Goal: Task Accomplishment & Management: Manage account settings

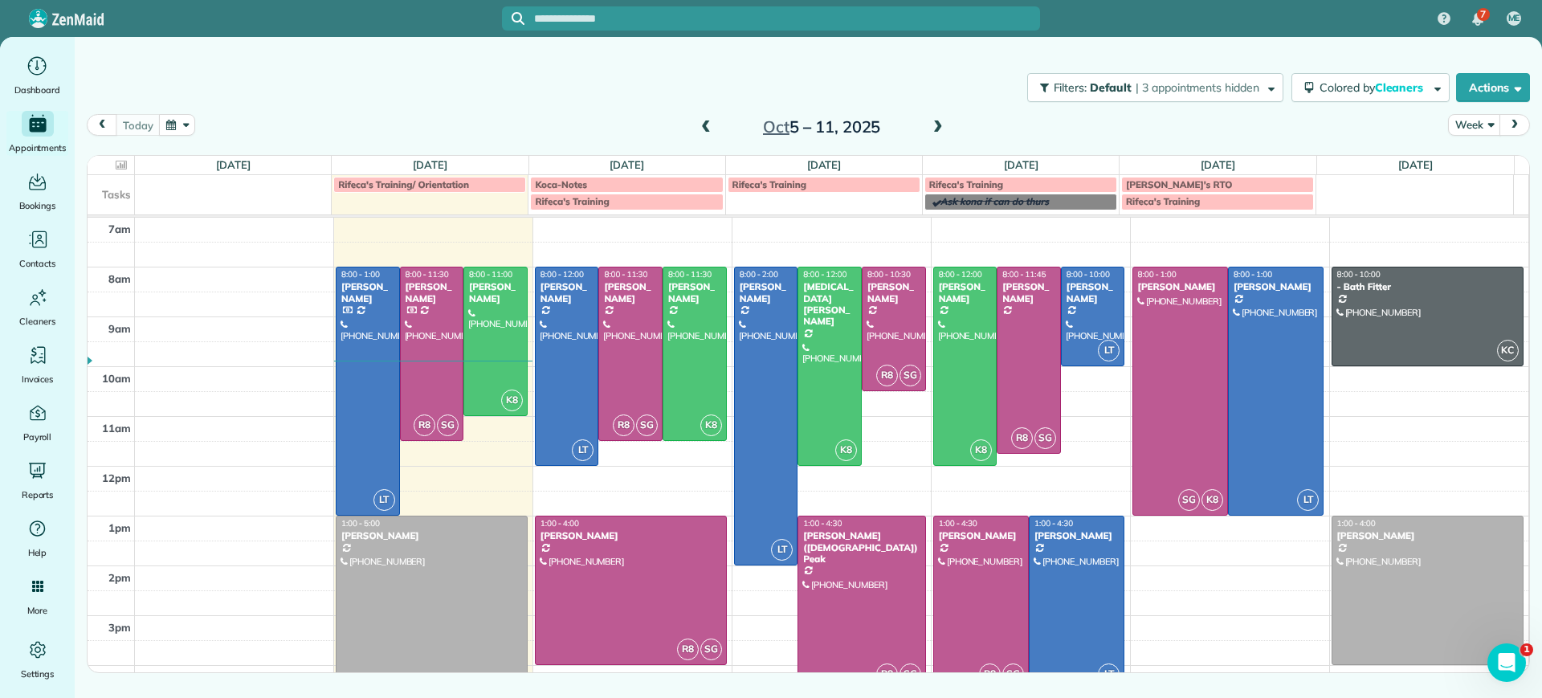
click at [939, 128] on span at bounding box center [938, 127] width 18 height 14
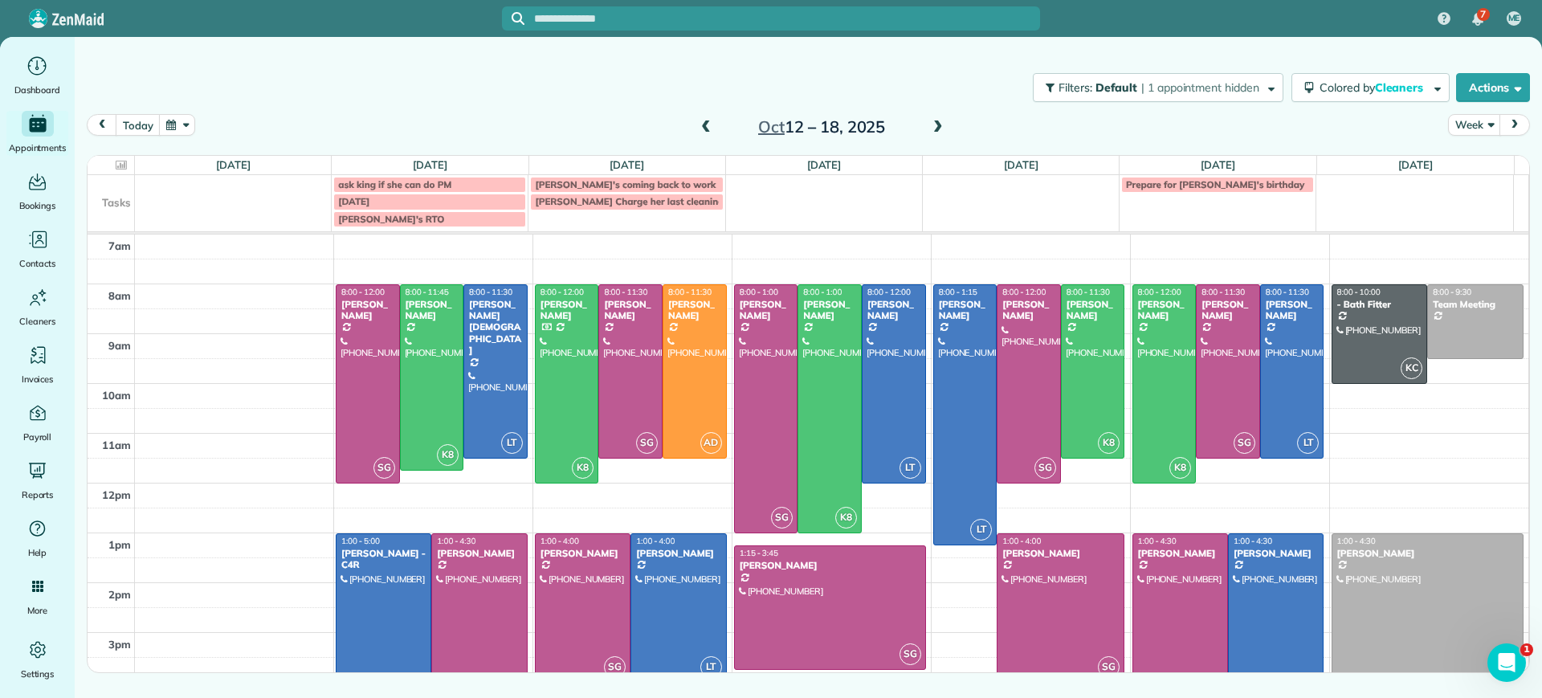
click at [939, 123] on span at bounding box center [938, 127] width 18 height 14
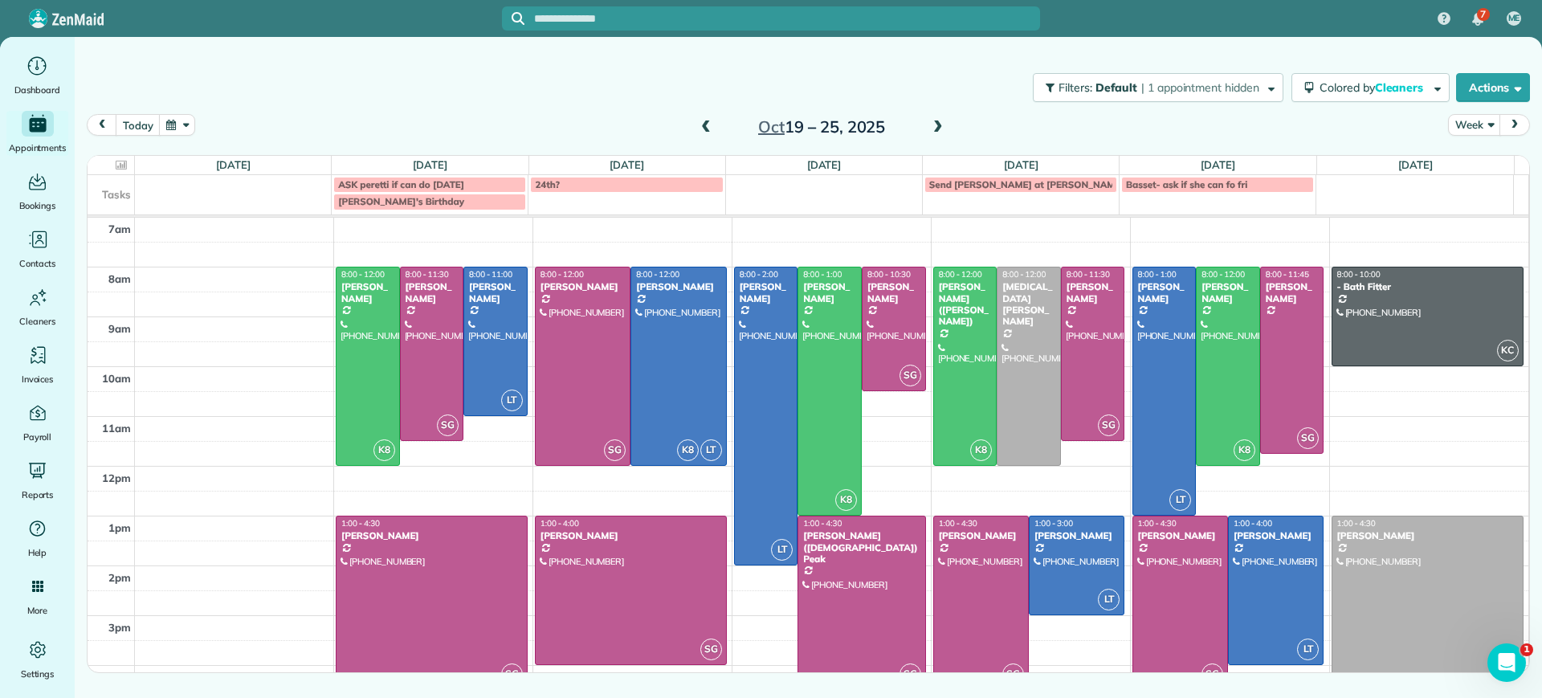
click at [704, 128] on span at bounding box center [706, 127] width 18 height 14
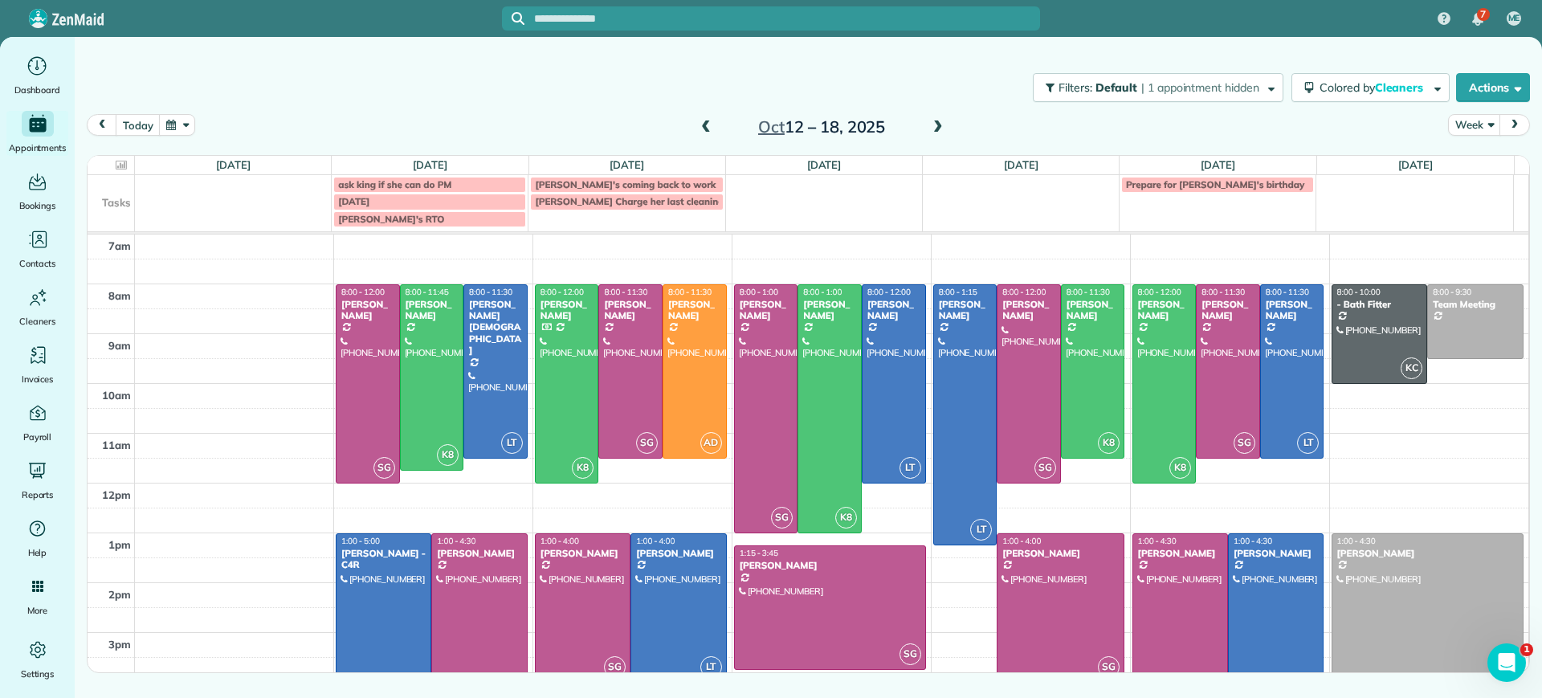
click at [937, 128] on span at bounding box center [938, 127] width 18 height 14
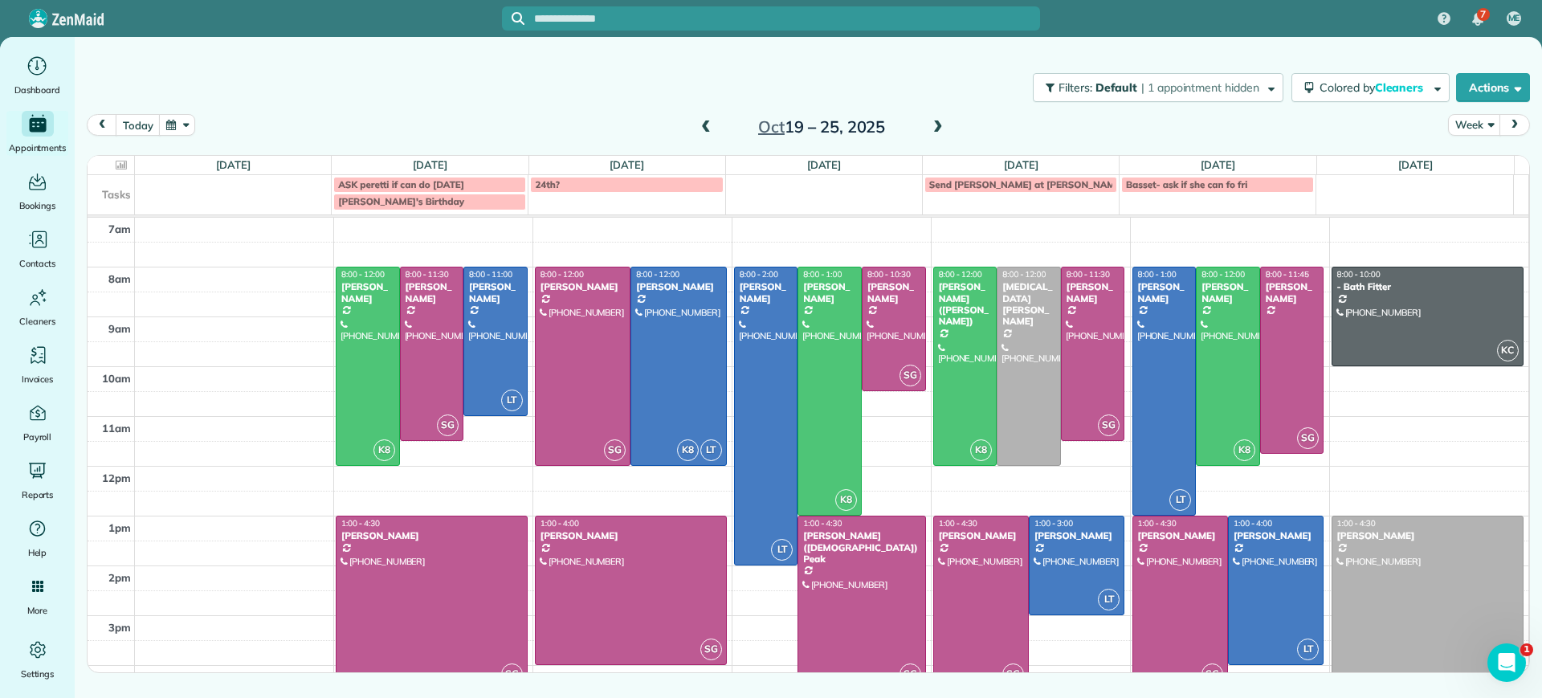
click at [712, 126] on span at bounding box center [706, 127] width 18 height 14
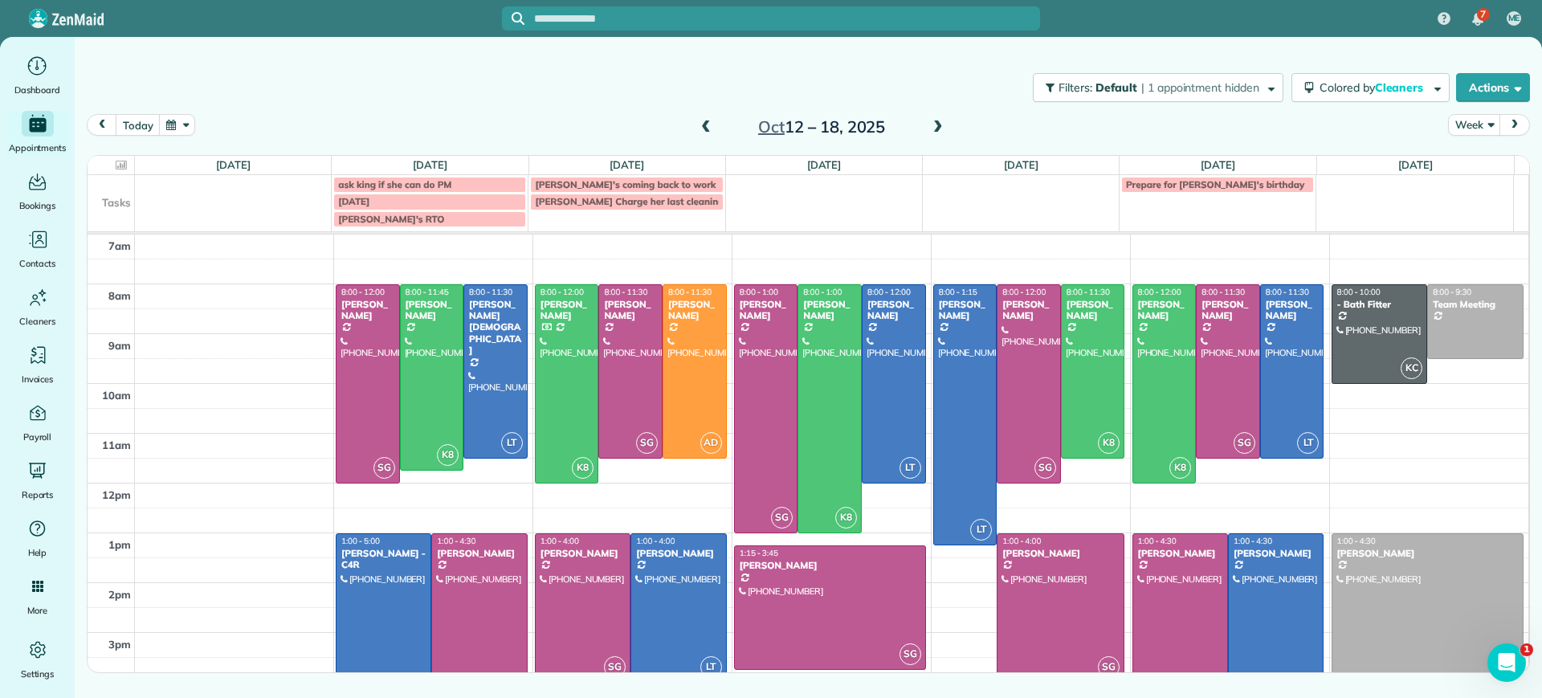
click at [943, 126] on span at bounding box center [938, 127] width 18 height 14
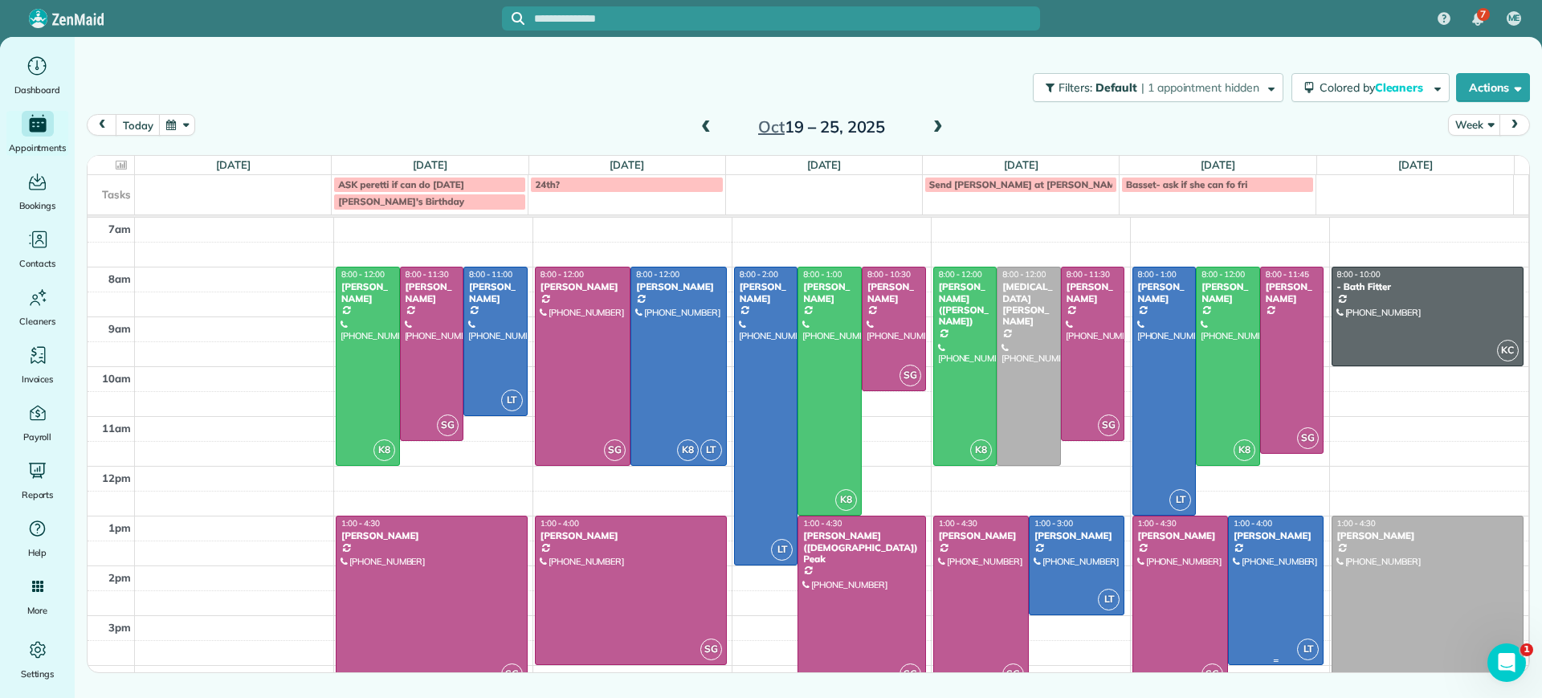
click at [1250, 599] on div at bounding box center [1275, 590] width 94 height 148
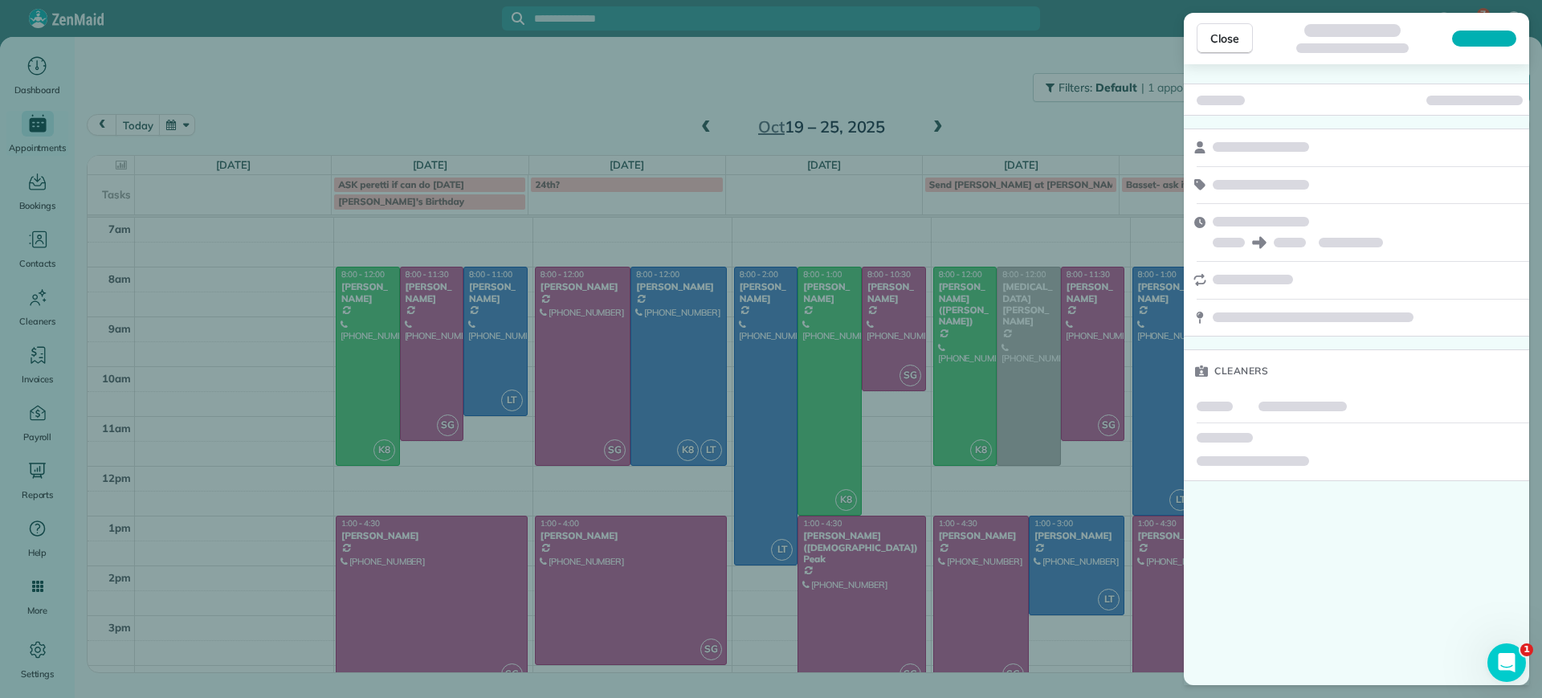
click at [1070, 641] on div "Close Cleaners" at bounding box center [771, 349] width 1542 height 698
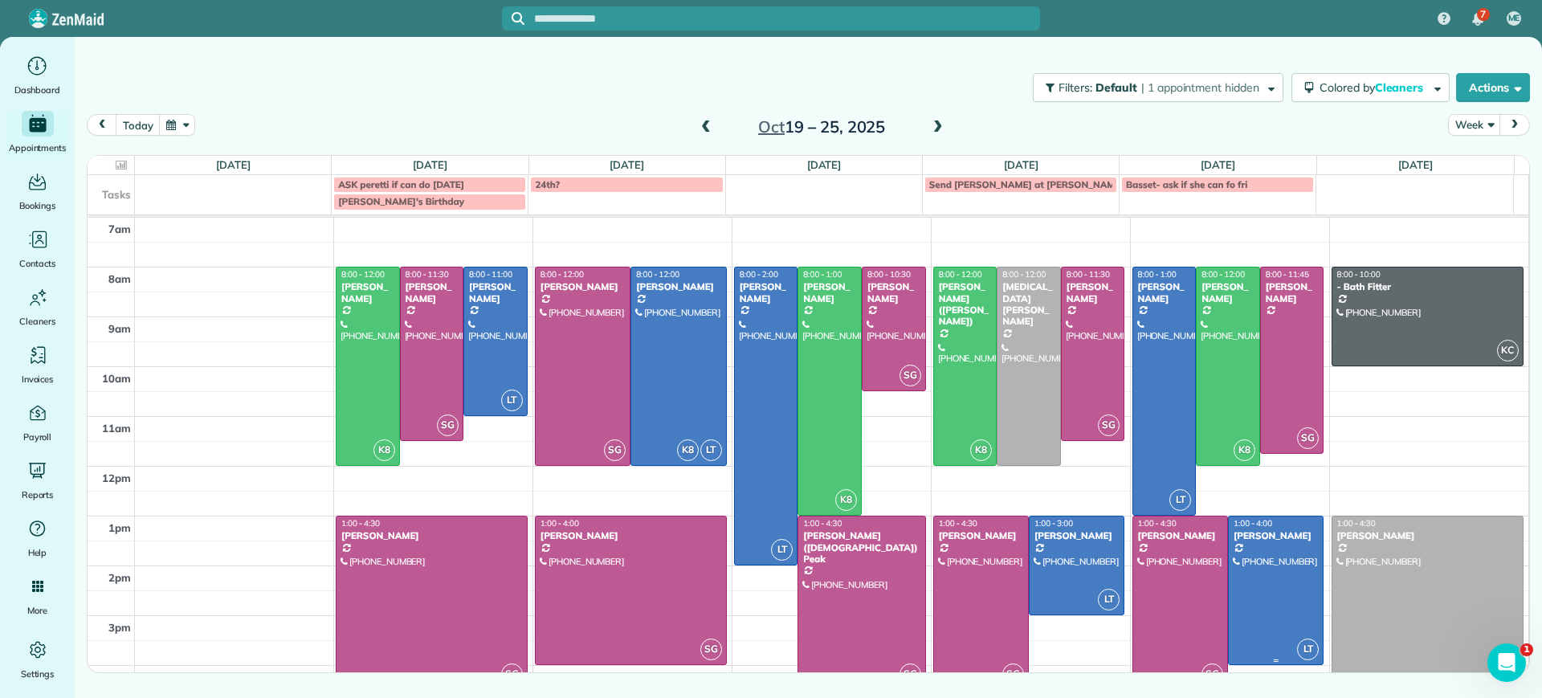
click at [1280, 604] on div at bounding box center [1275, 590] width 94 height 148
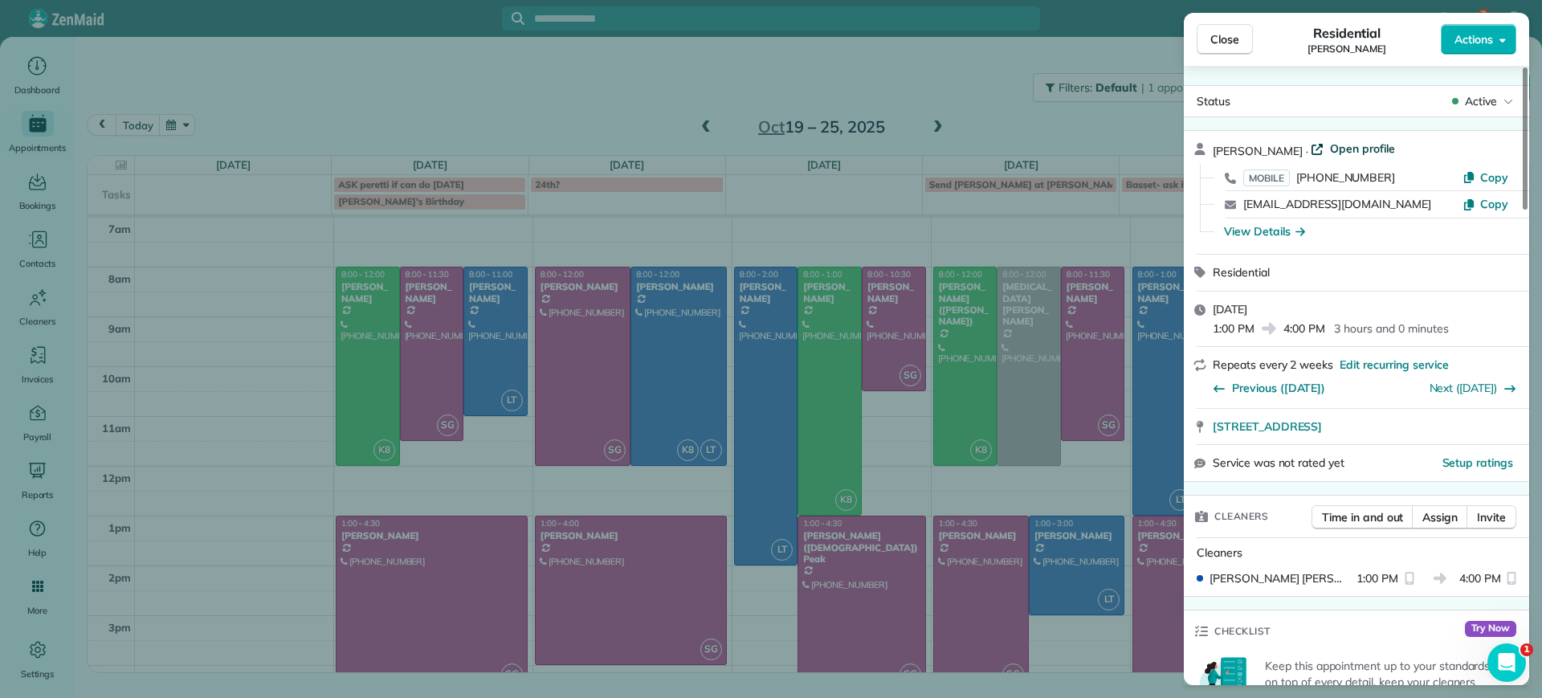
click at [1361, 154] on span "Open profile" at bounding box center [1362, 149] width 65 height 16
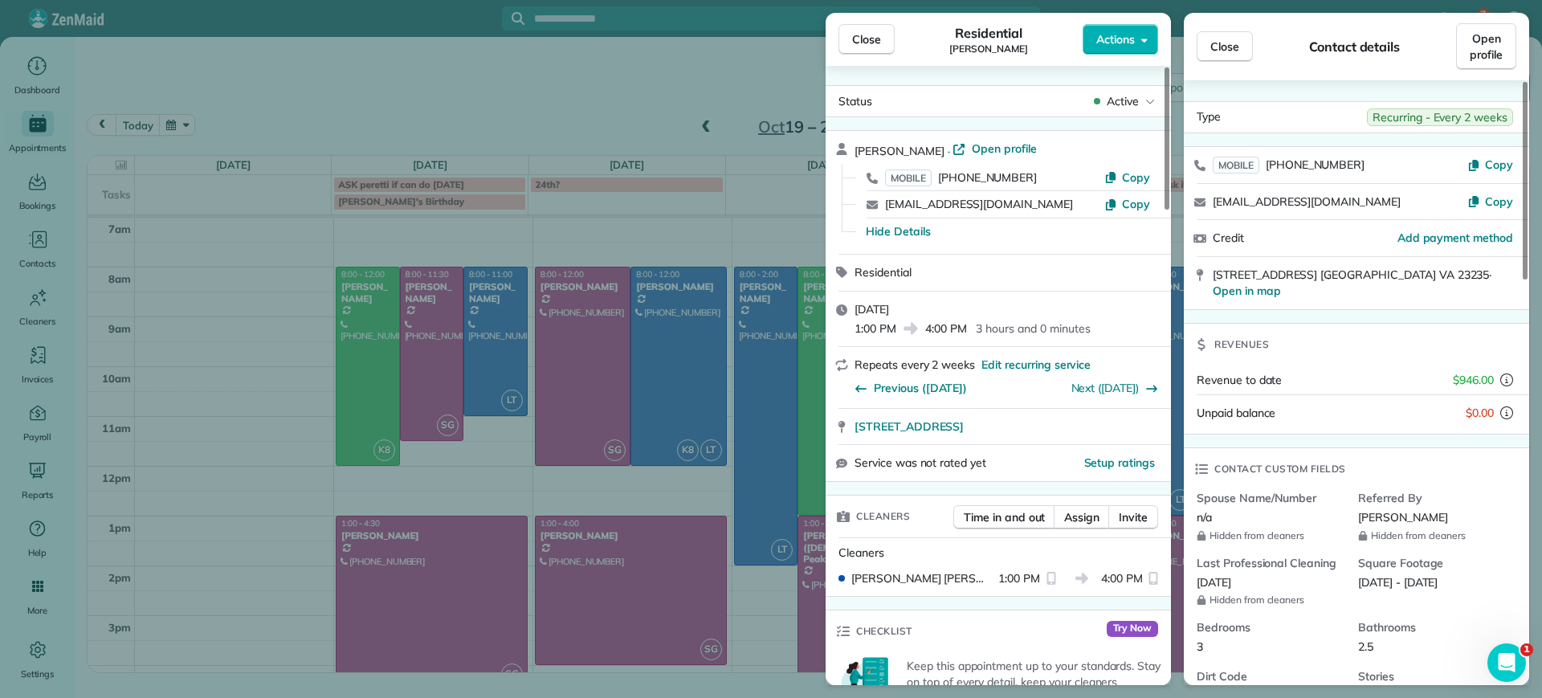
click at [747, 248] on div "Close Residential Deborah Bassett Actions Status Active Deborah Bassett · Open …" at bounding box center [771, 349] width 1542 height 698
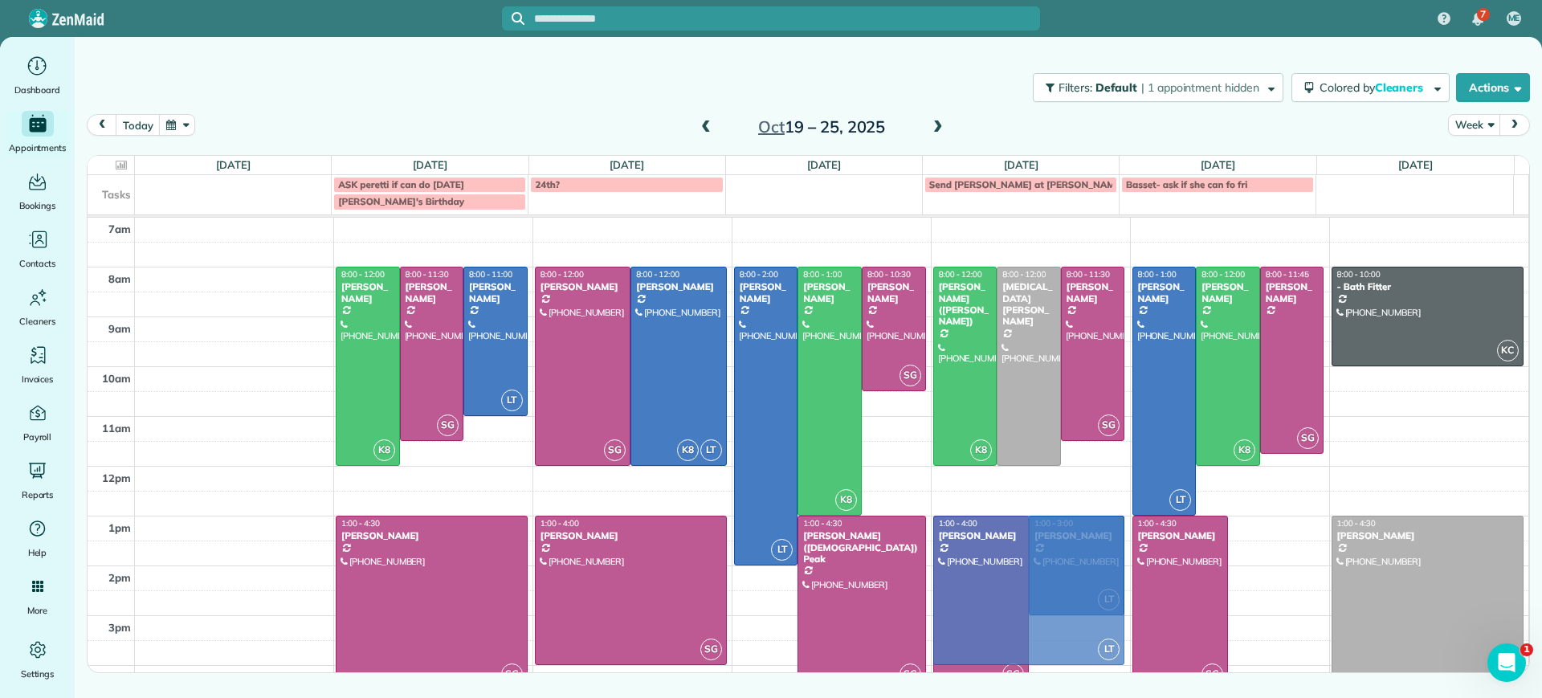
drag, startPoint x: 1263, startPoint y: 596, endPoint x: 1054, endPoint y: 591, distance: 208.8
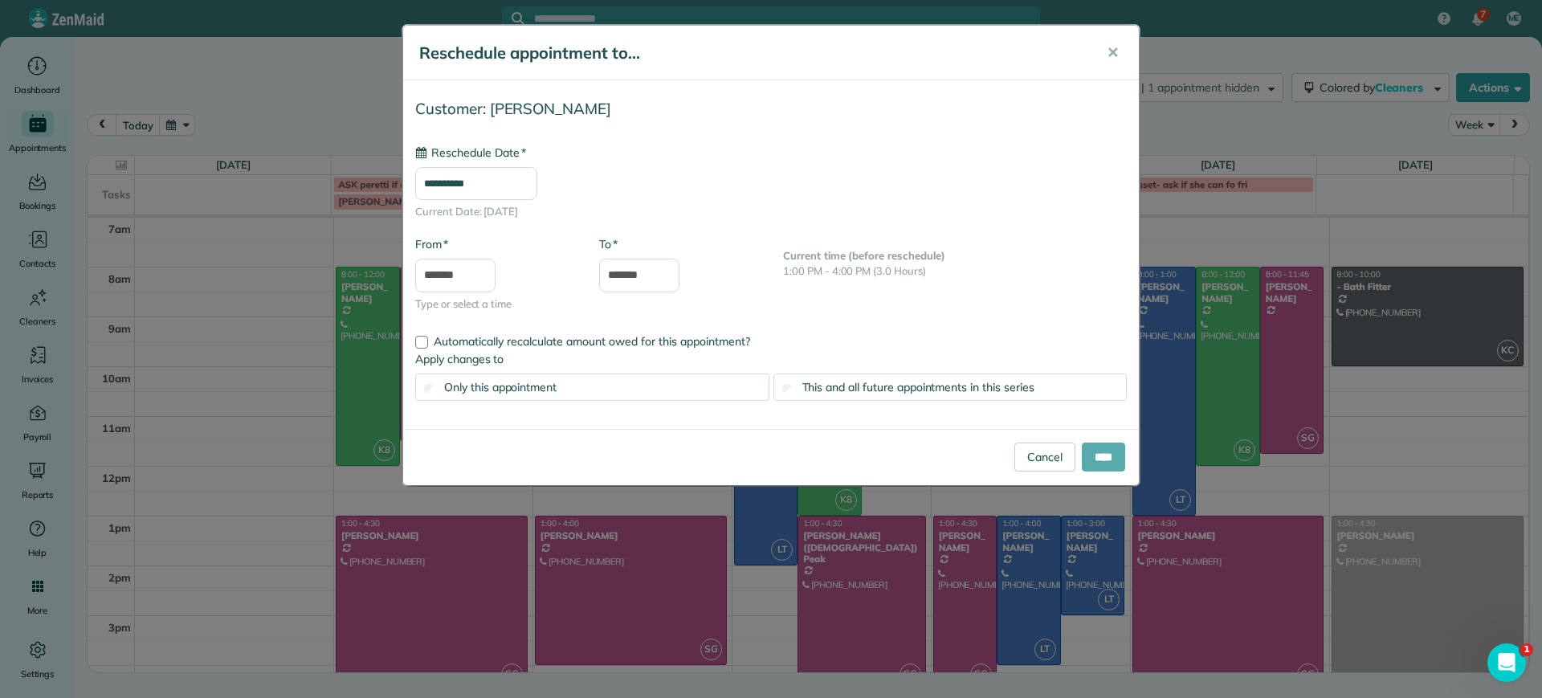
type input "**********"
click at [1098, 470] on input "****" at bounding box center [1102, 456] width 43 height 29
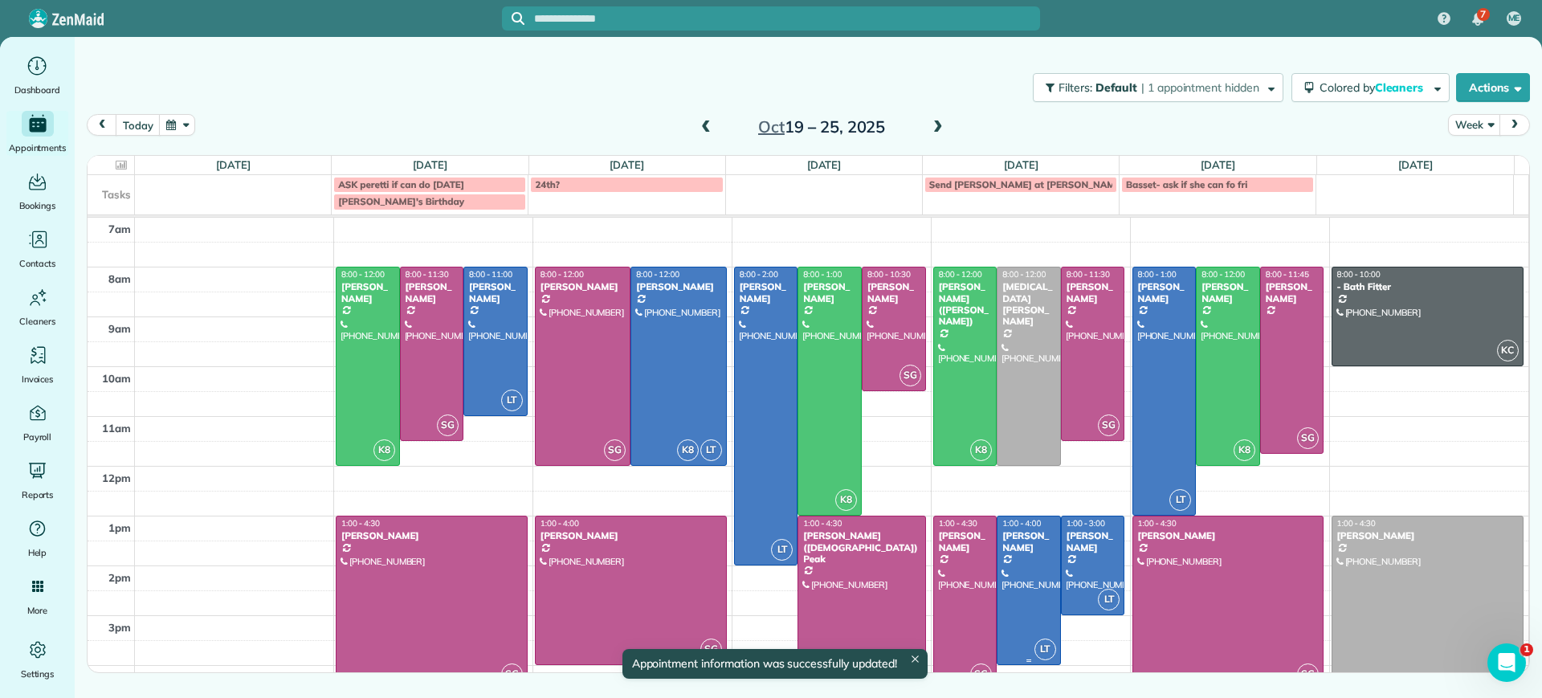
click at [1028, 566] on div at bounding box center [1028, 590] width 63 height 148
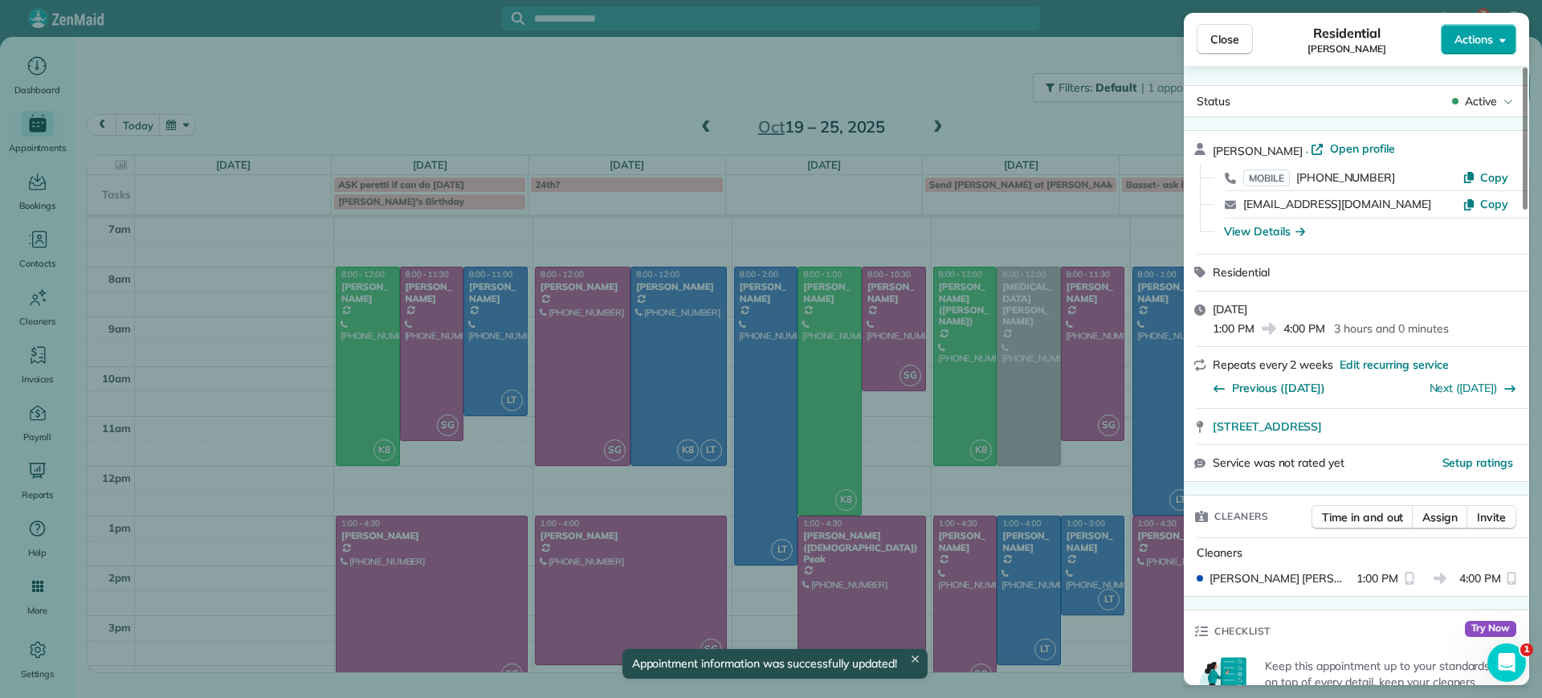
click at [1450, 32] on button "Actions" at bounding box center [1477, 39] width 75 height 31
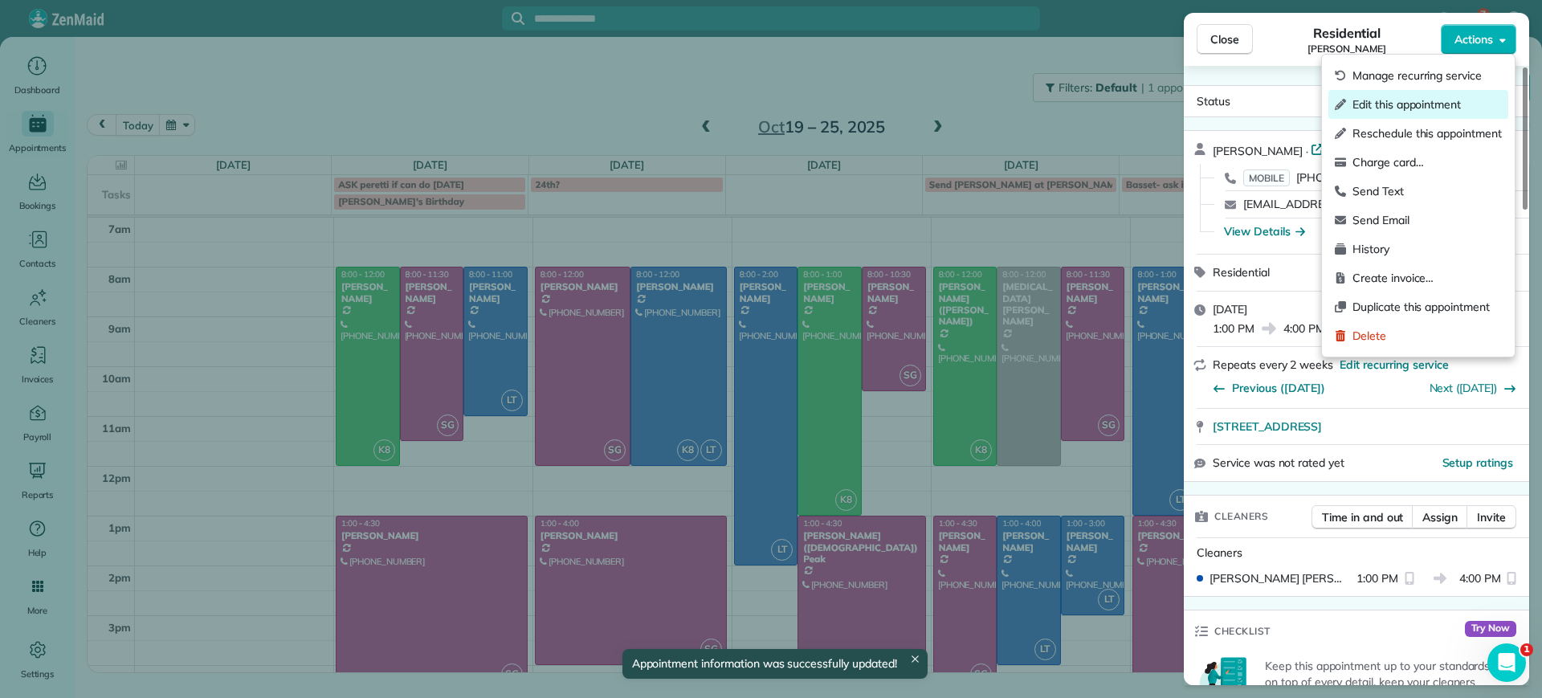
click at [1414, 94] on div "Edit this appointment" at bounding box center [1418, 104] width 180 height 29
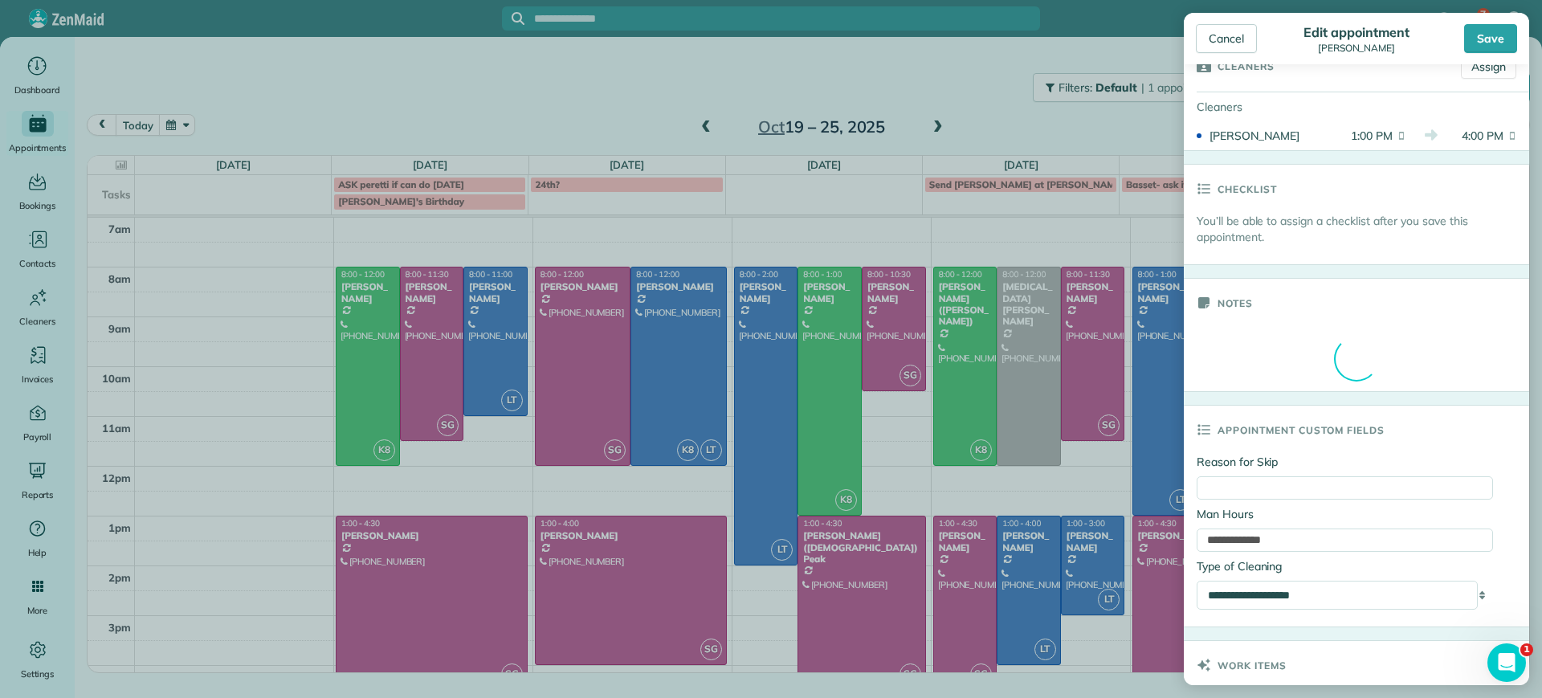
scroll to position [100, 0]
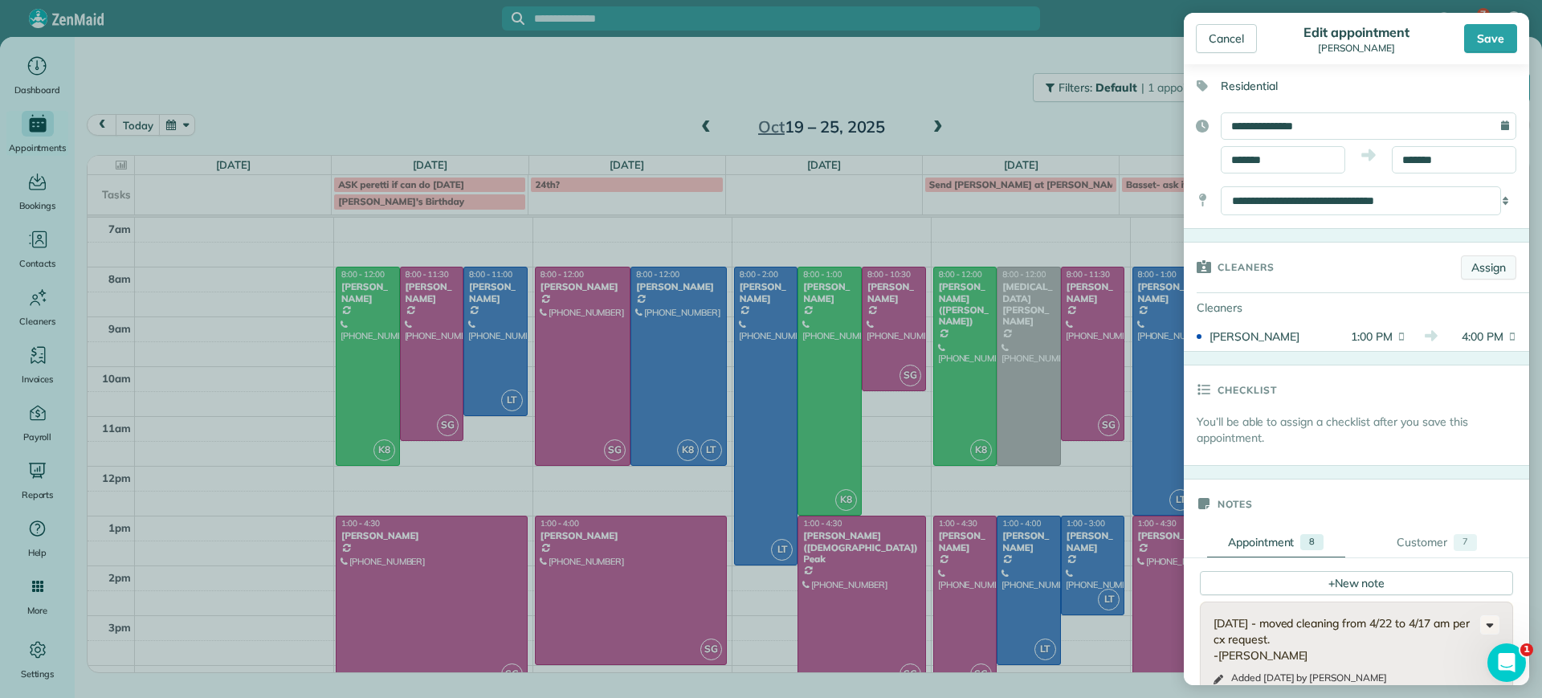
click at [1476, 268] on link "Assign" at bounding box center [1487, 267] width 55 height 24
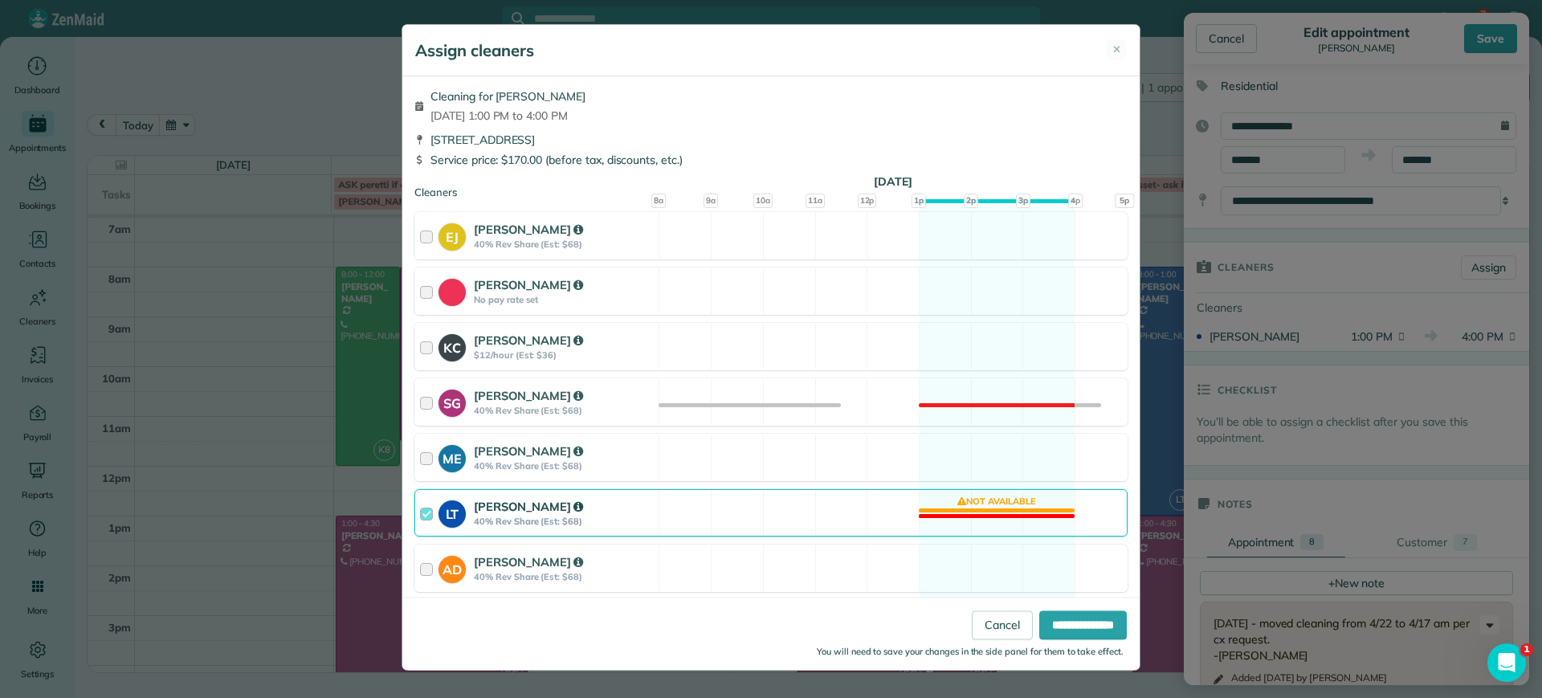
drag, startPoint x: 969, startPoint y: 514, endPoint x: 981, endPoint y: 523, distance: 14.9
click at [971, 515] on div "LT Laura Thaller 40% Rev Share (Est: $68) Not available" at bounding box center [770, 512] width 713 height 47
click at [1058, 629] on input "**********" at bounding box center [1083, 624] width 88 height 29
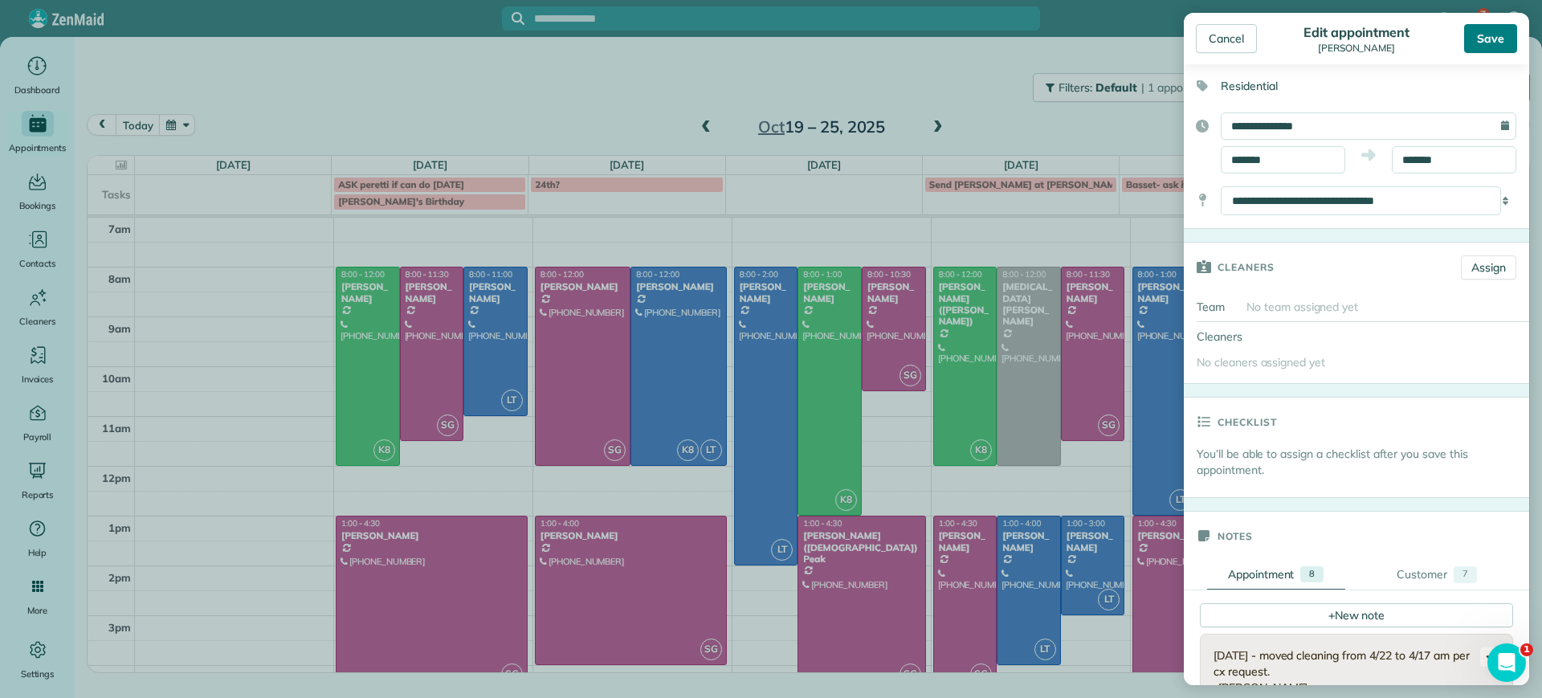
click at [1481, 46] on div "Save" at bounding box center [1490, 38] width 53 height 29
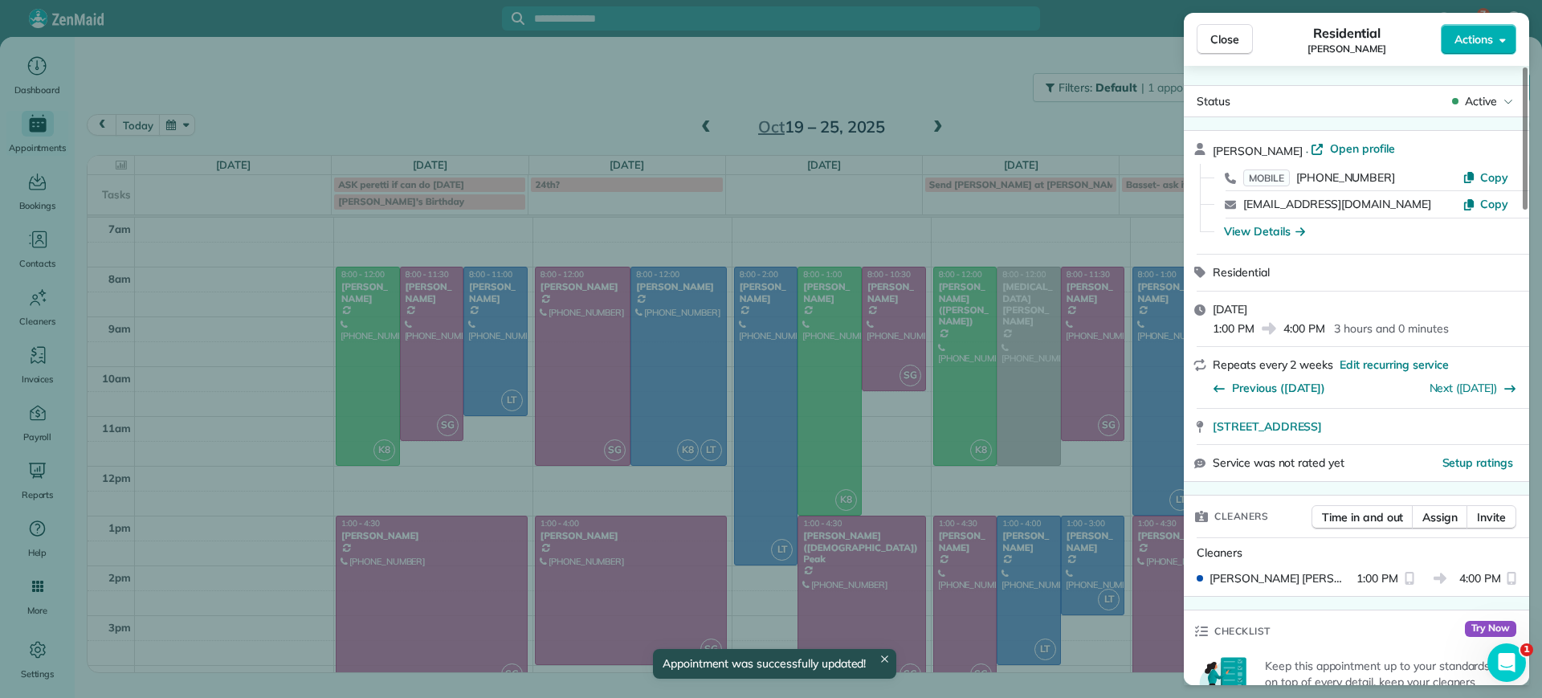
click at [1016, 605] on div "Close Residential Deborah Bassett Actions Status Active Deborah Bassett · Open …" at bounding box center [771, 349] width 1542 height 698
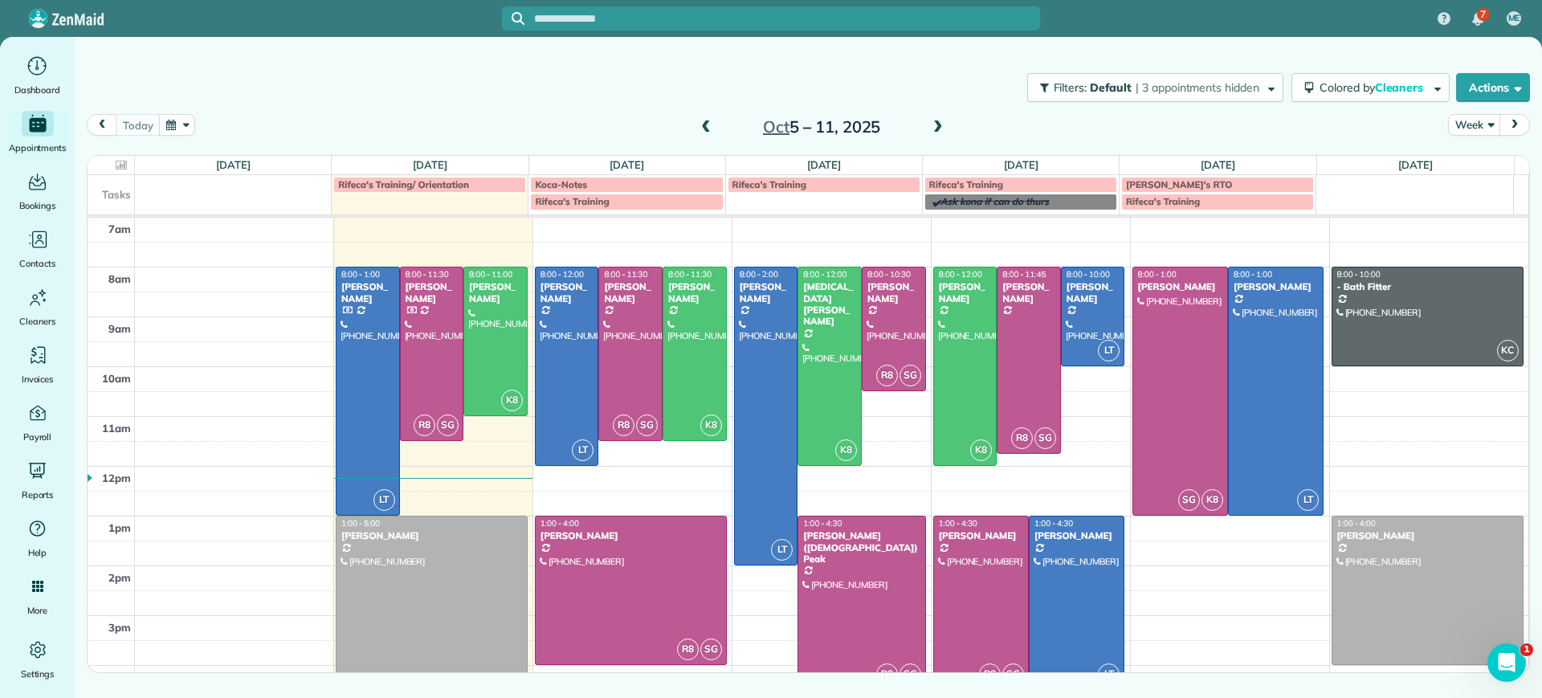
click at [929, 126] on span at bounding box center [938, 127] width 18 height 14
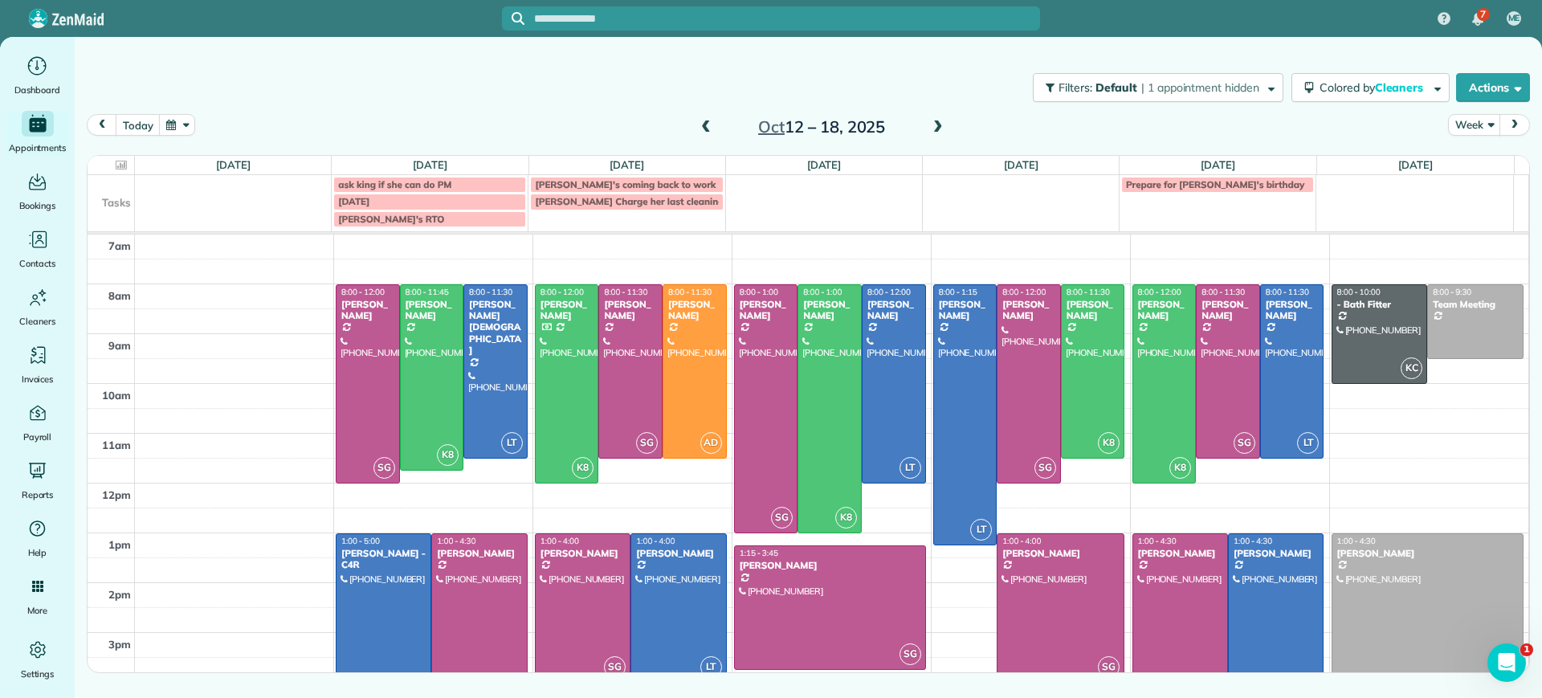
click at [932, 124] on span at bounding box center [938, 127] width 18 height 14
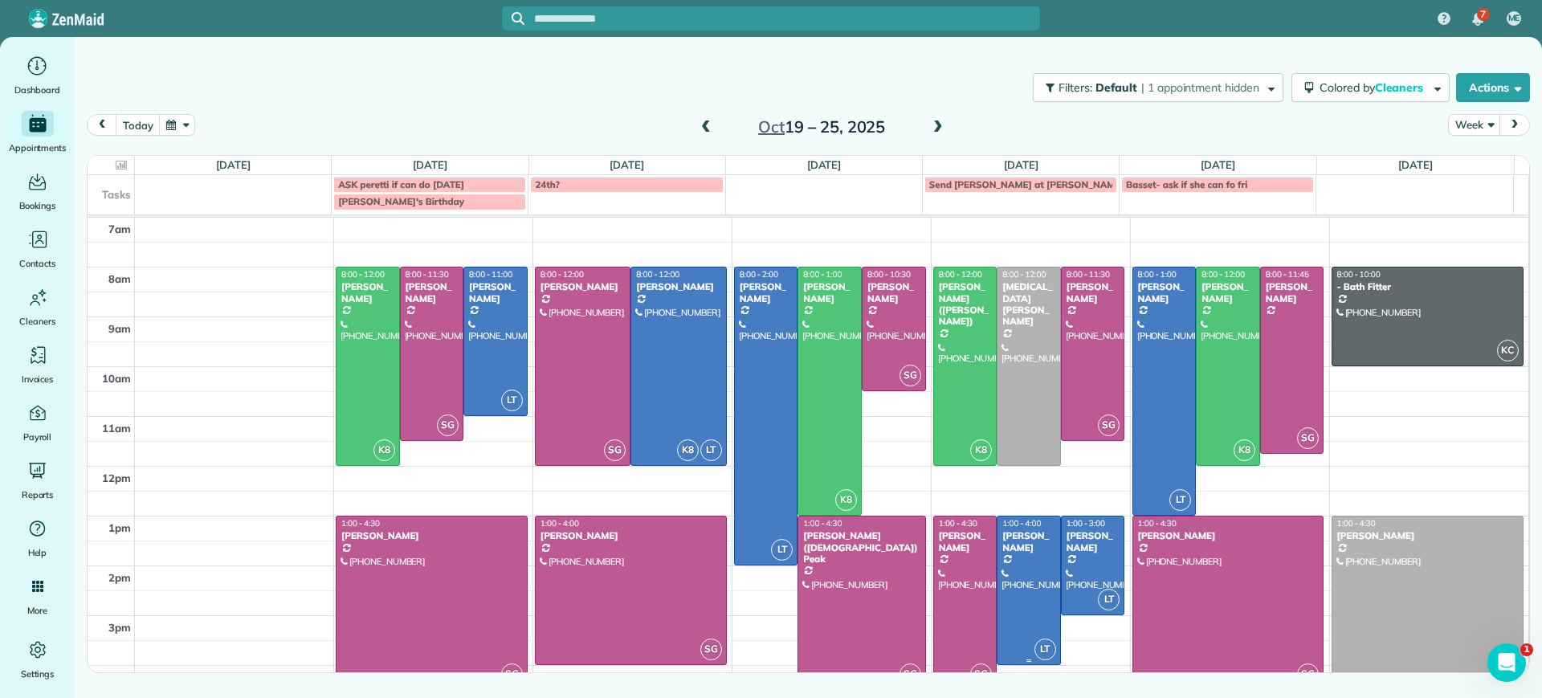
click at [1031, 597] on div at bounding box center [1028, 590] width 63 height 148
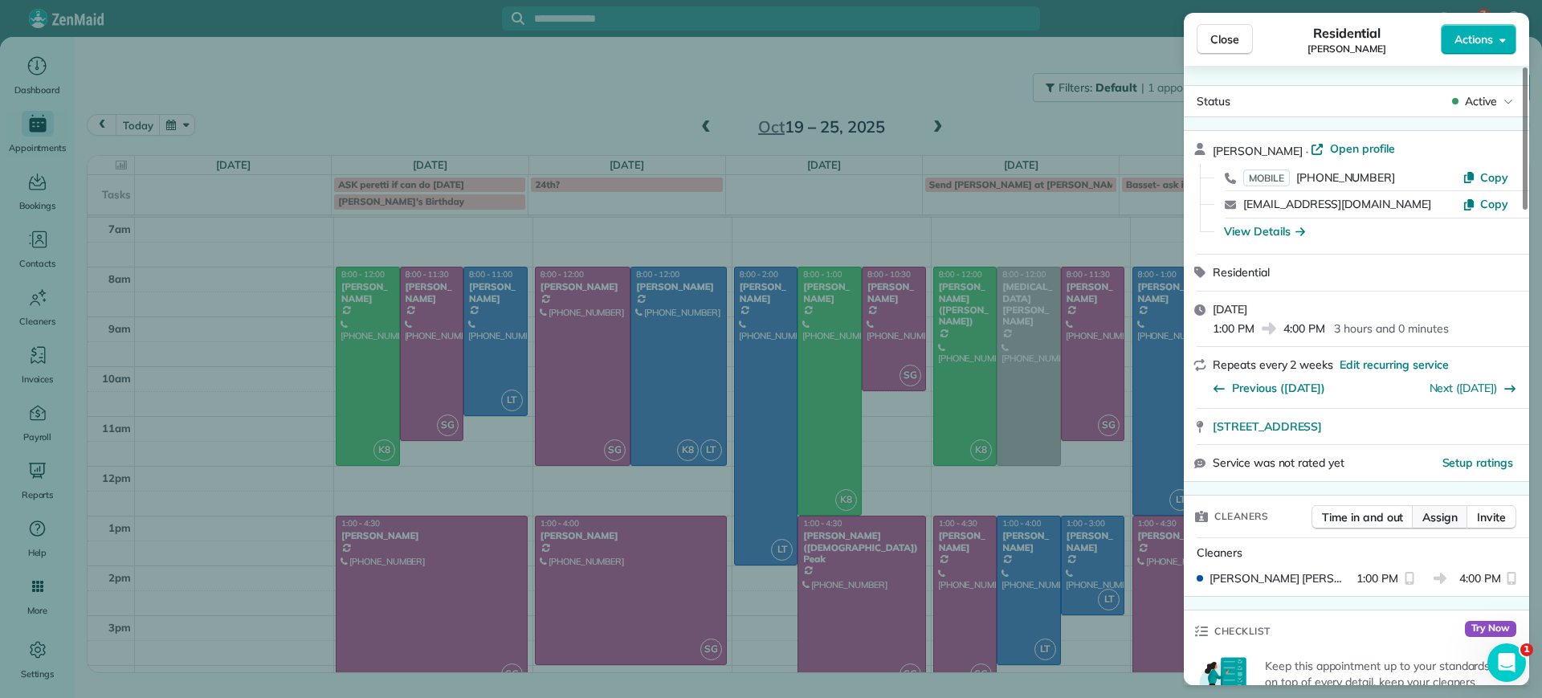
click at [1446, 522] on span "Assign" at bounding box center [1439, 517] width 35 height 16
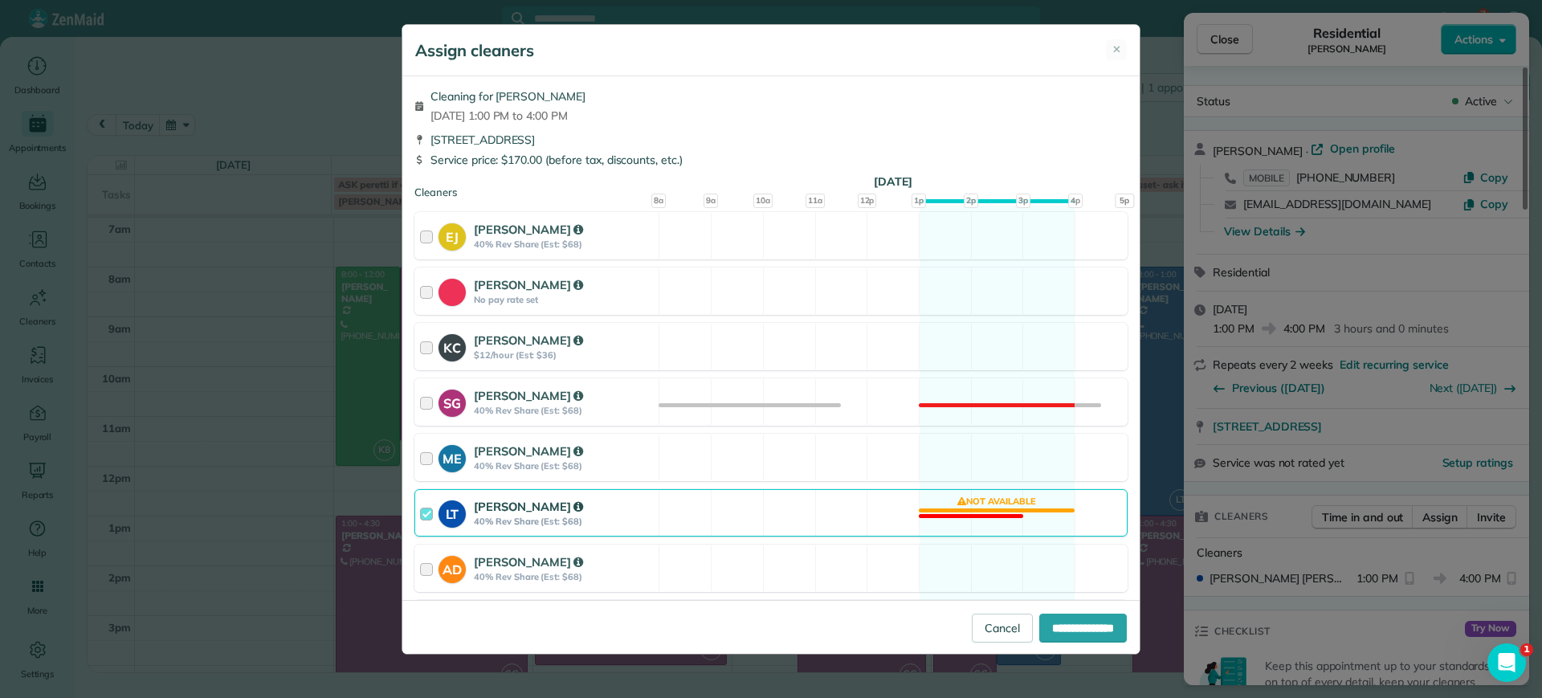
click at [975, 510] on div "LT Laura Thaller 40% Rev Share (Est: $68) Not available" at bounding box center [770, 512] width 713 height 47
click at [1058, 628] on input "**********" at bounding box center [1083, 627] width 88 height 29
type input "**********"
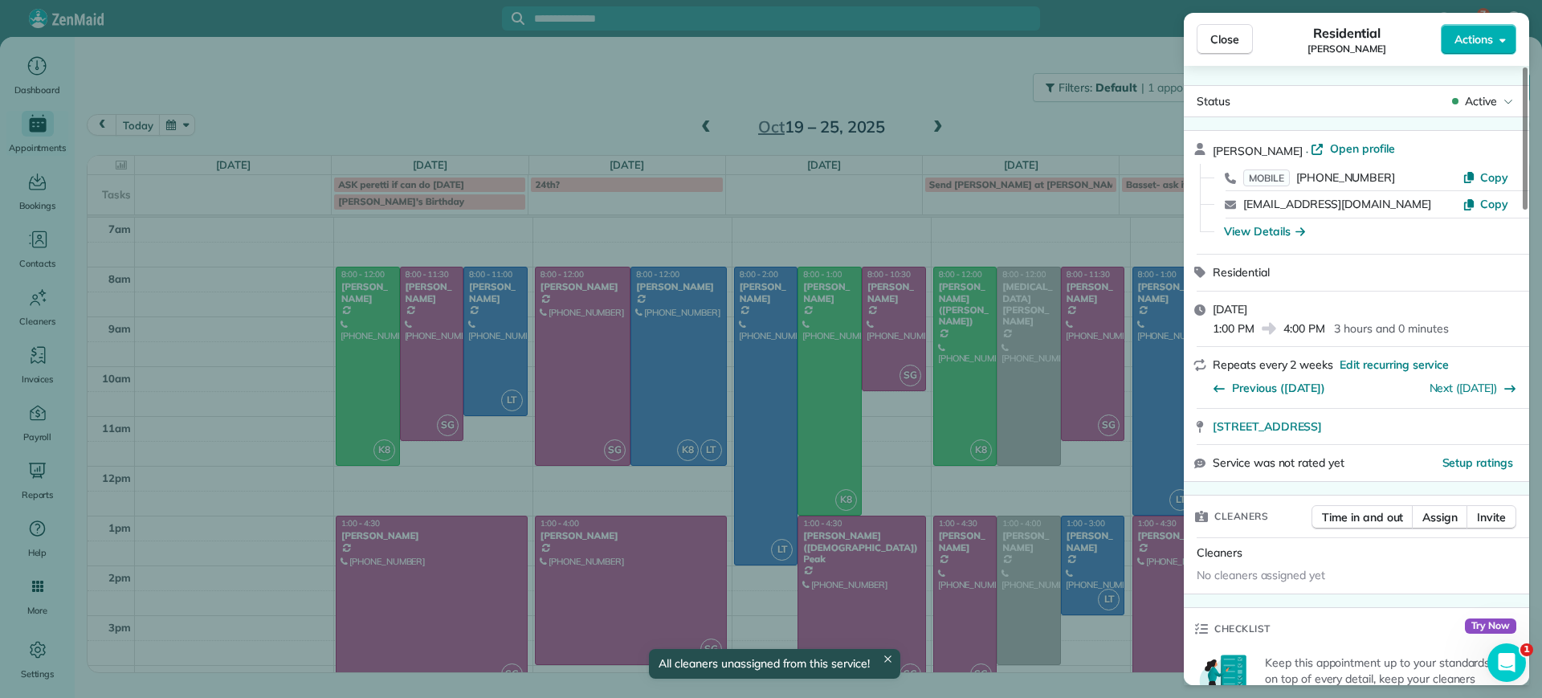
click at [1073, 624] on div "Close Residential Deborah Bassett Actions Status Active Deborah Bassett · Open …" at bounding box center [771, 349] width 1542 height 698
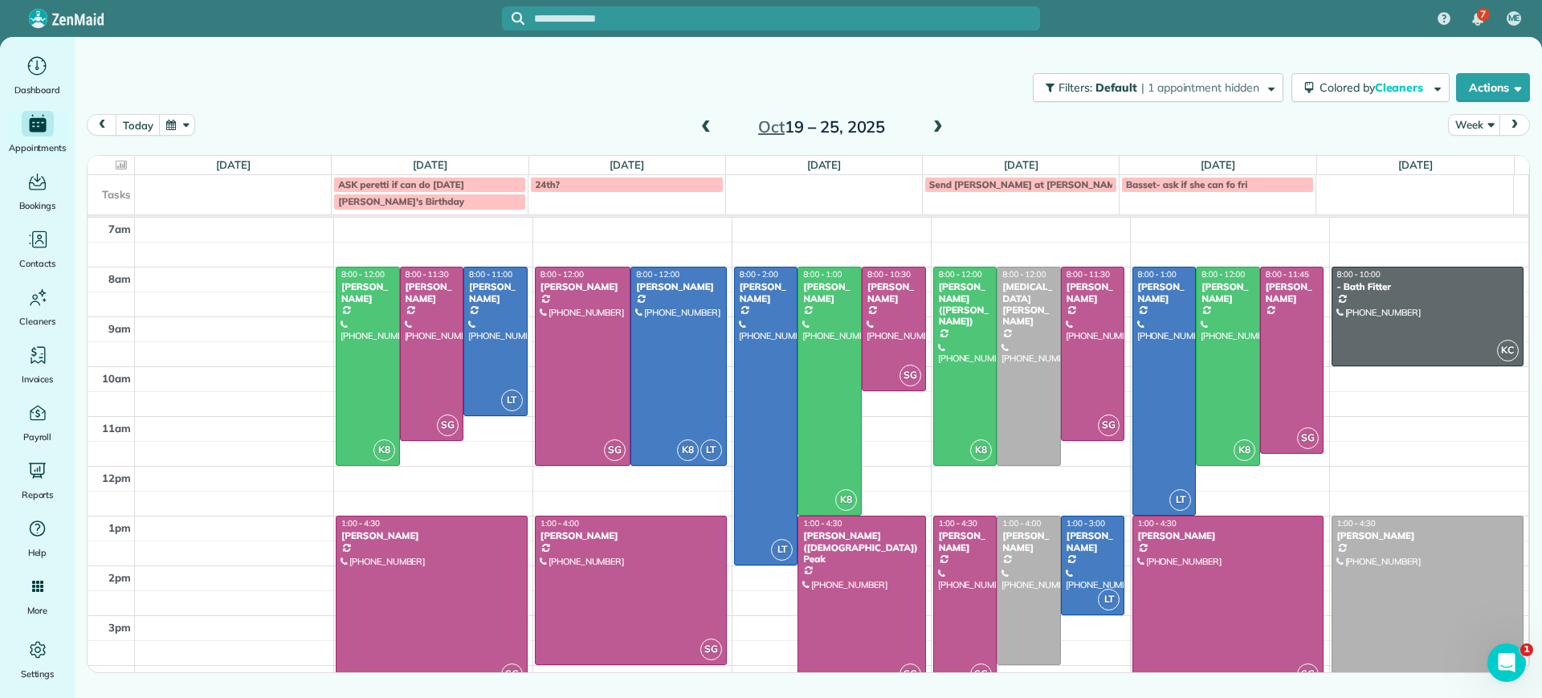
click at [706, 129] on span at bounding box center [706, 127] width 18 height 14
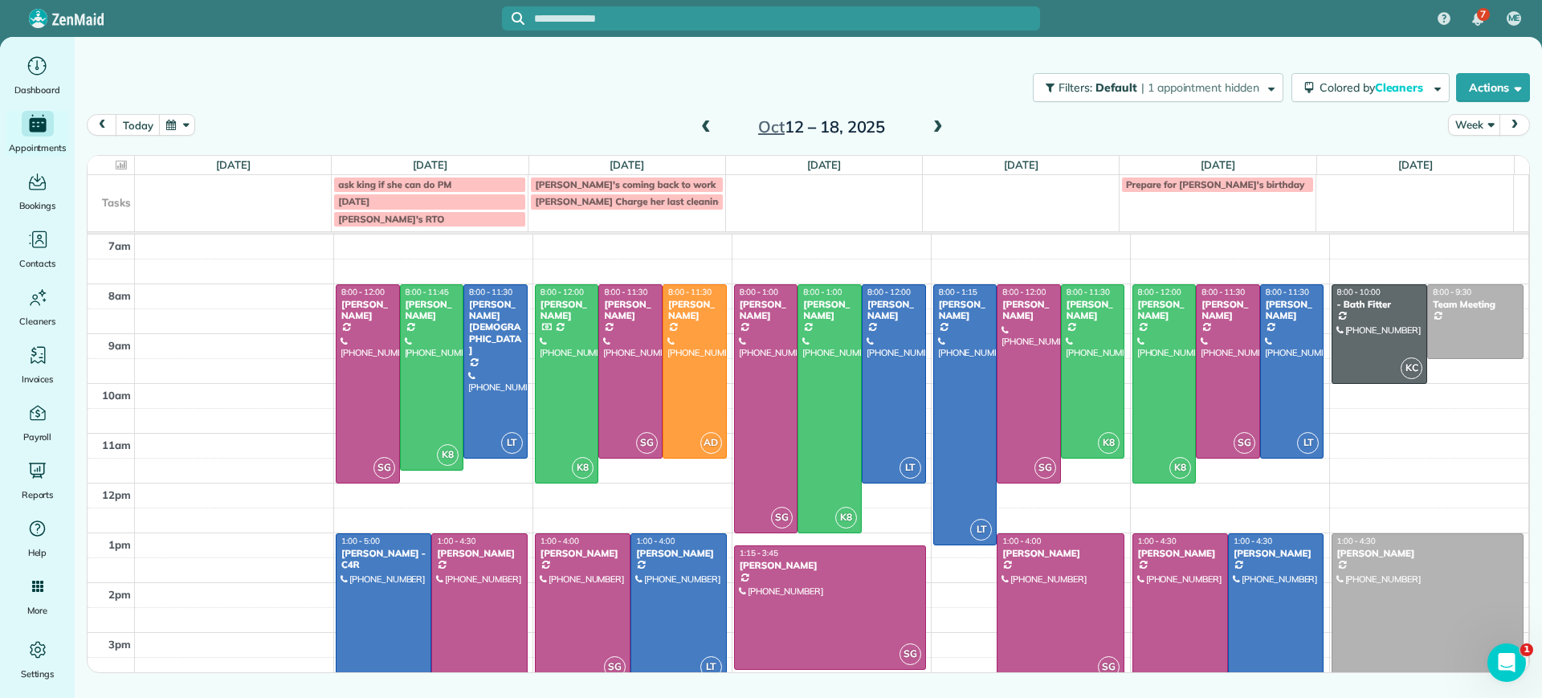
click at [938, 124] on span at bounding box center [938, 127] width 18 height 14
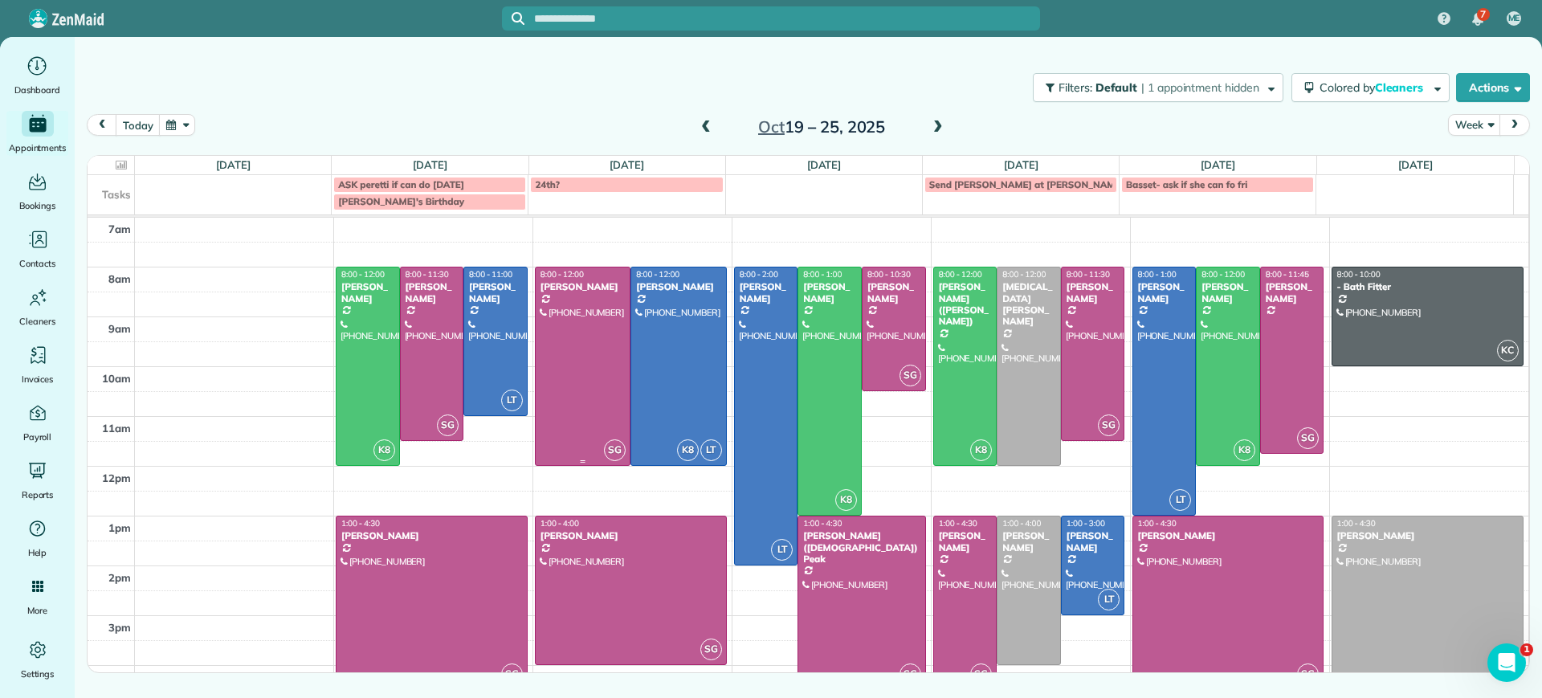
click at [585, 422] on div at bounding box center [583, 366] width 94 height 198
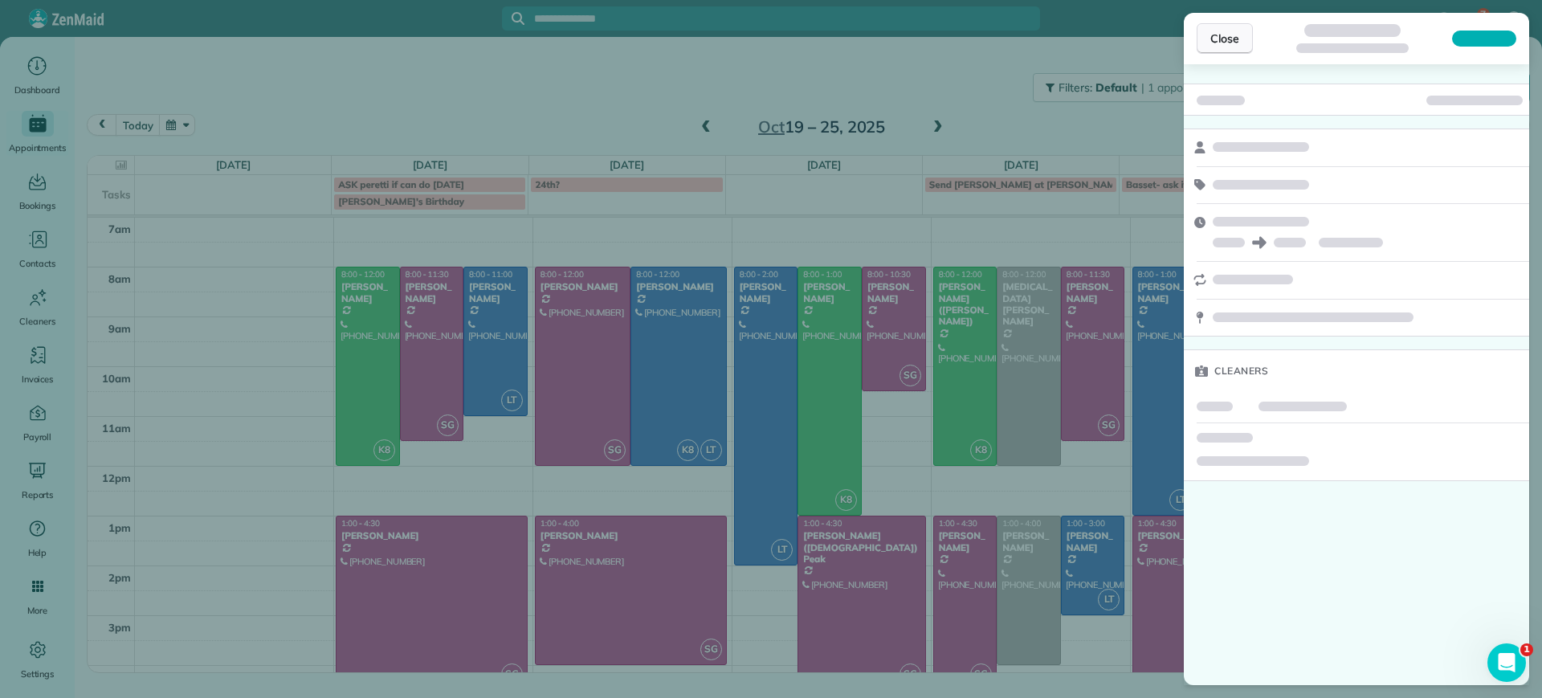
click at [1243, 47] on button "Close" at bounding box center [1224, 38] width 56 height 31
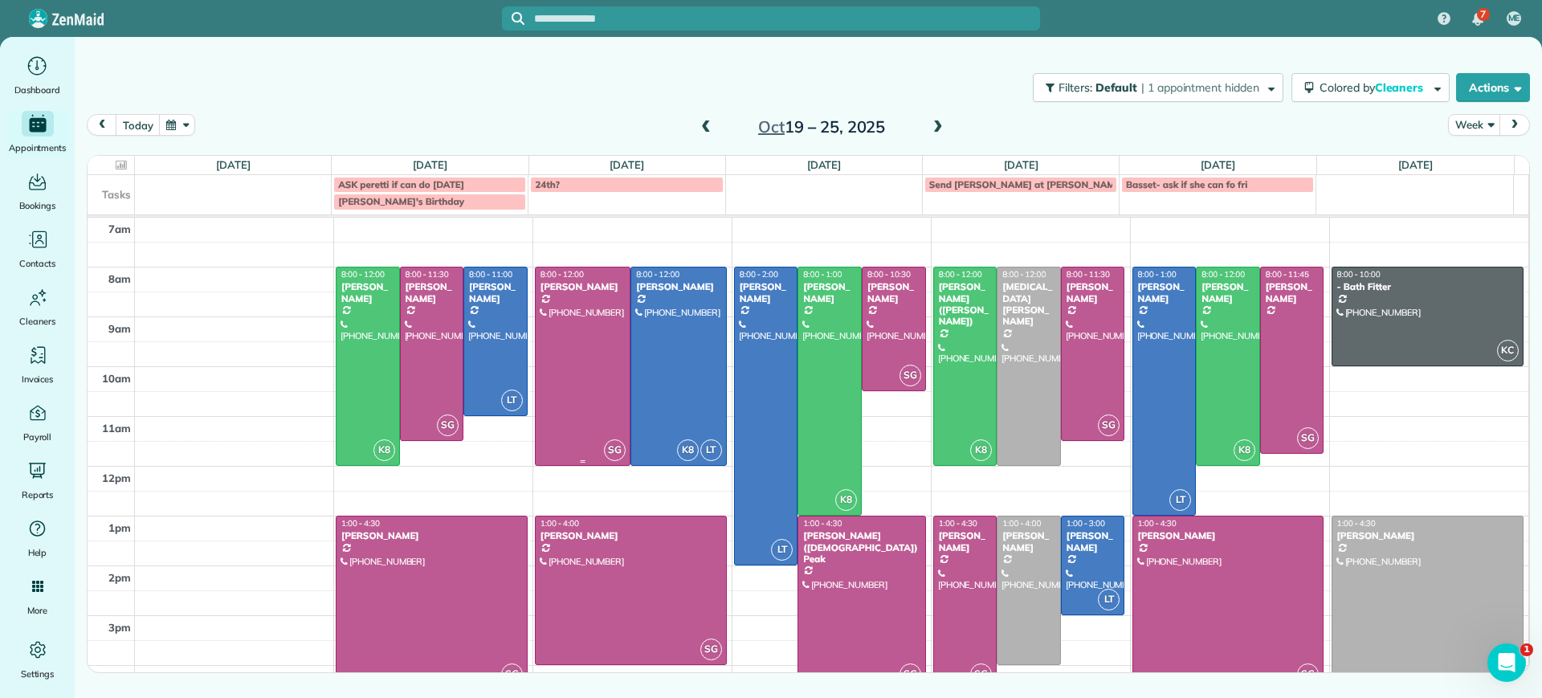
click at [580, 400] on div at bounding box center [583, 366] width 94 height 198
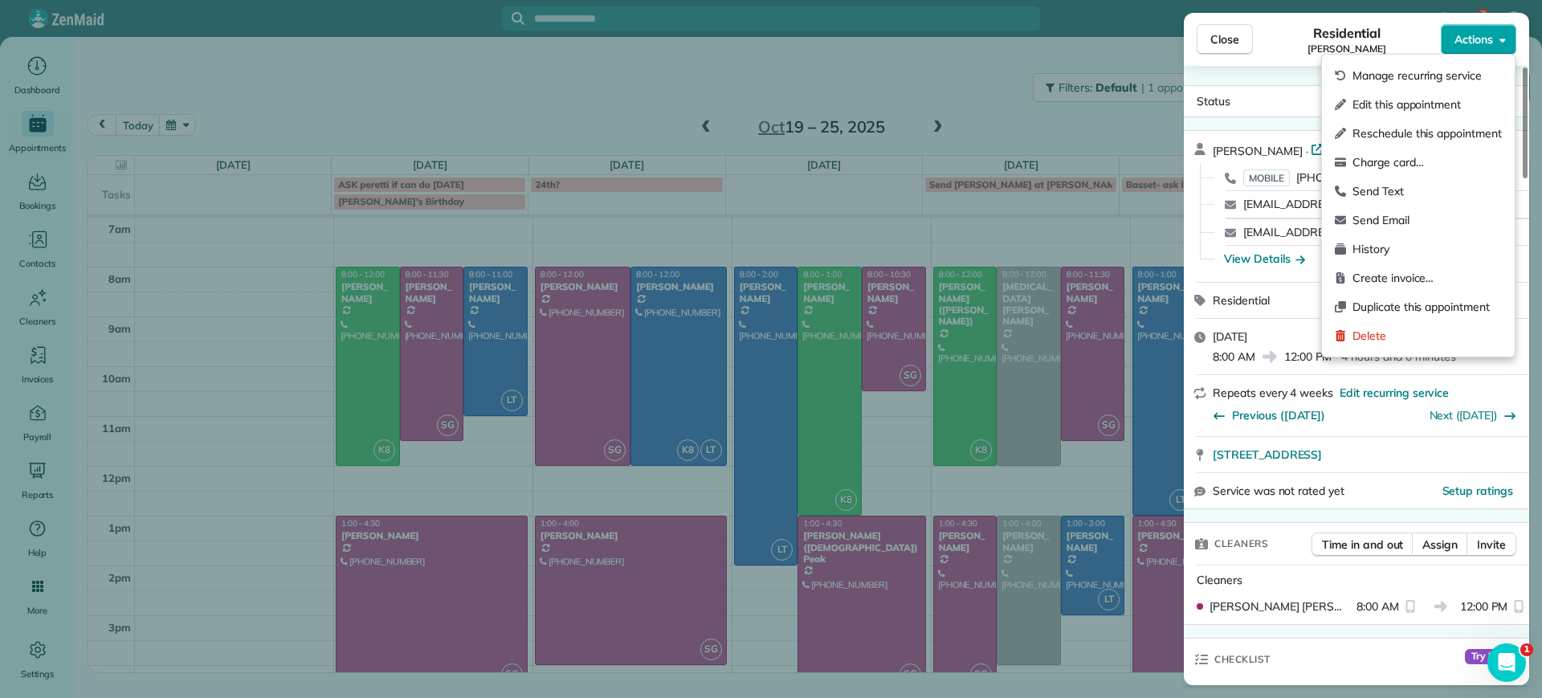
click at [1468, 33] on span "Actions" at bounding box center [1473, 39] width 39 height 16
click at [1441, 544] on span "Assign" at bounding box center [1439, 544] width 35 height 16
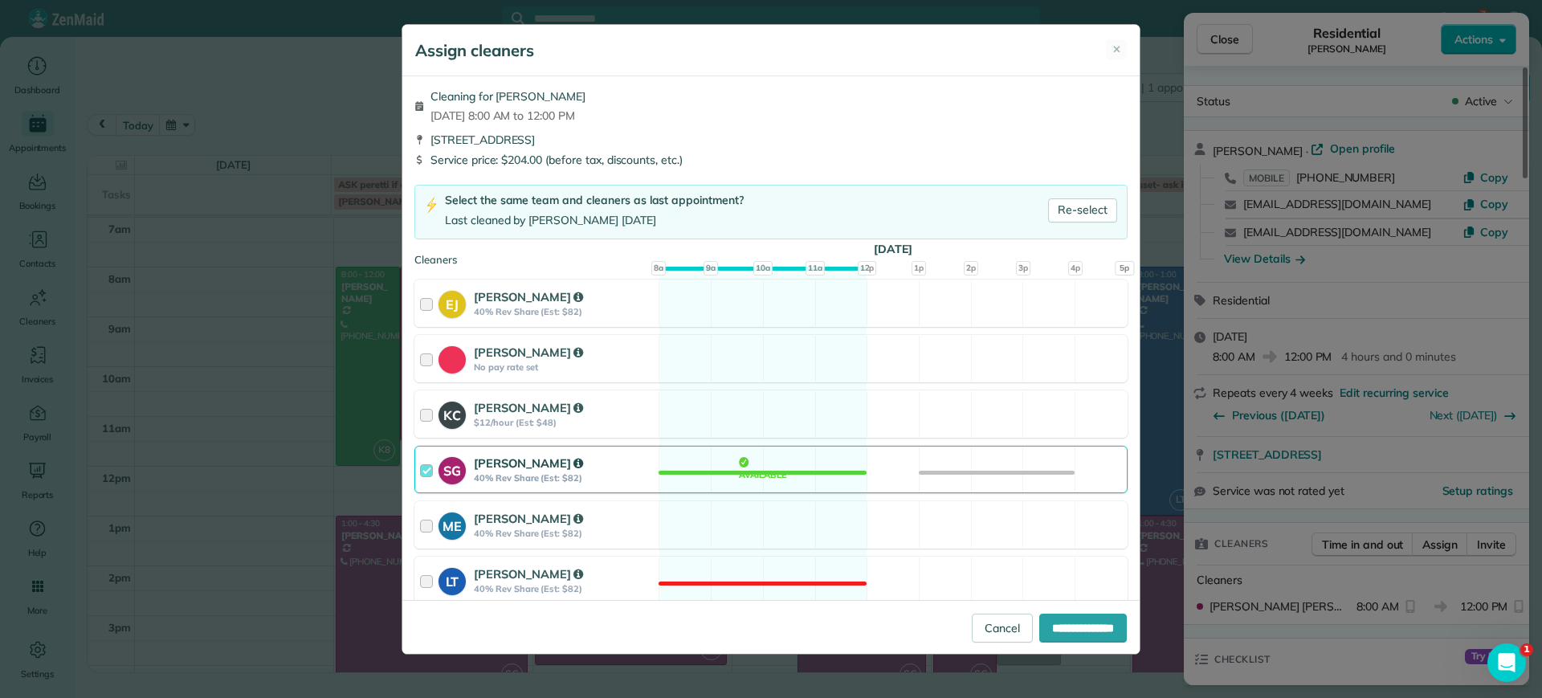
click at [678, 458] on div "SG Sophie Gibbs 40% Rev Share (Est: $82) Available" at bounding box center [770, 469] width 713 height 47
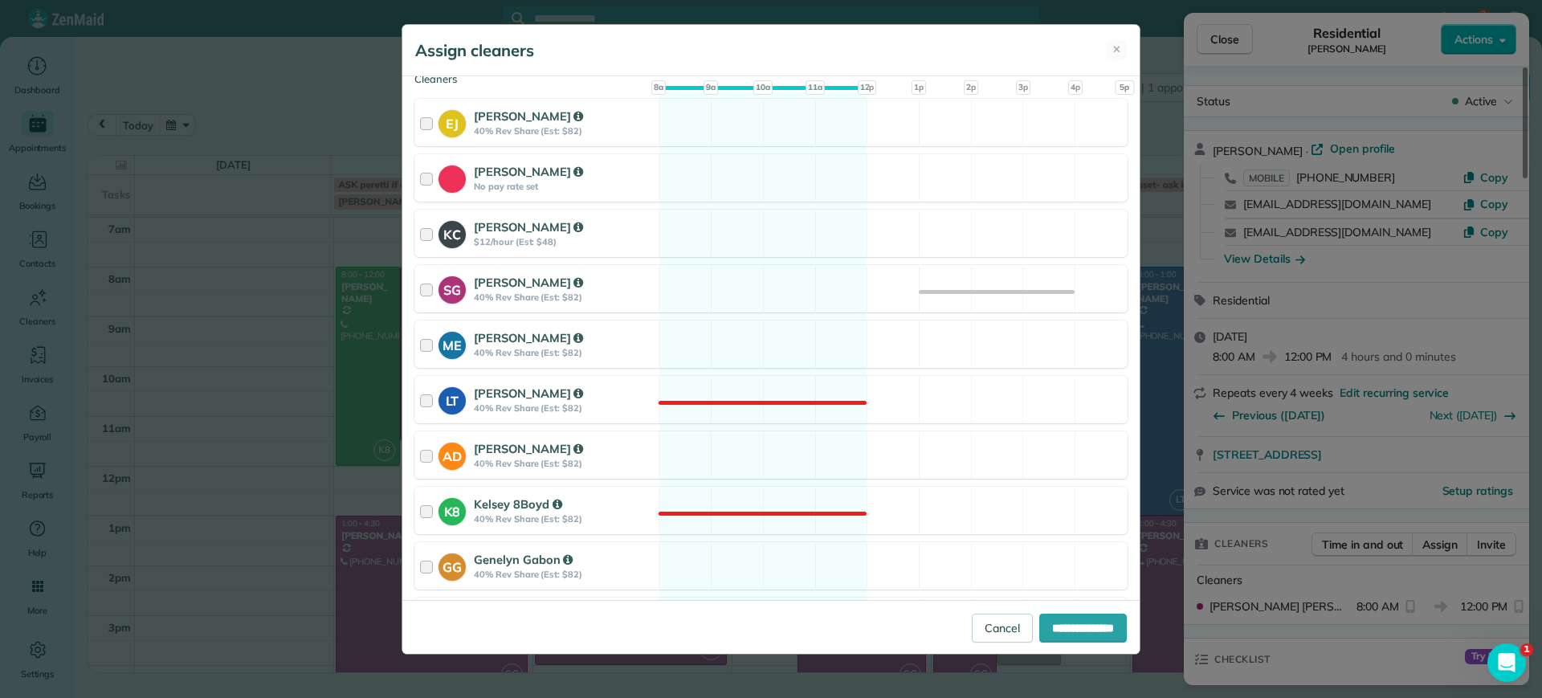
scroll to position [184, 0]
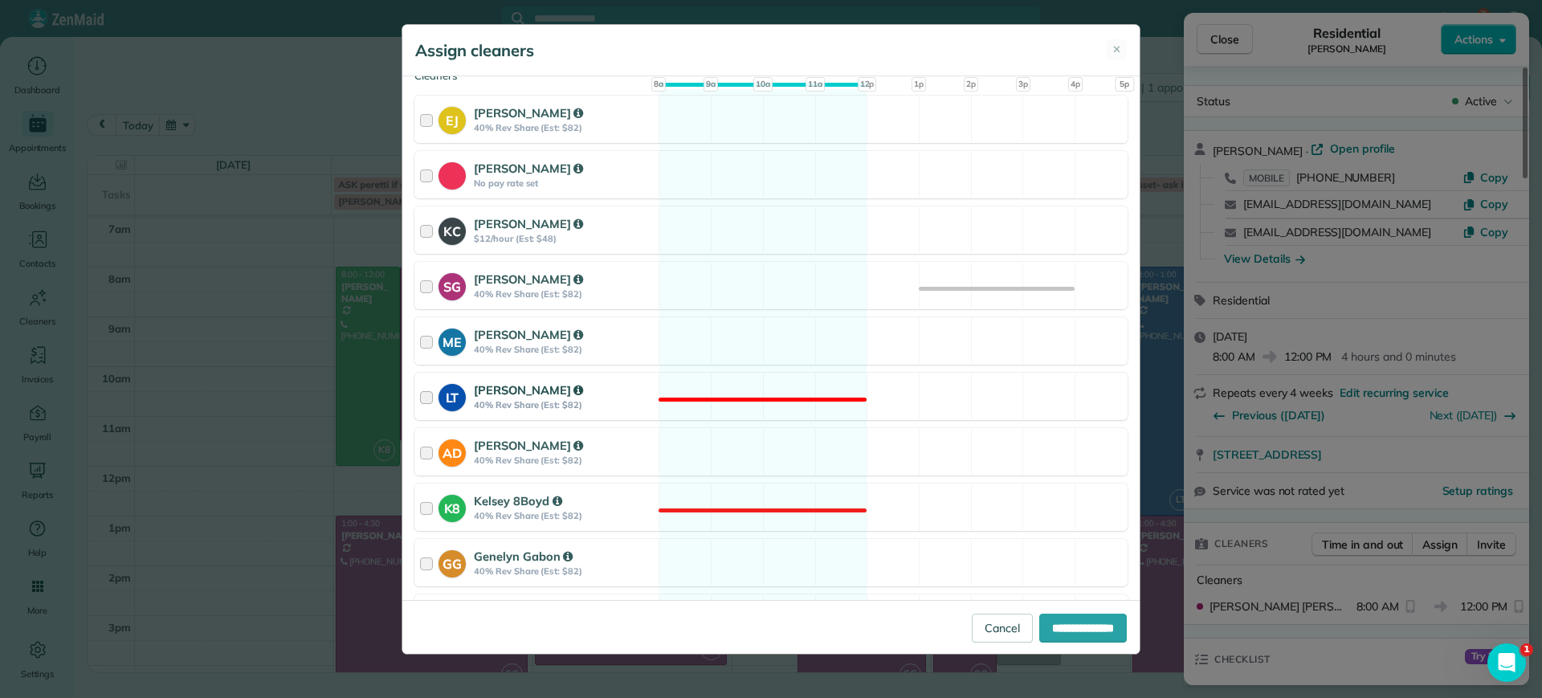
click at [761, 409] on div "LT Laura Thaller 40% Rev Share (Est: $82) Not available" at bounding box center [770, 396] width 713 height 47
click at [1057, 626] on input "**********" at bounding box center [1083, 627] width 88 height 29
type input "**********"
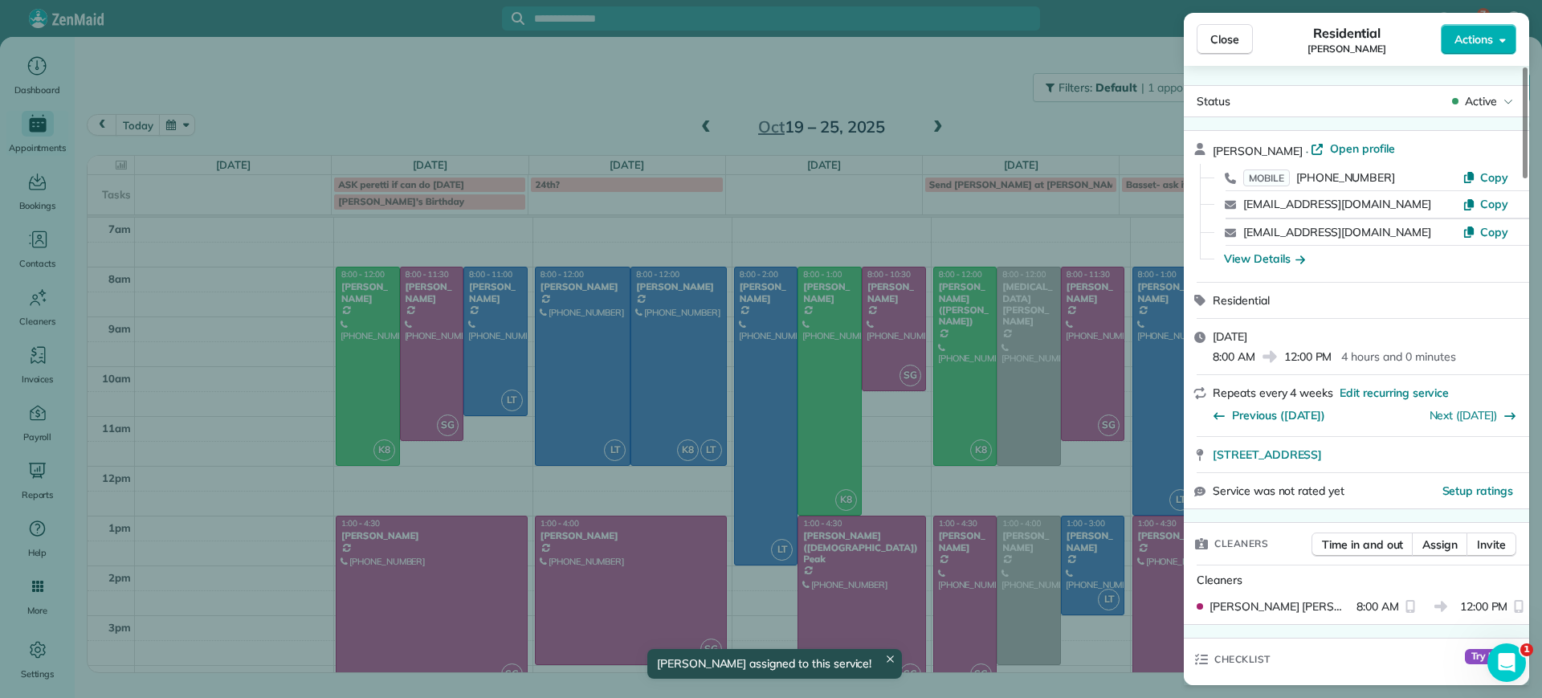
click at [688, 406] on div "Close Residential Bryan Killian Actions Status Active Bryan Killian · Open prof…" at bounding box center [771, 349] width 1542 height 698
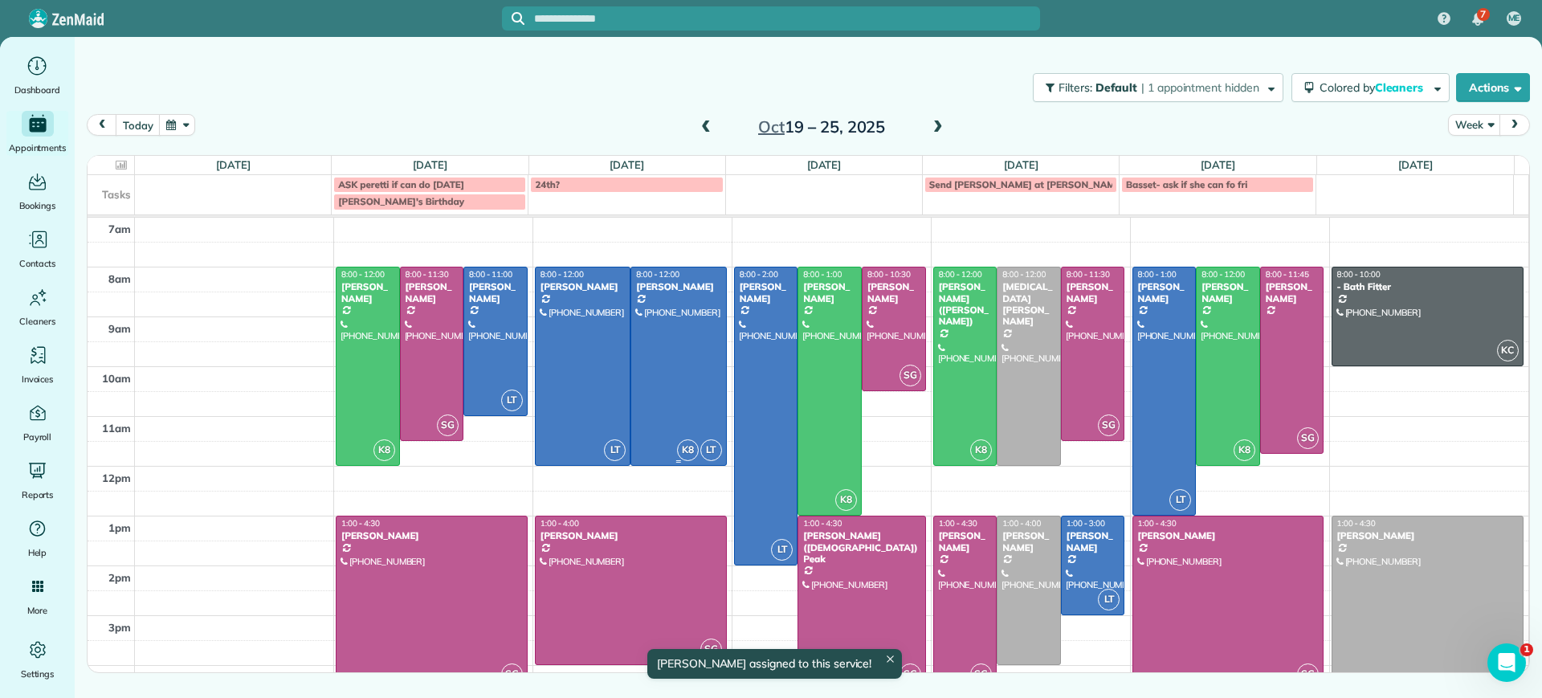
click at [688, 406] on div "7 ME Dashboard Appointments Bookings Contacts Cleaners Invoices Payroll Reports…" at bounding box center [771, 349] width 1542 height 698
click at [688, 406] on div at bounding box center [678, 366] width 94 height 198
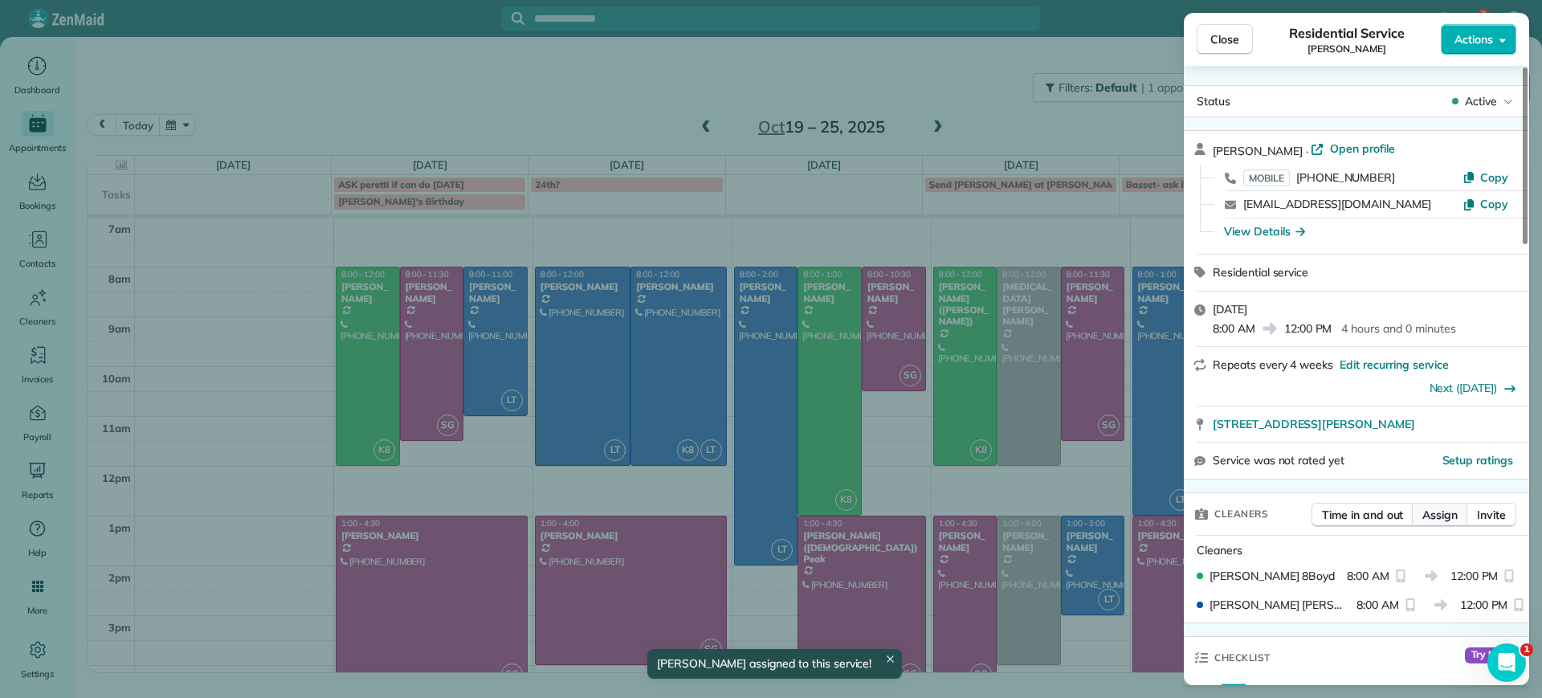
click at [1433, 508] on span "Assign" at bounding box center [1439, 515] width 35 height 16
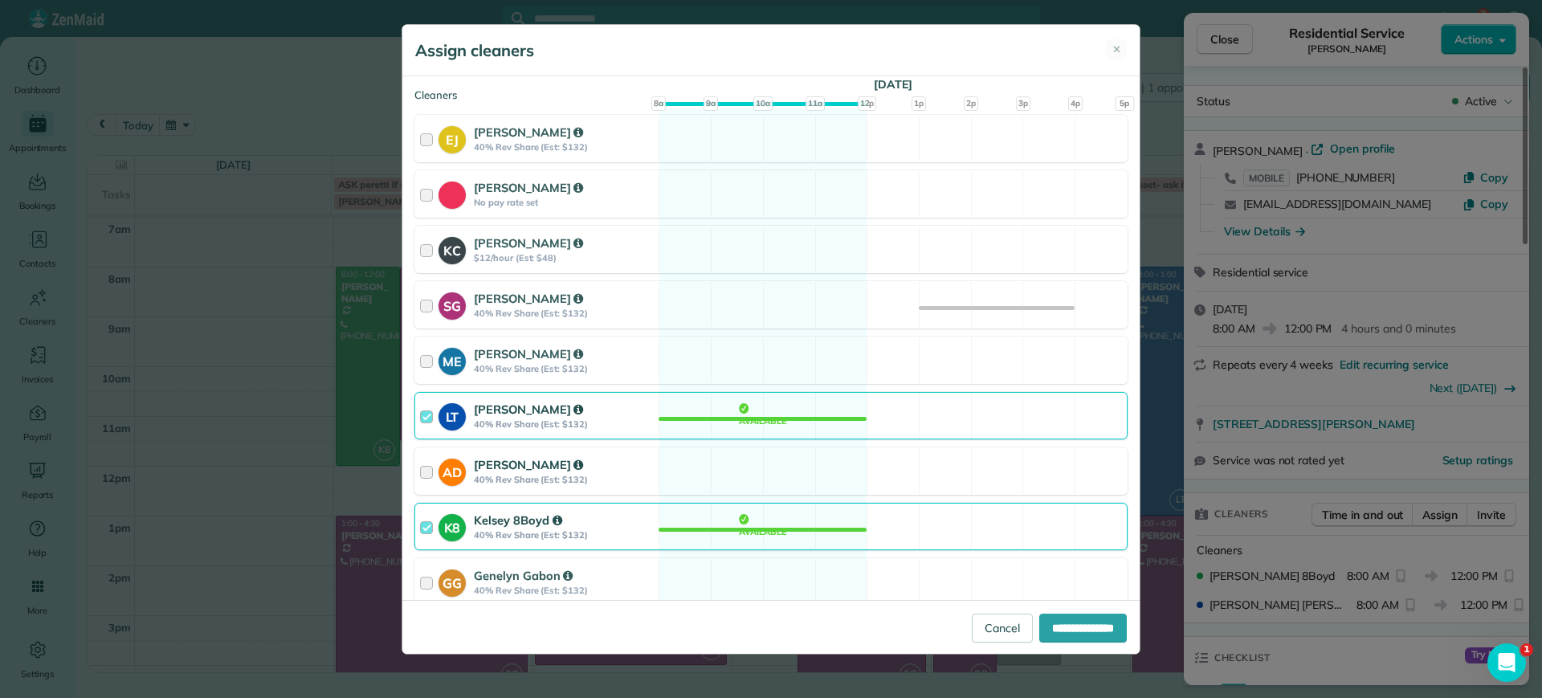
scroll to position [100, 0]
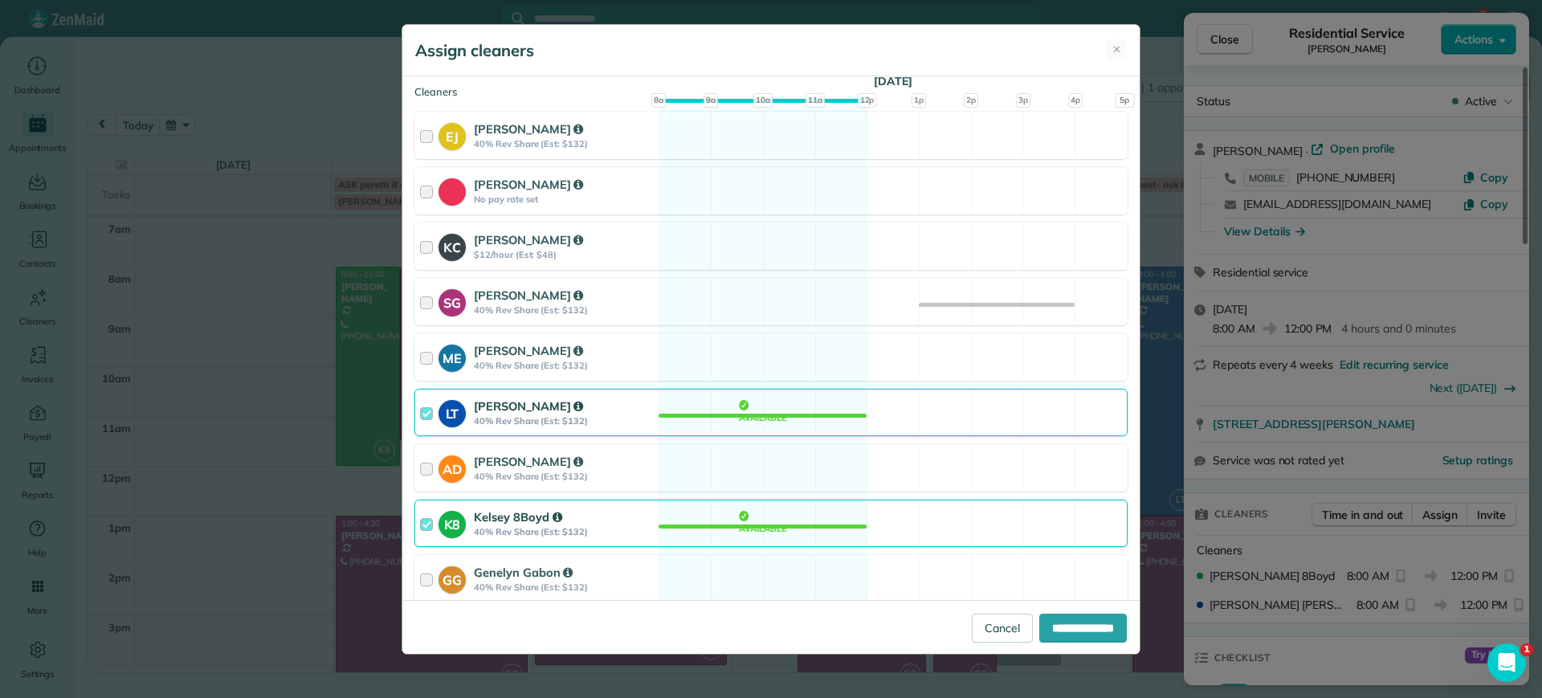
click at [772, 525] on div "K8 Kelsey 8Boyd 40% Rev Share (Est: $132) Available" at bounding box center [770, 522] width 713 height 47
click at [769, 420] on div "LT Laura Thaller 40% Rev Share (Est: $132) Available" at bounding box center [770, 412] width 713 height 47
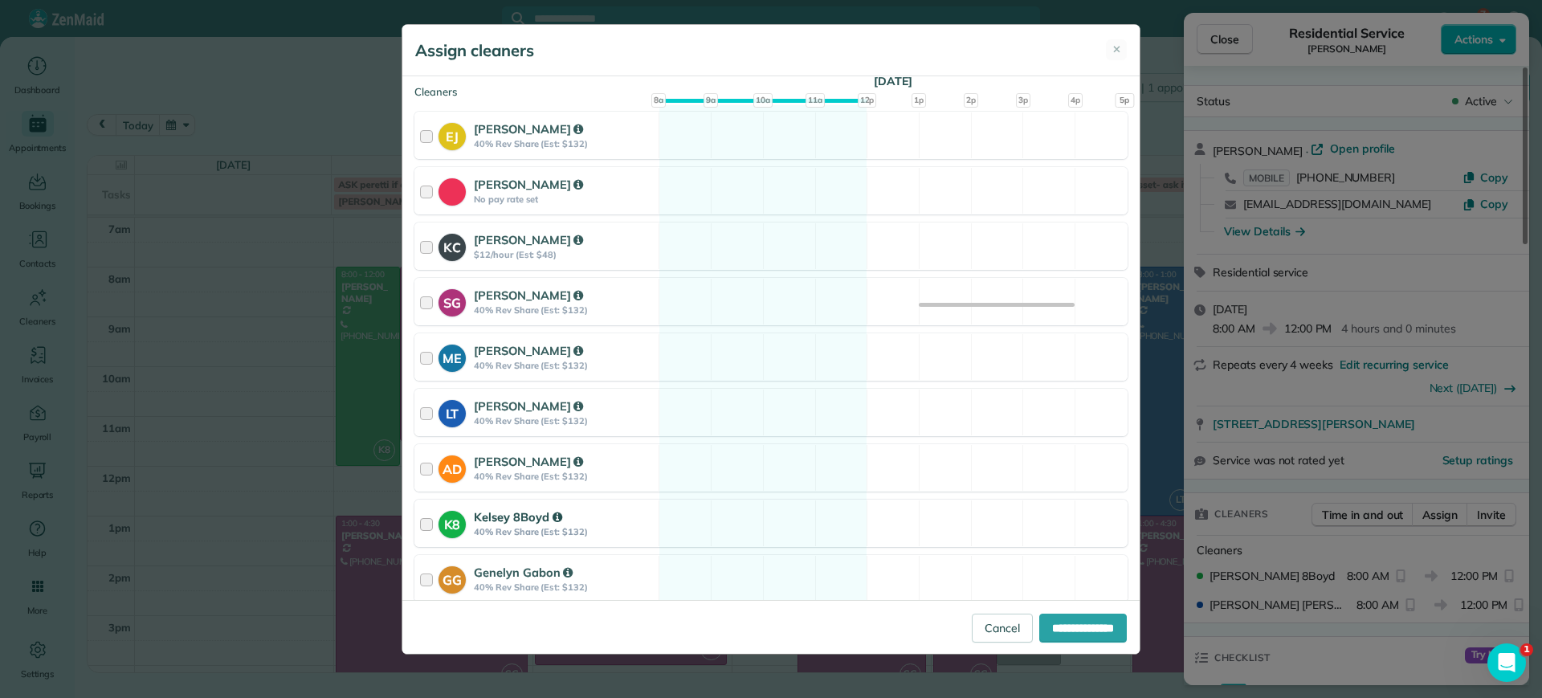
click at [739, 523] on div "K8 Kelsey 8Boyd 40% Rev Share (Est: $132) Available" at bounding box center [770, 522] width 713 height 47
click at [765, 282] on div "SG Sophie Gibbs 40% Rev Share (Est: $132) Available" at bounding box center [770, 301] width 713 height 47
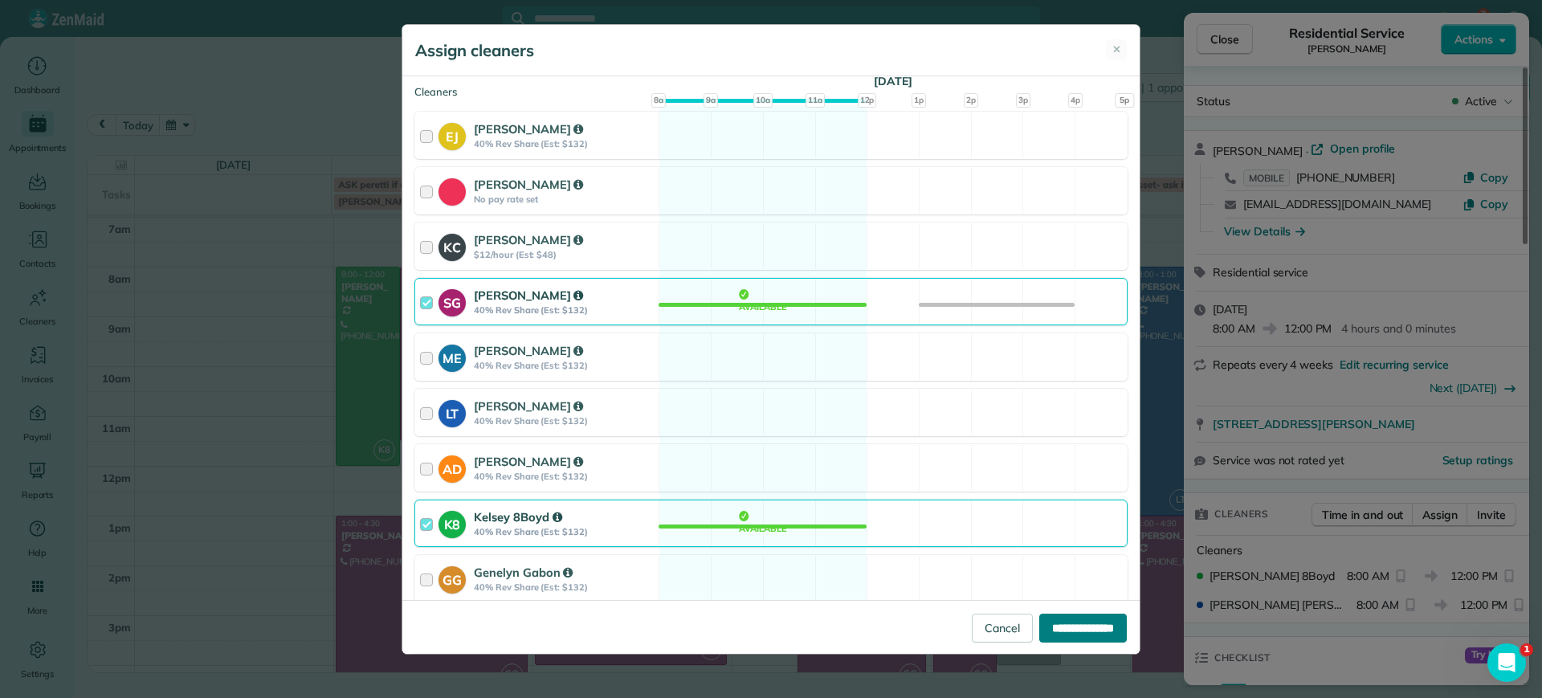
click at [1078, 637] on input "**********" at bounding box center [1083, 627] width 88 height 29
type input "**********"
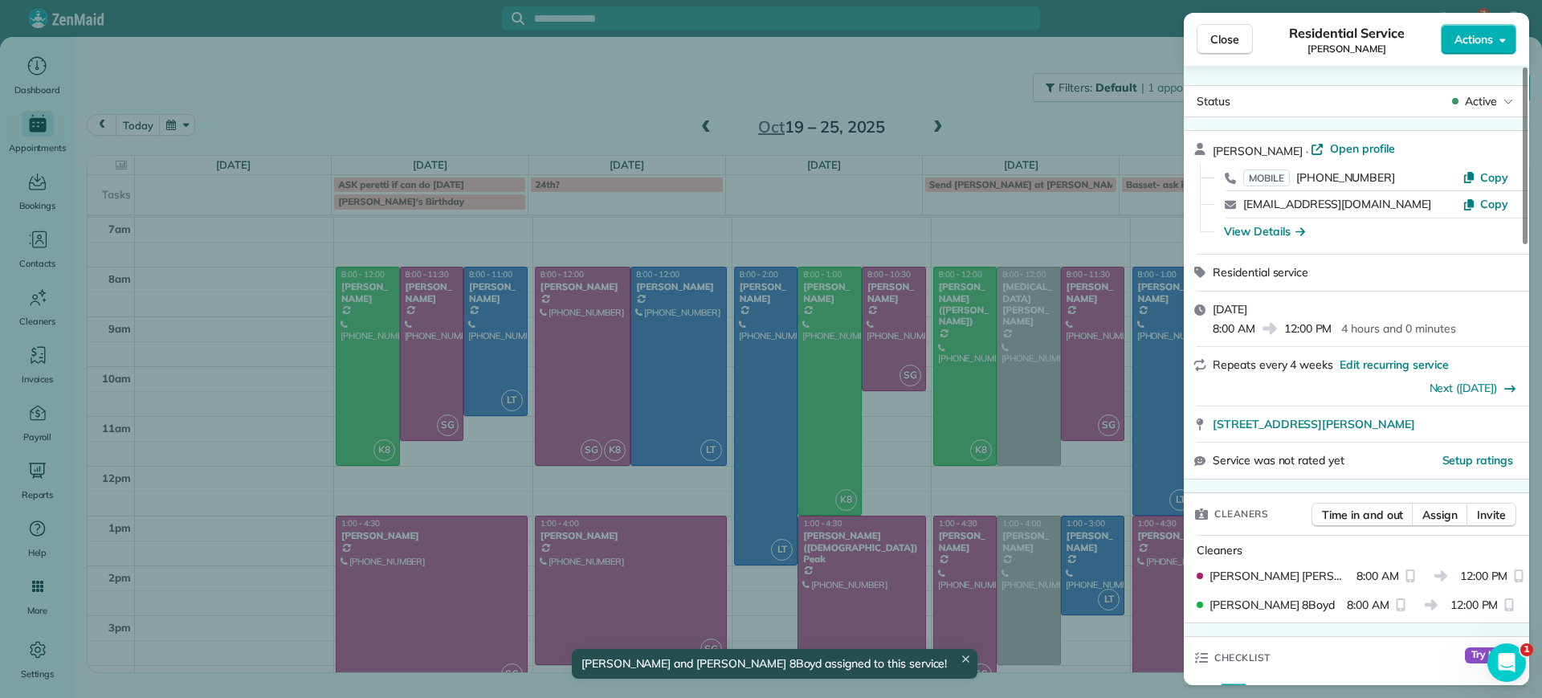
click at [673, 503] on div "Close Residential Service Carol Anne Ziolkowski Actions Status Active Carol Ann…" at bounding box center [771, 349] width 1542 height 698
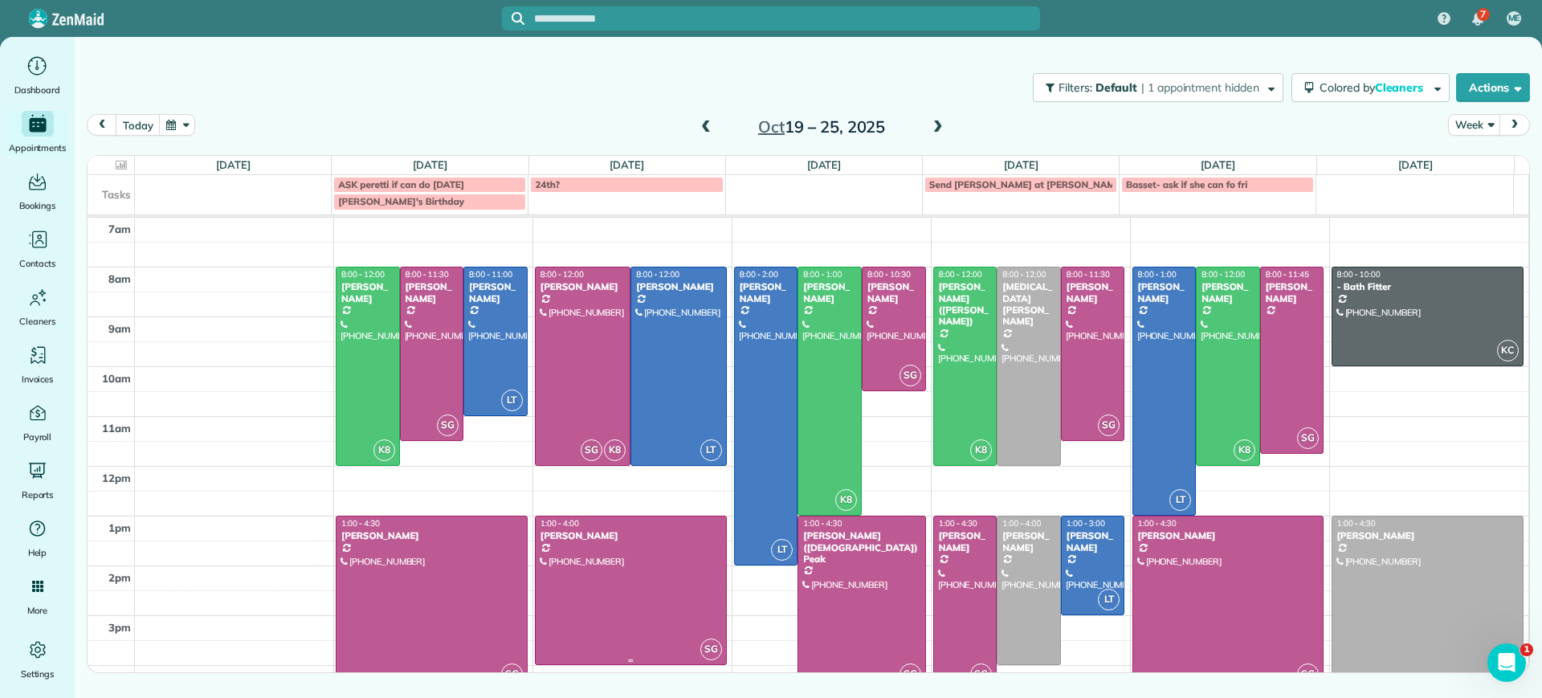
click at [619, 628] on div at bounding box center [631, 590] width 190 height 148
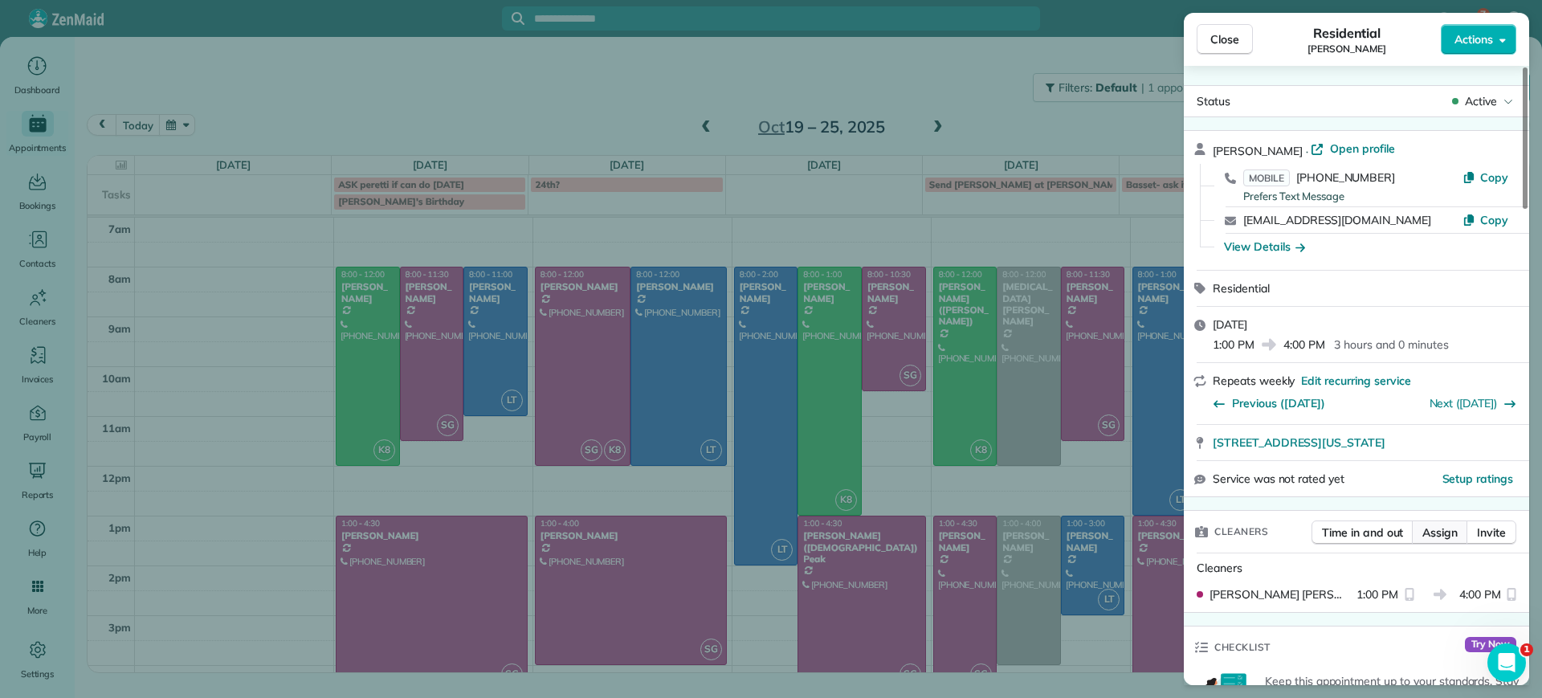
click at [1431, 534] on span "Assign" at bounding box center [1439, 532] width 35 height 16
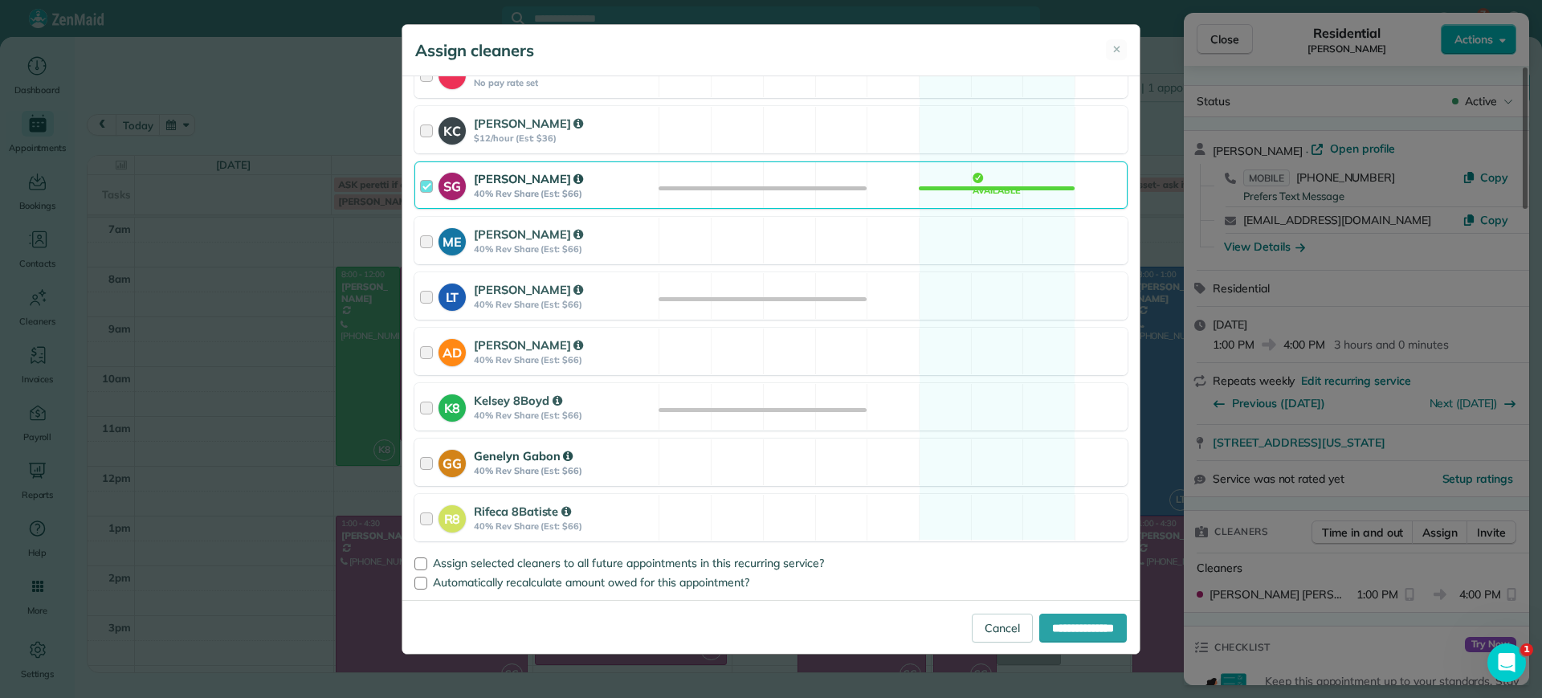
scroll to position [83, 0]
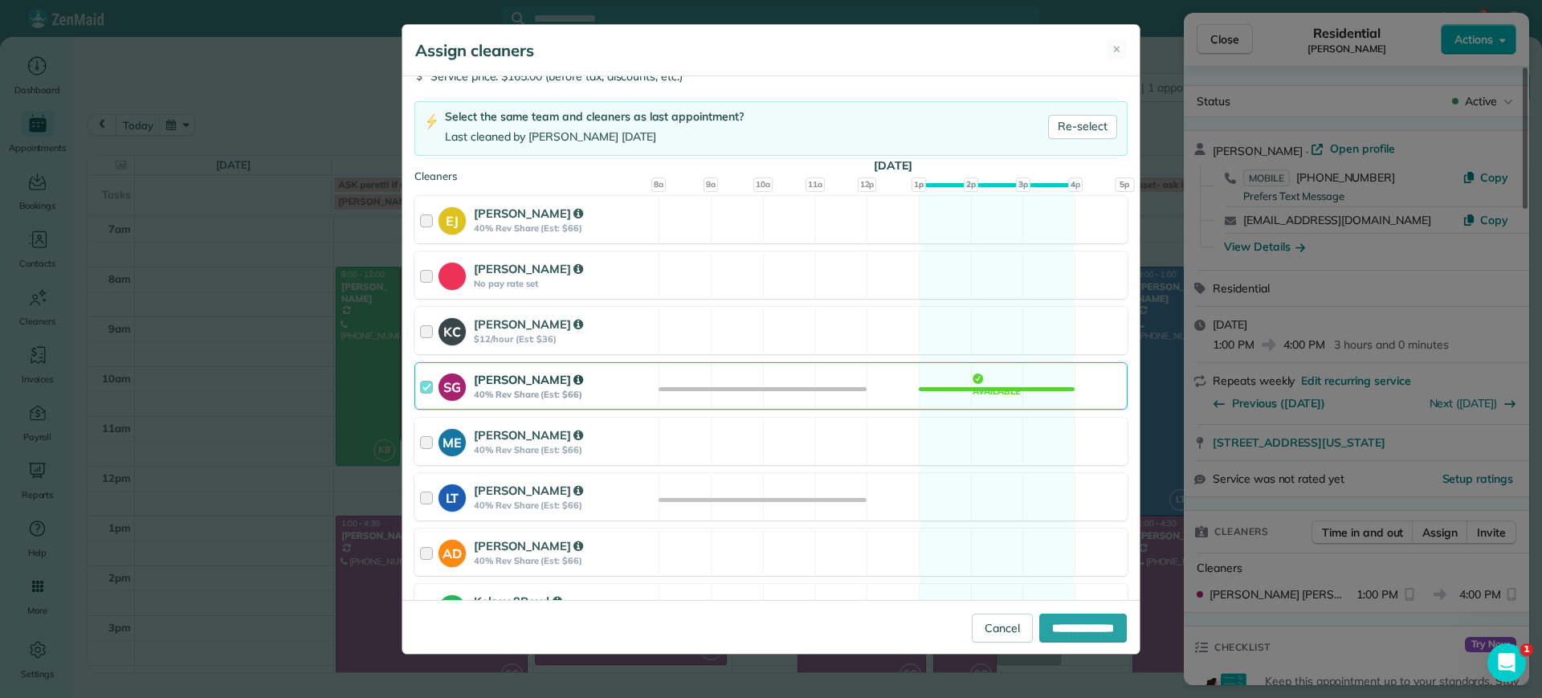
click at [969, 390] on div "SG Sophie Gibbs 40% Rev Share (Est: $66) Available" at bounding box center [770, 385] width 713 height 47
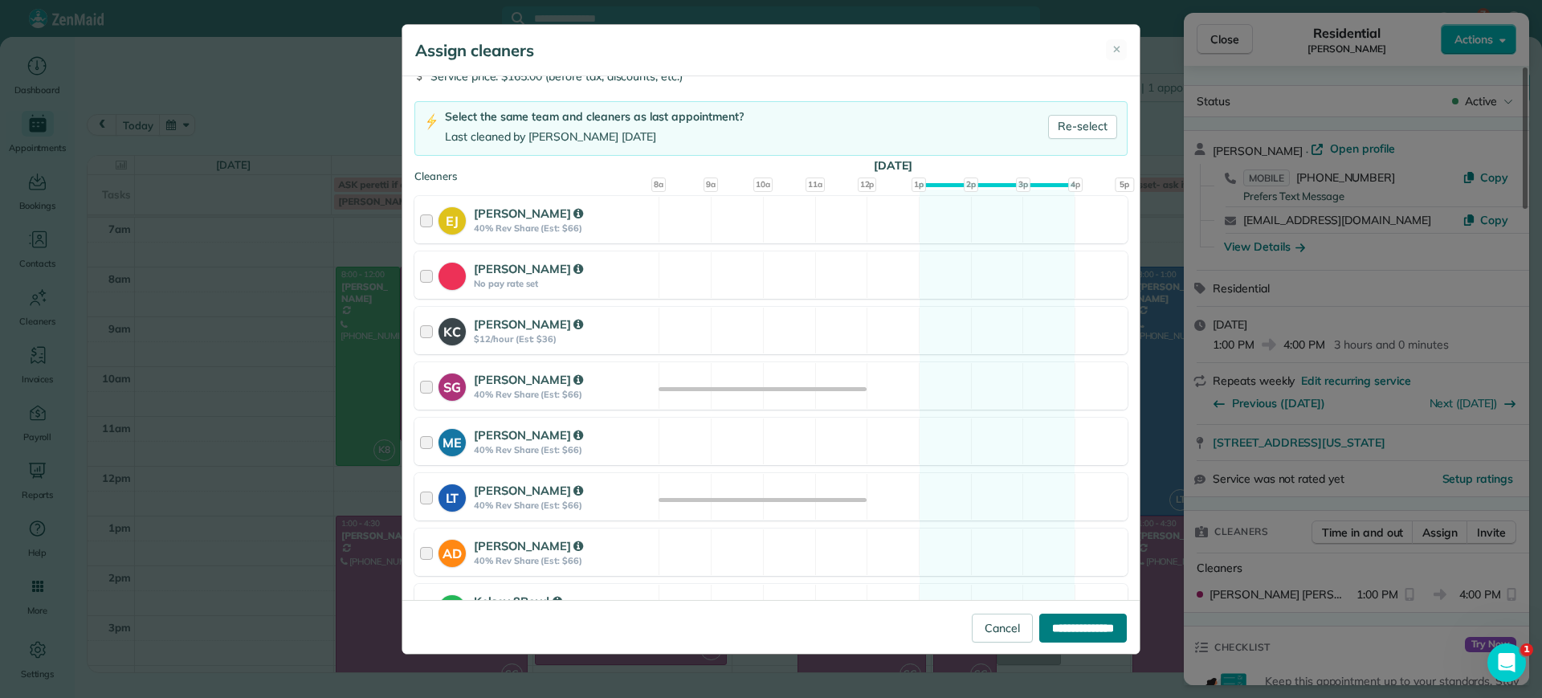
click at [1065, 635] on input "**********" at bounding box center [1083, 627] width 88 height 29
type input "**********"
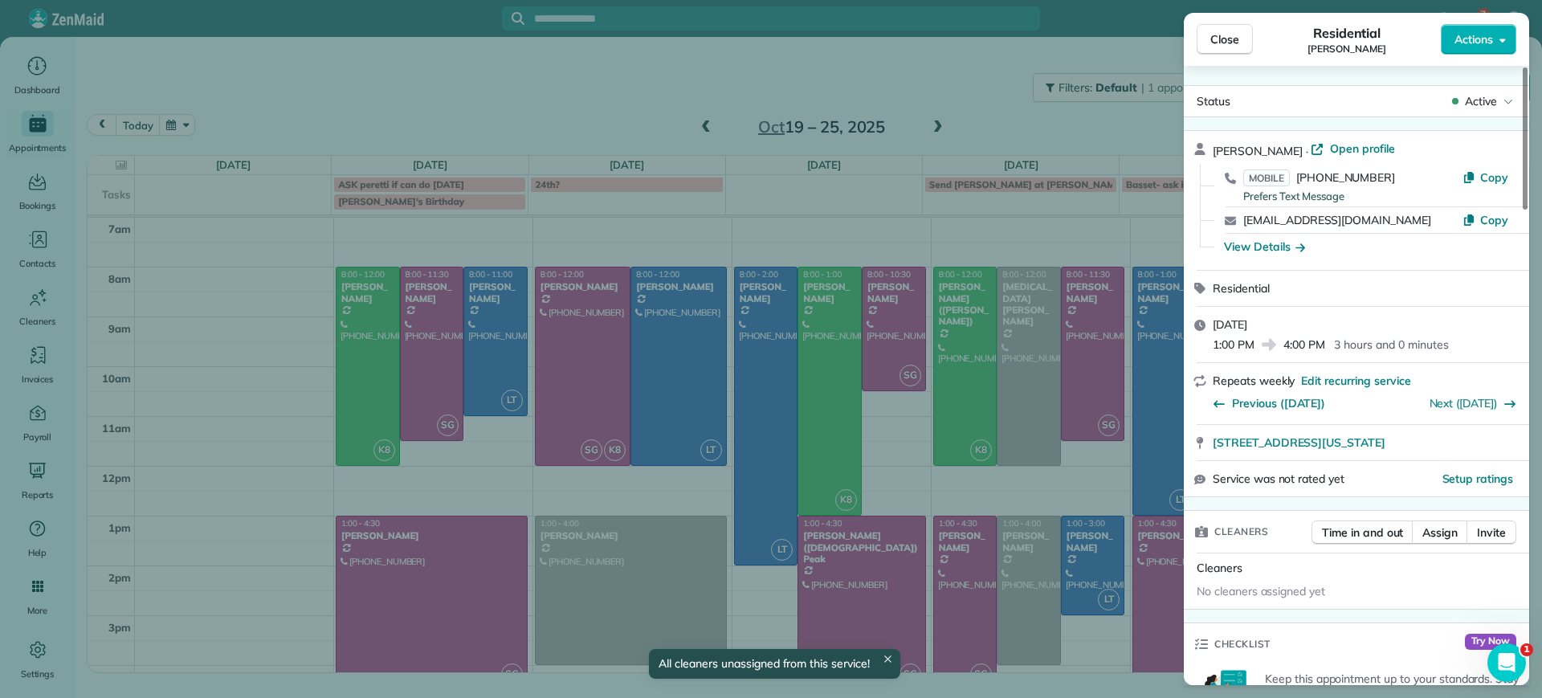
click at [780, 169] on div "Close Residential Tracy Jones Actions Status Active Tracy Jones · Open profile …" at bounding box center [771, 349] width 1542 height 698
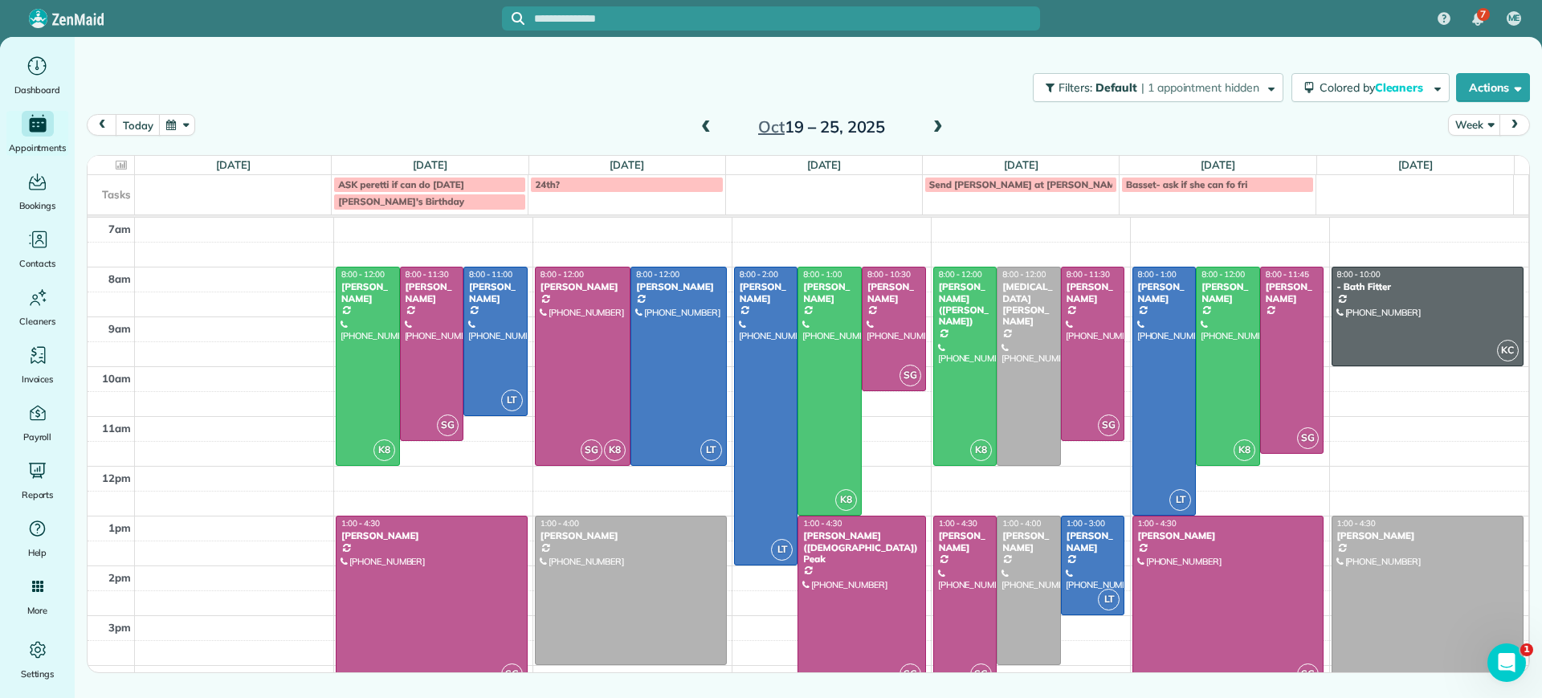
click at [703, 133] on span at bounding box center [706, 127] width 18 height 14
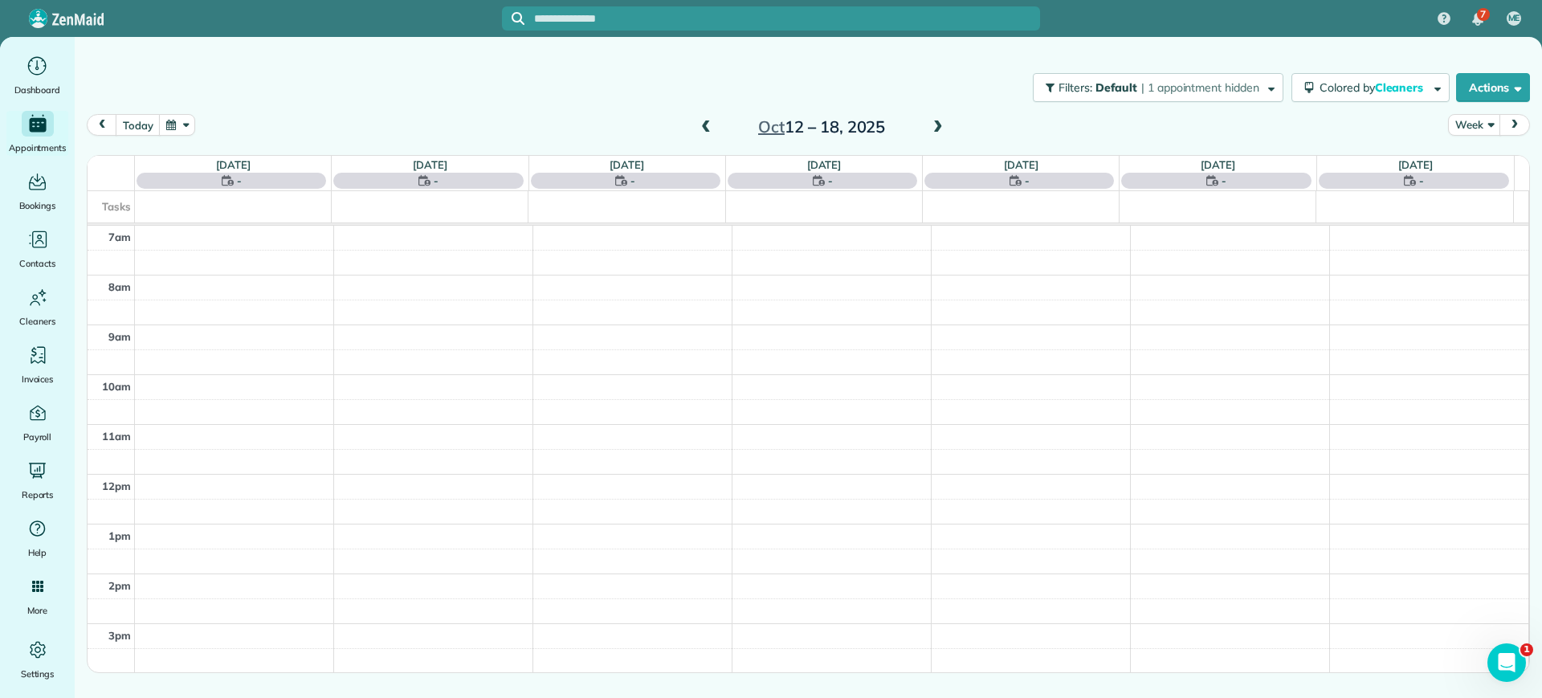
click at [705, 132] on span at bounding box center [706, 127] width 18 height 14
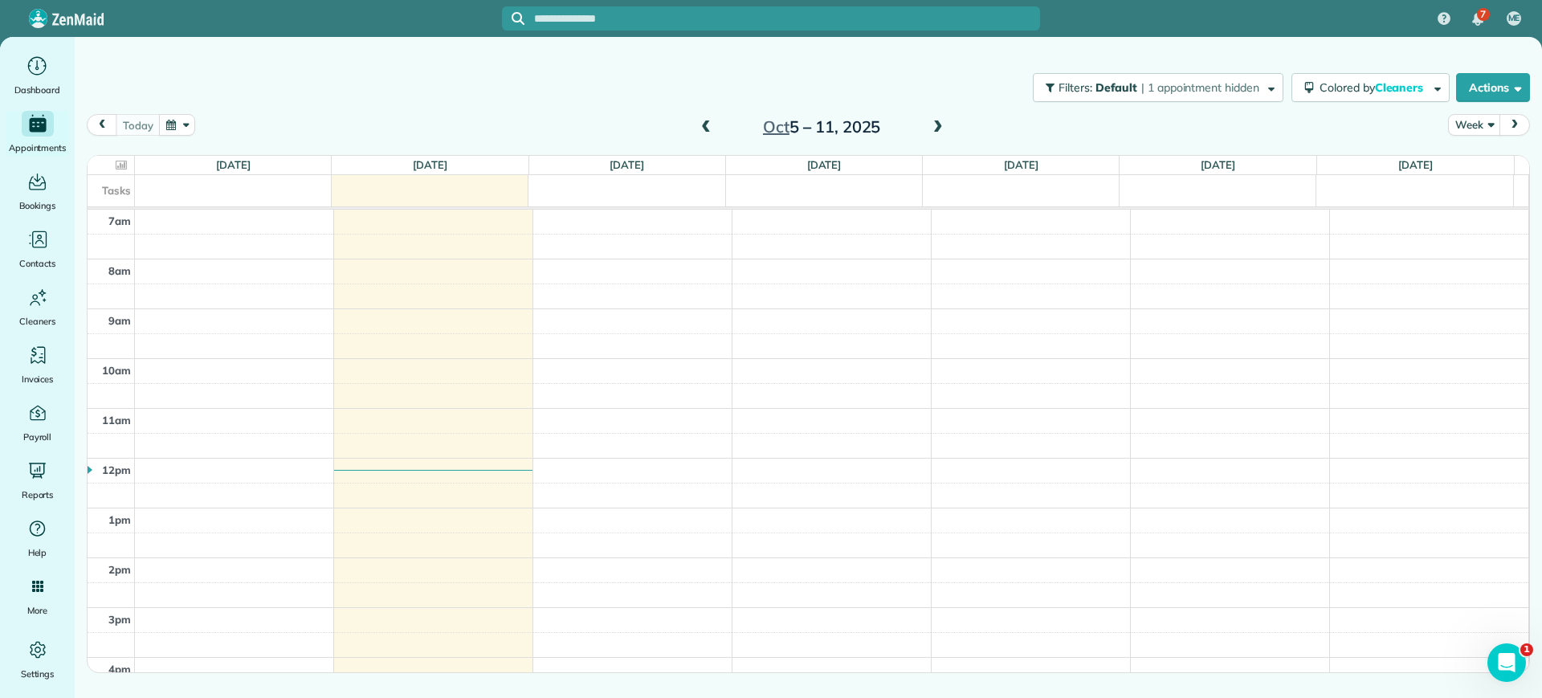
click at [939, 128] on span at bounding box center [938, 127] width 18 height 14
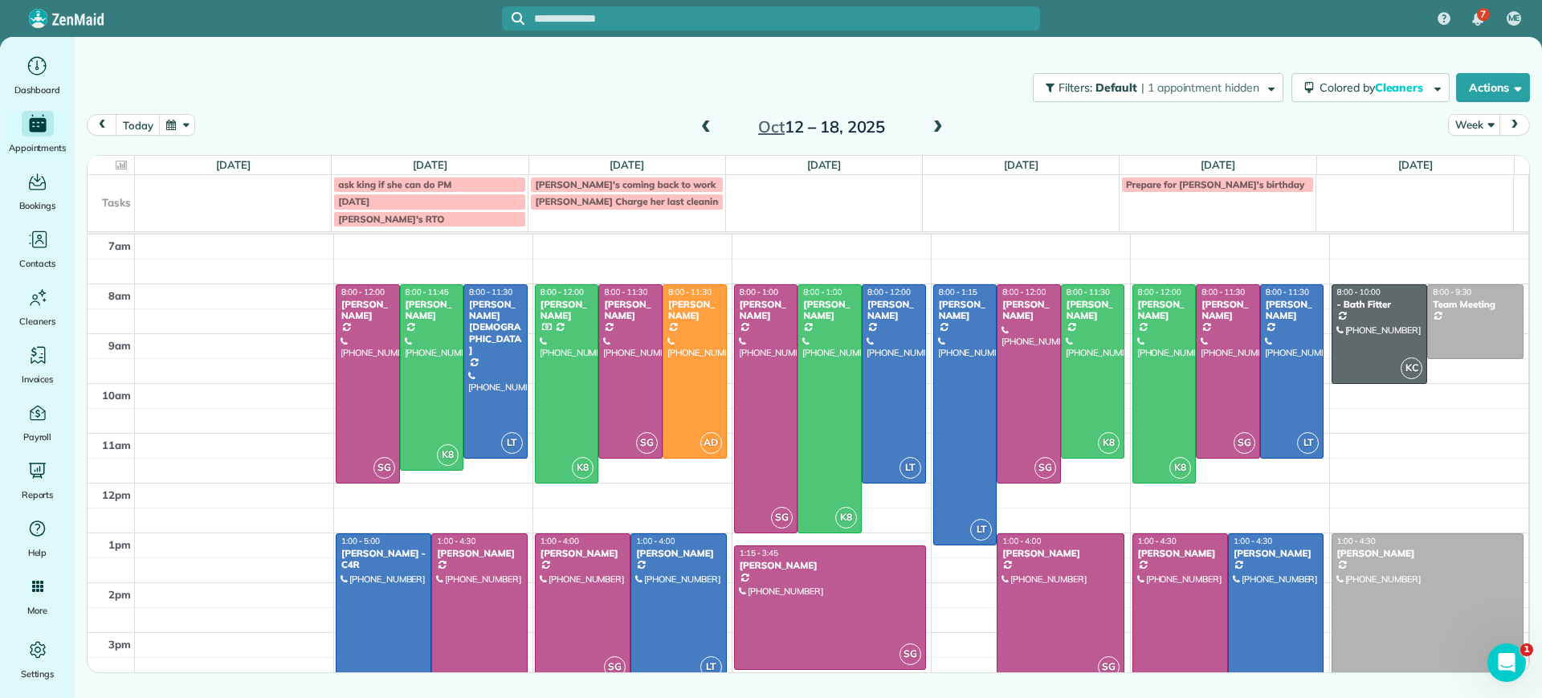
click at [936, 125] on span at bounding box center [938, 127] width 18 height 14
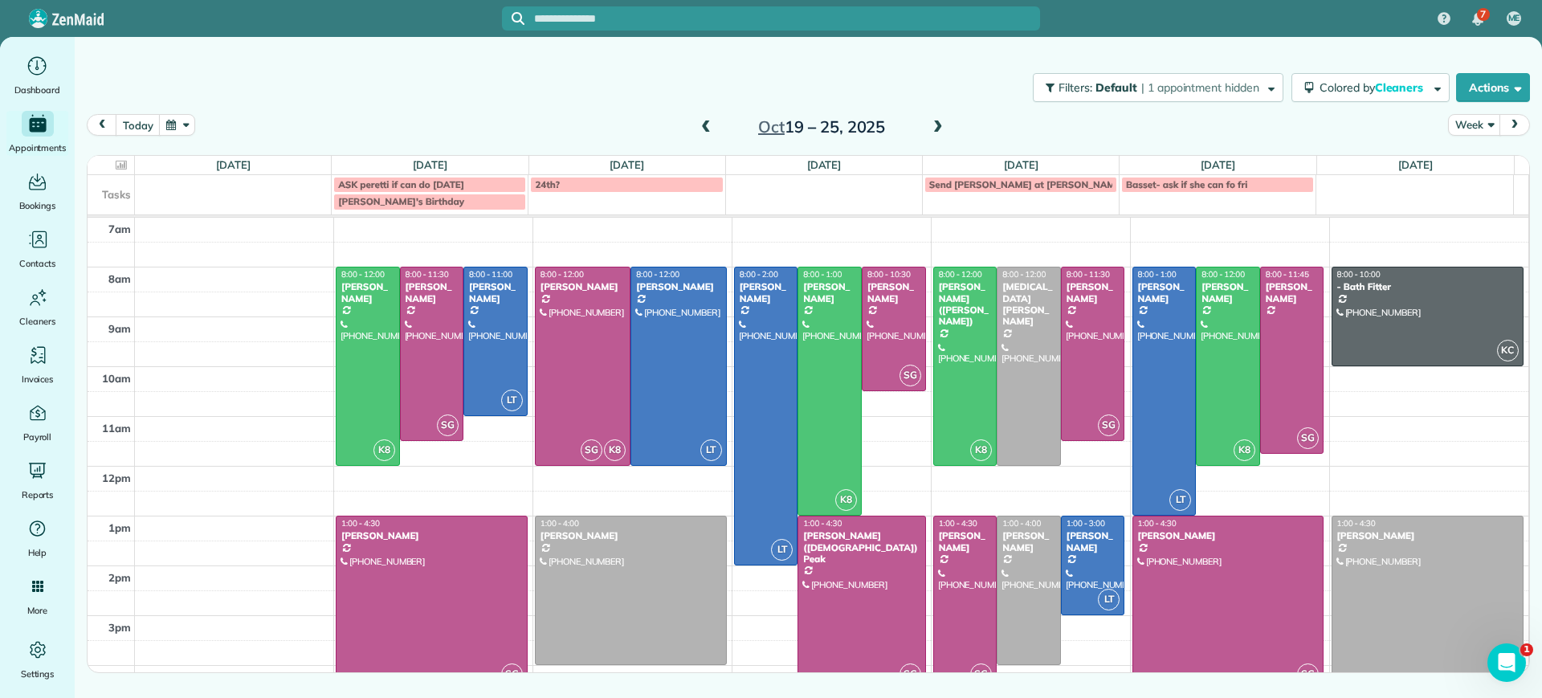
click at [392, 601] on div at bounding box center [431, 602] width 190 height 173
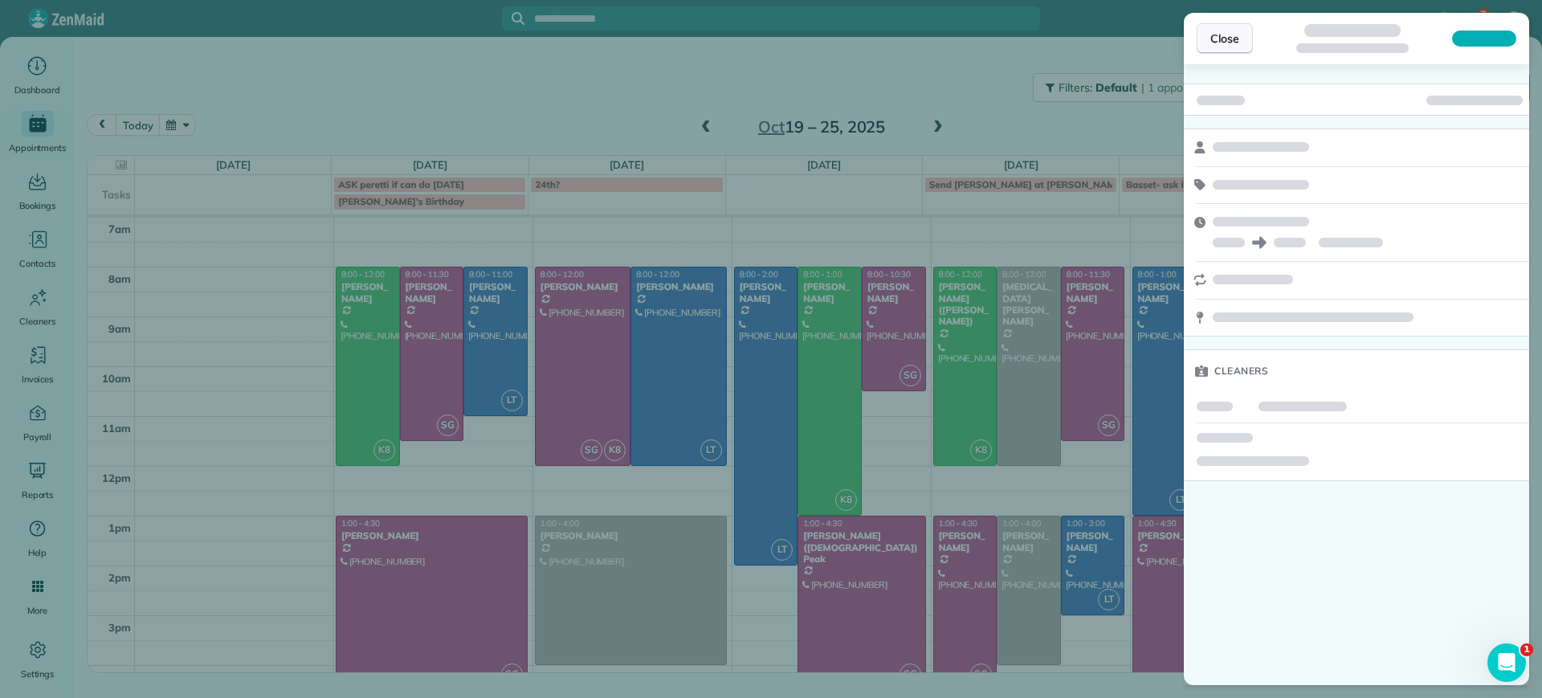
click at [1228, 33] on span "Close" at bounding box center [1224, 39] width 29 height 16
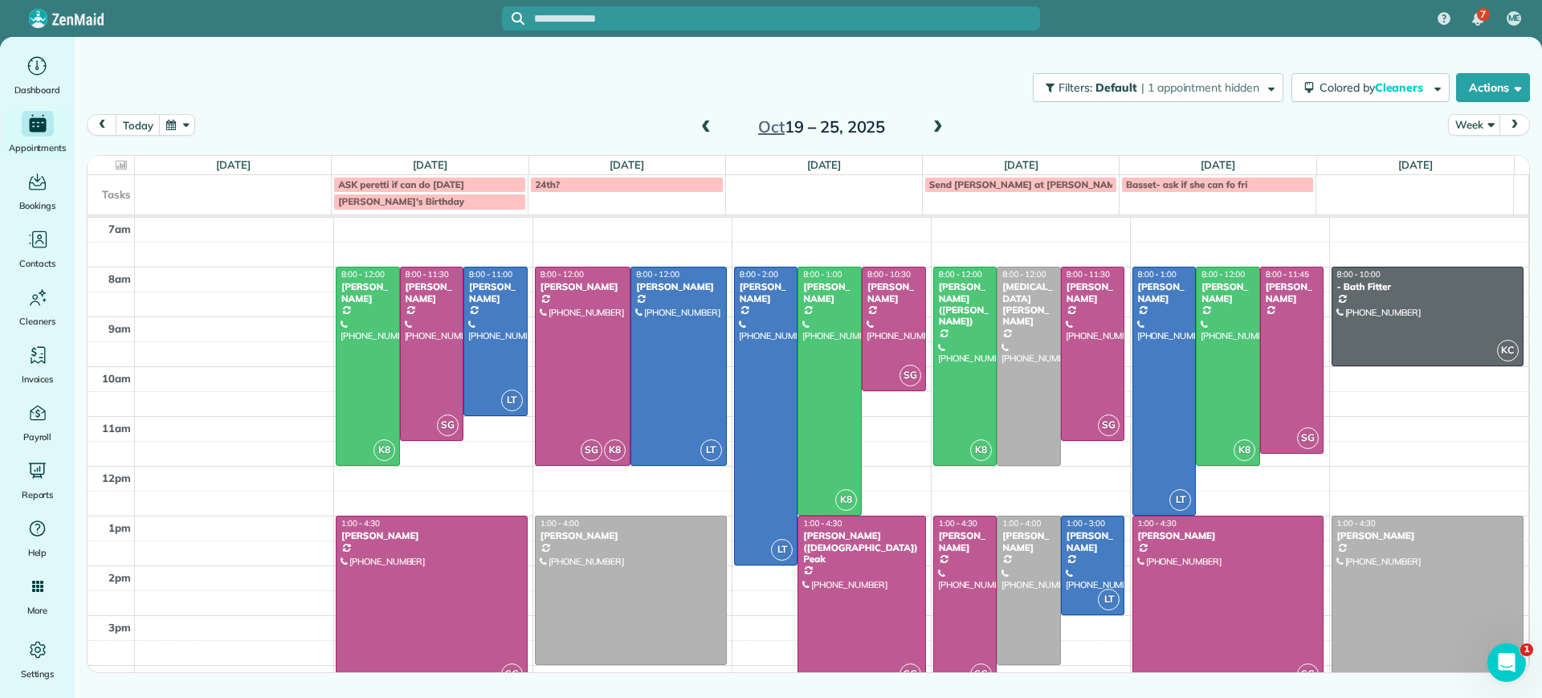
click at [485, 576] on div at bounding box center [431, 602] width 190 height 173
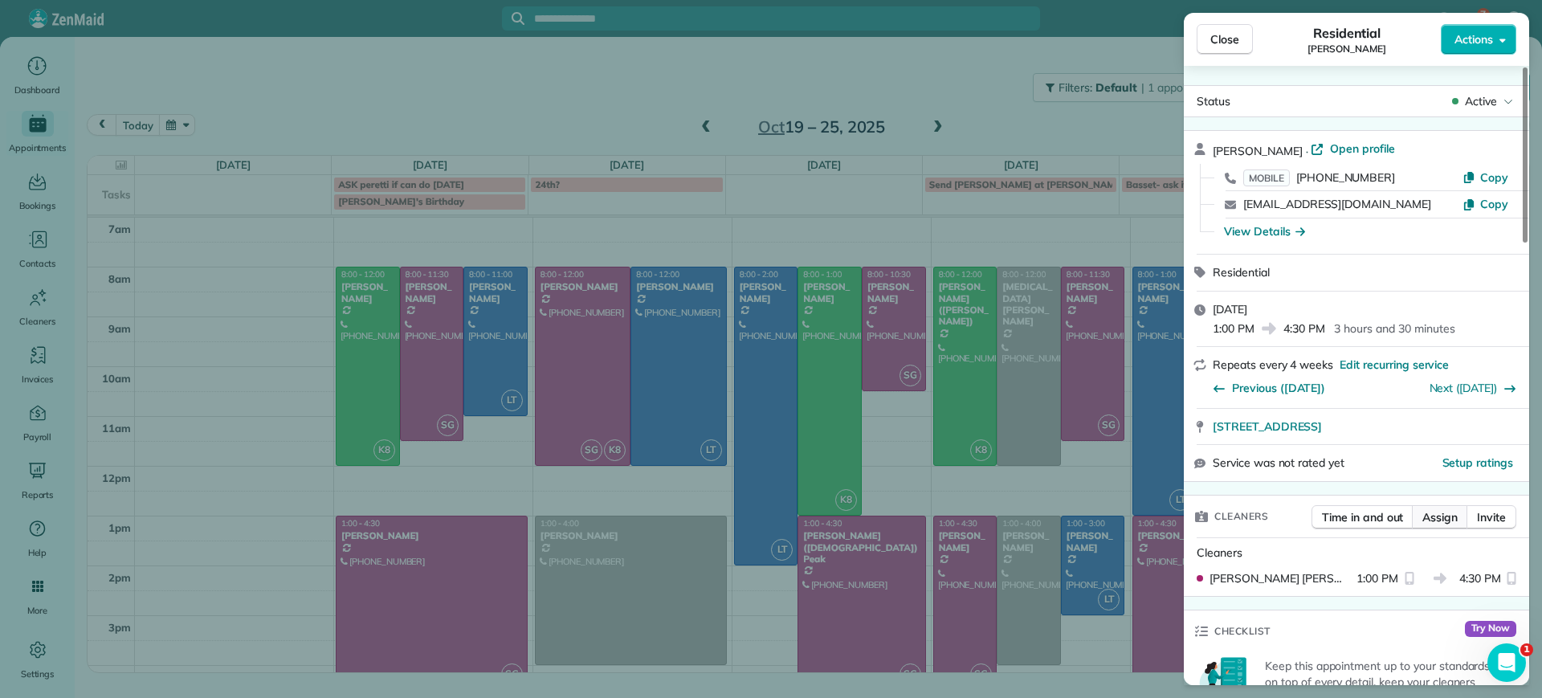
click at [1450, 513] on span "Assign" at bounding box center [1439, 517] width 35 height 16
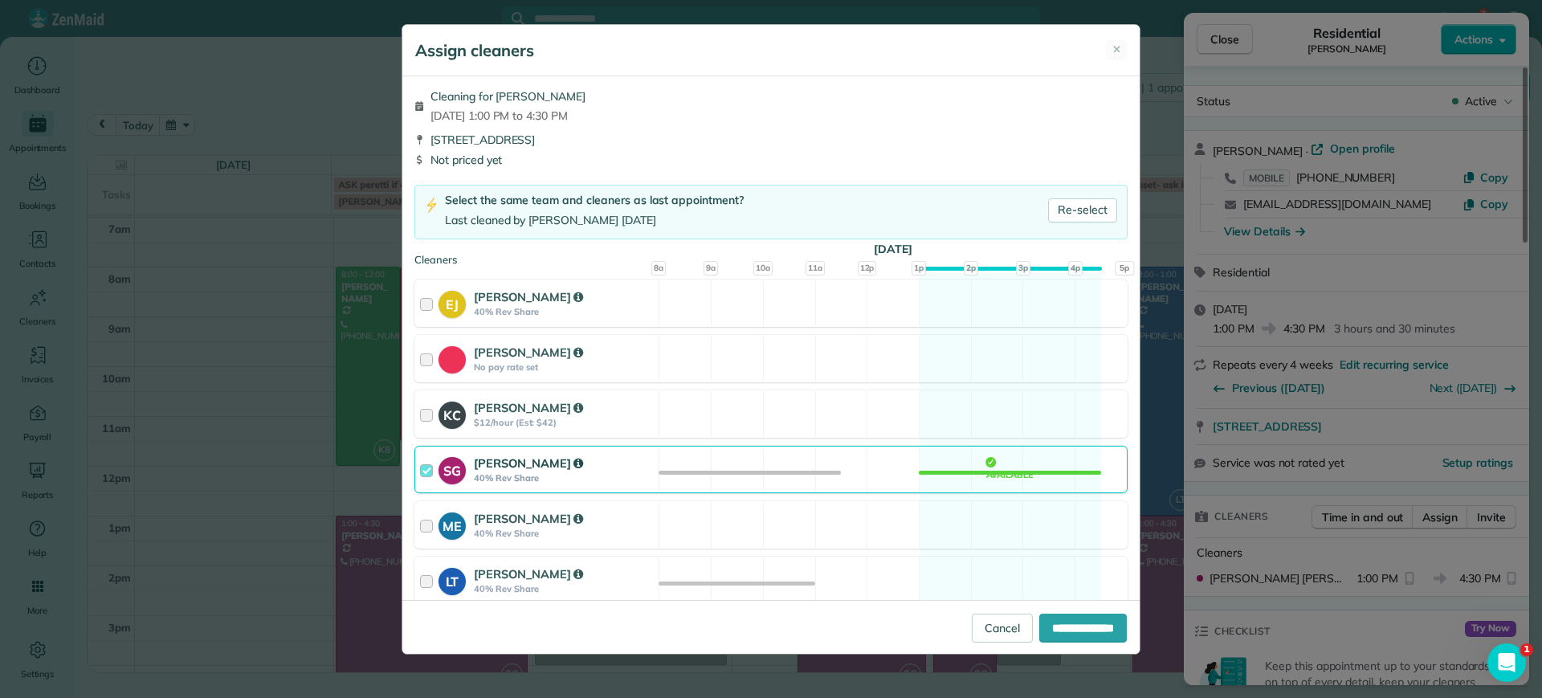
click at [1049, 473] on div "SG Sophie Gibbs 40% Rev Share Available" at bounding box center [770, 469] width 713 height 47
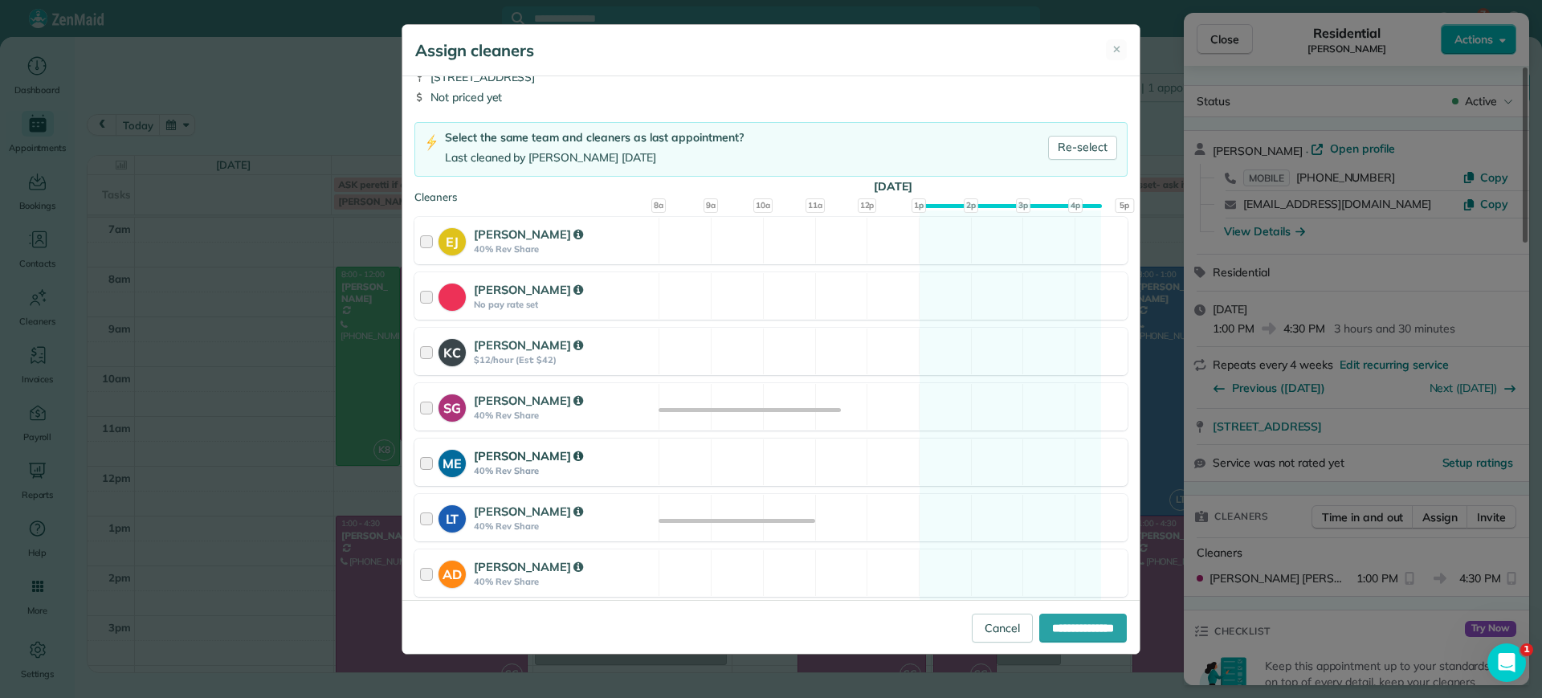
scroll to position [100, 0]
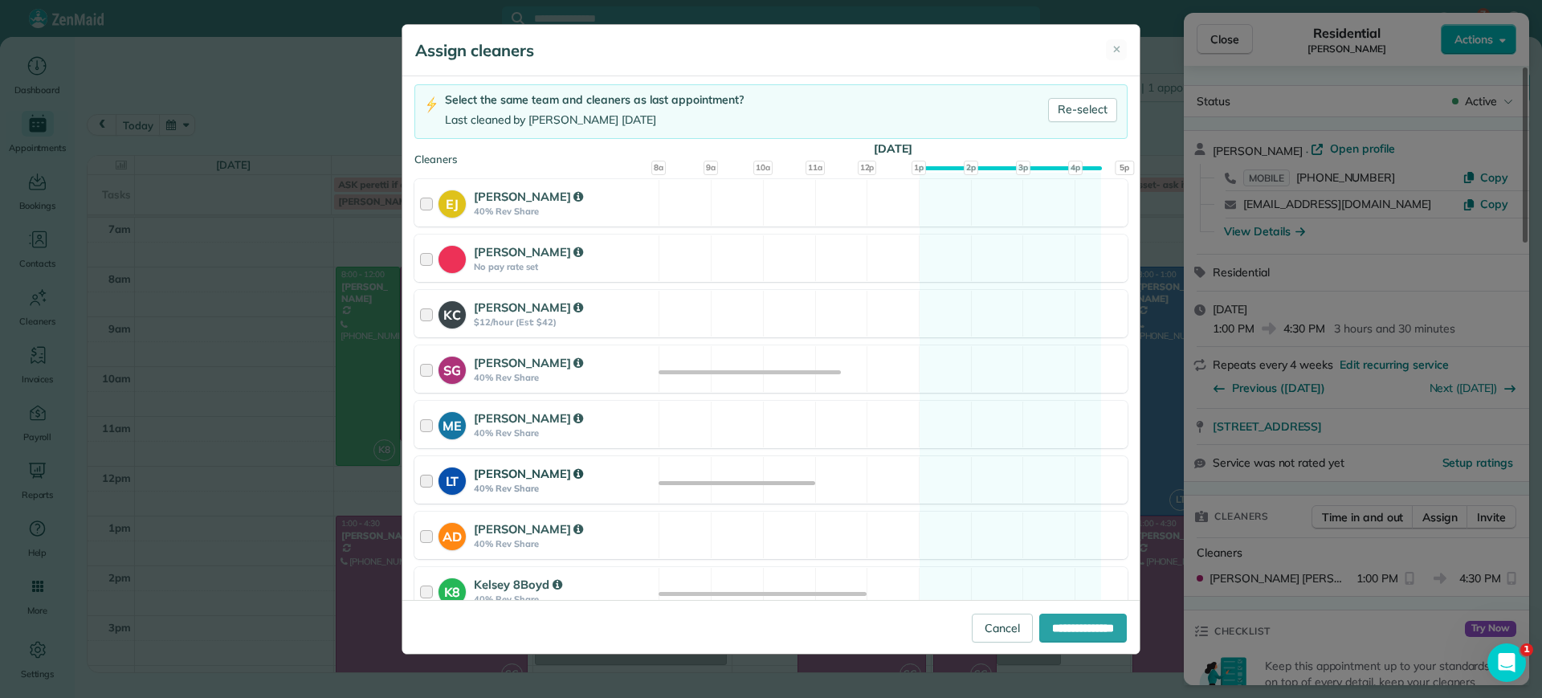
click at [1006, 458] on div "LT Laura Thaller 40% Rev Share Available" at bounding box center [770, 479] width 713 height 47
click at [1086, 625] on input "**********" at bounding box center [1083, 627] width 88 height 29
type input "**********"
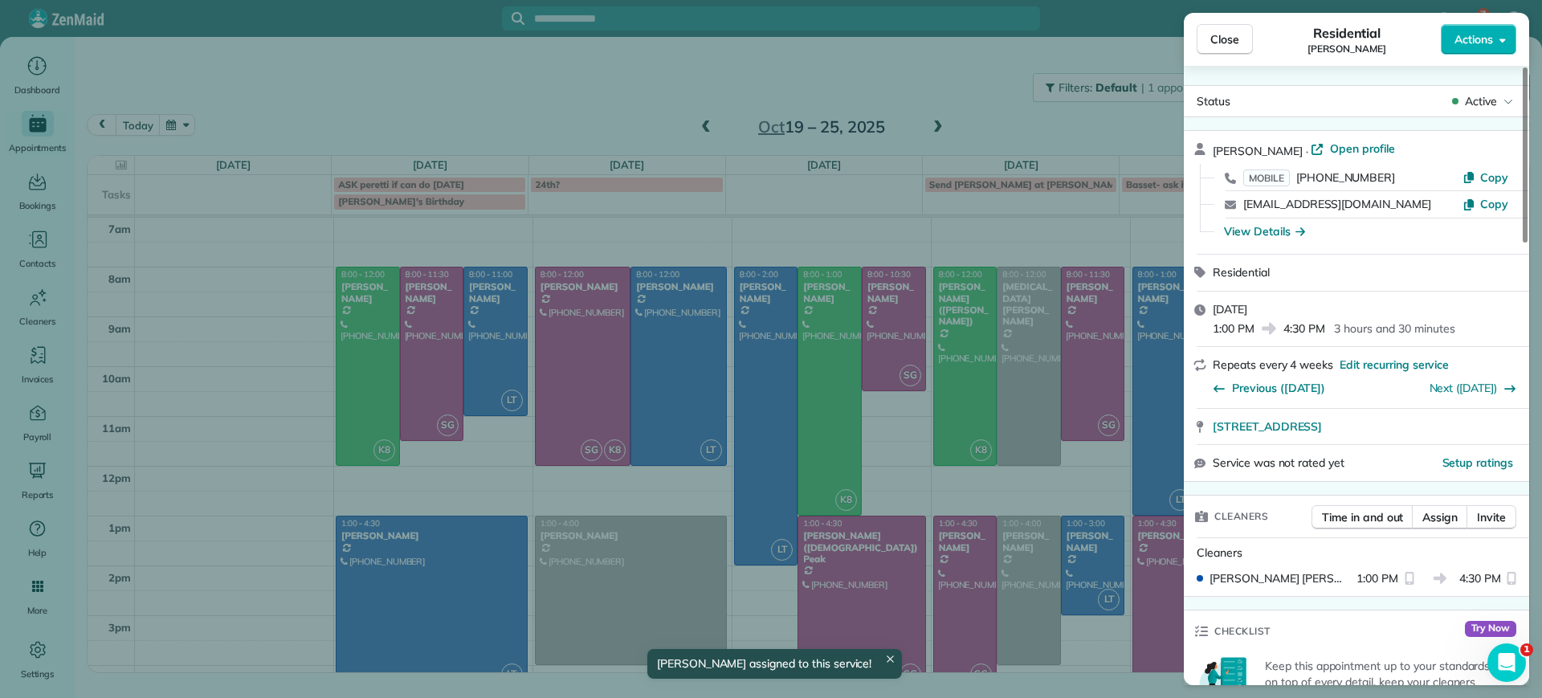
click at [107, 474] on div "Close Residential Charles Perretti Actions Status Active Charles Perretti · Ope…" at bounding box center [771, 349] width 1542 height 698
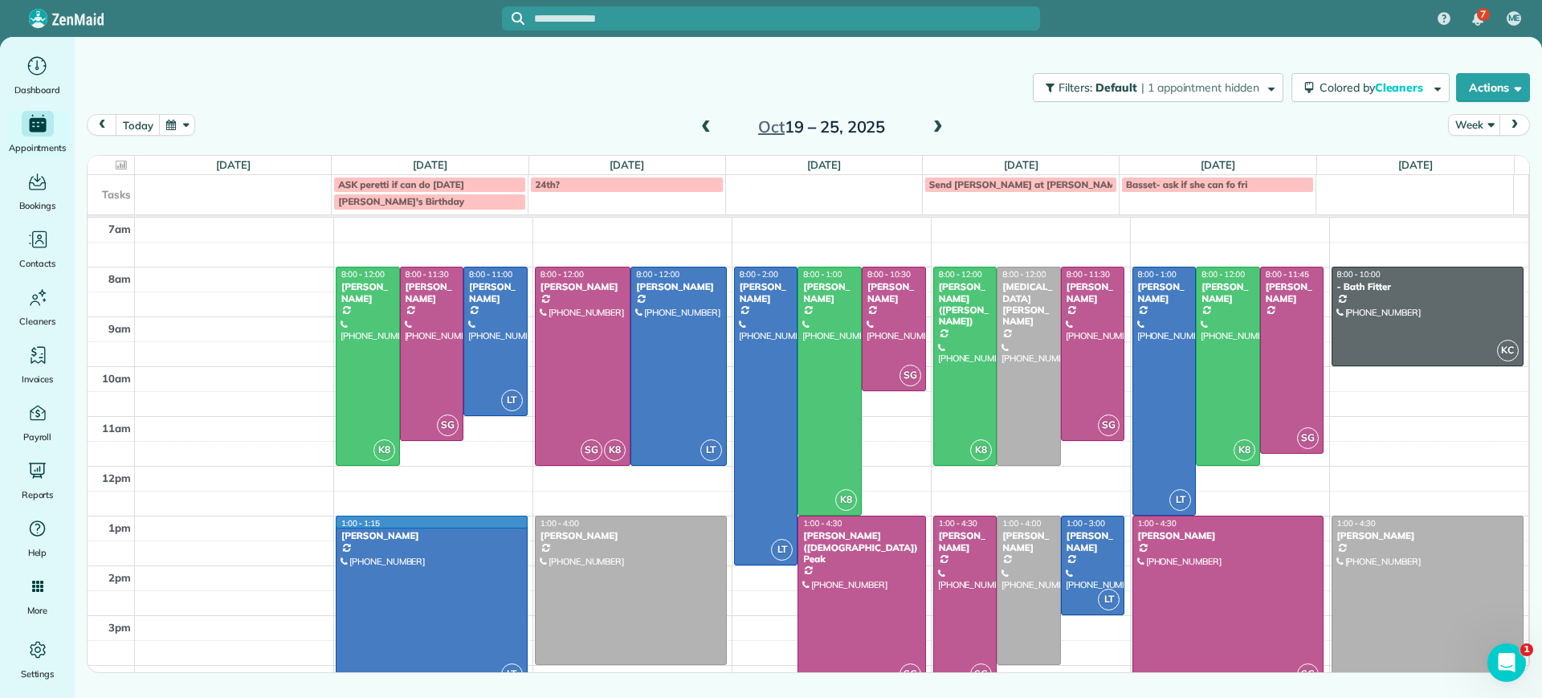
click at [524, 518] on td at bounding box center [832, 527] width 1394 height 25
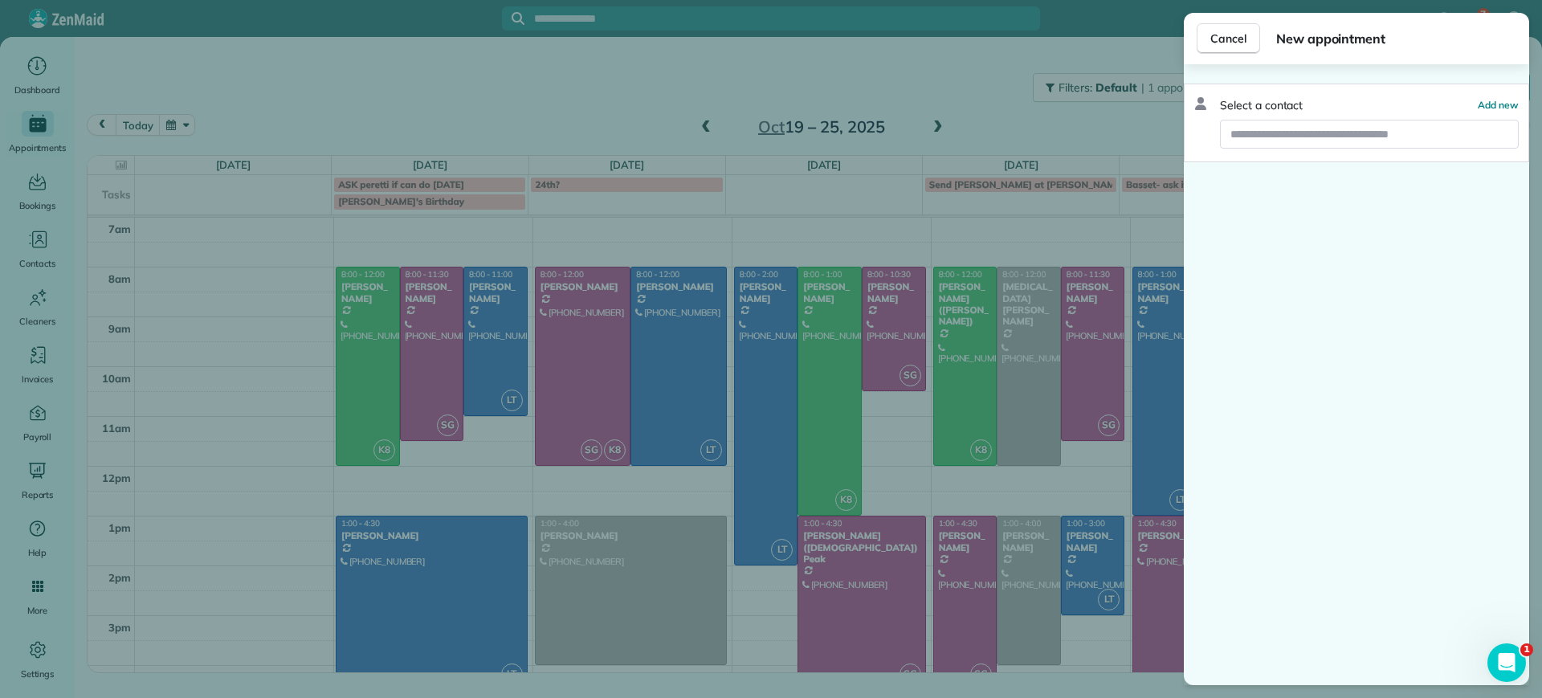
click at [1191, 55] on div "Cancel New appointment" at bounding box center [1355, 38] width 345 height 51
click at [1220, 40] on span "Cancel" at bounding box center [1228, 39] width 36 height 16
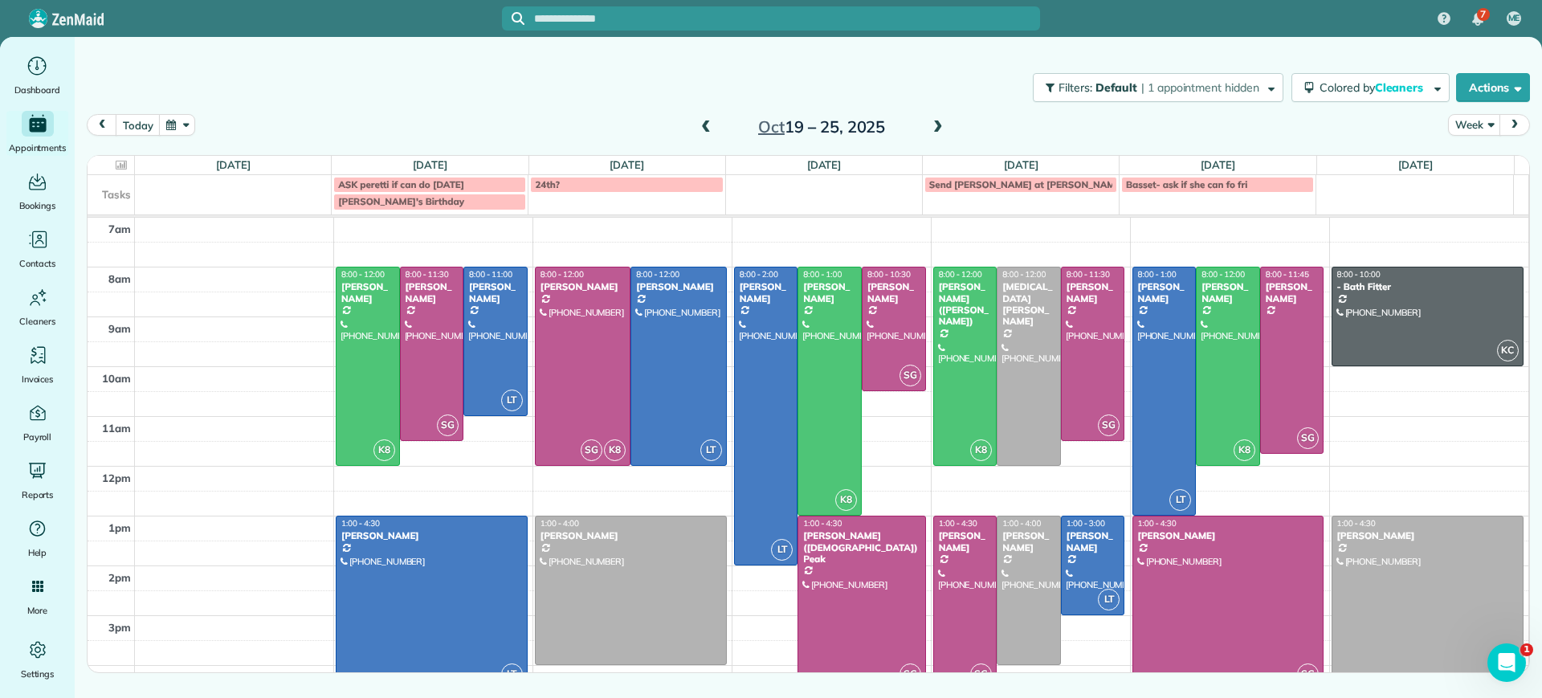
click at [524, 515] on td at bounding box center [832, 527] width 1394 height 25
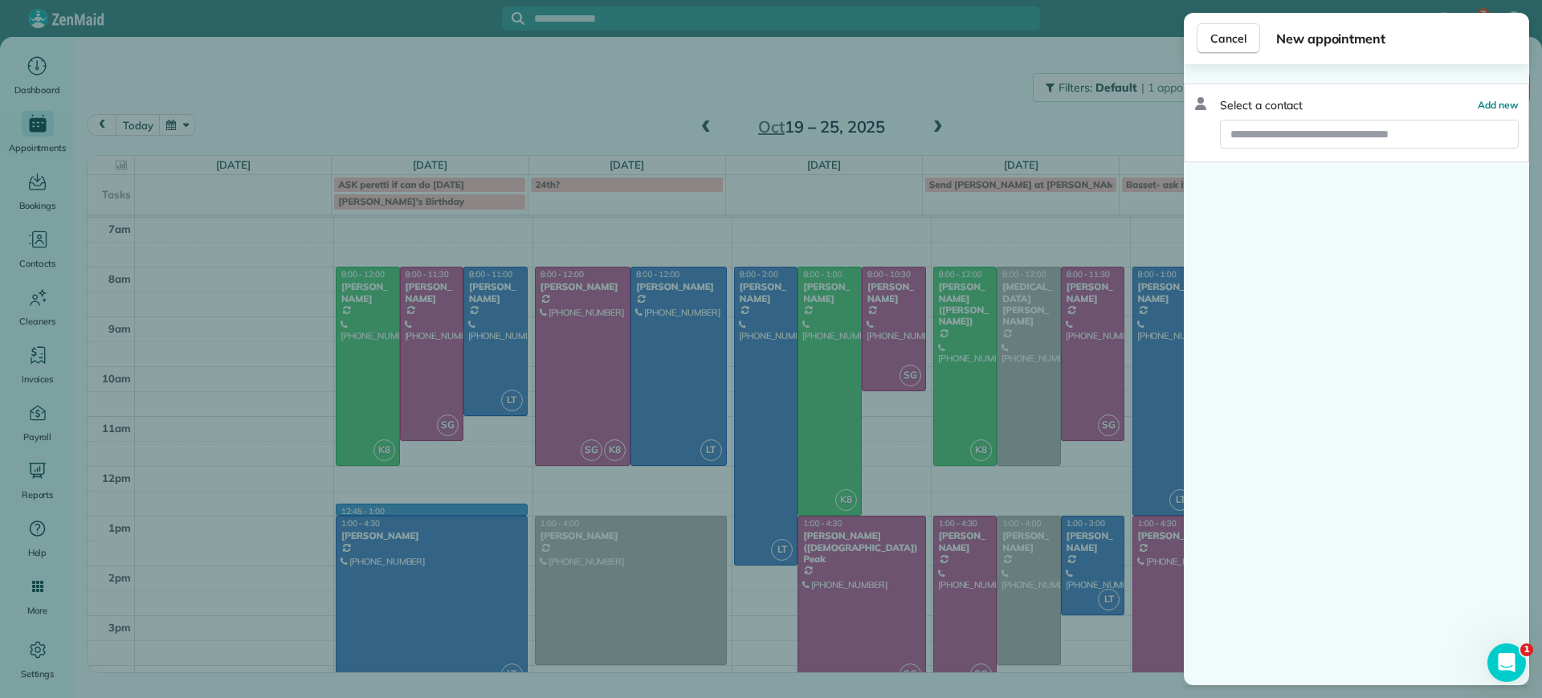
click at [524, 519] on div "Cancel New appointment Select a contact Add new" at bounding box center [771, 349] width 1542 height 698
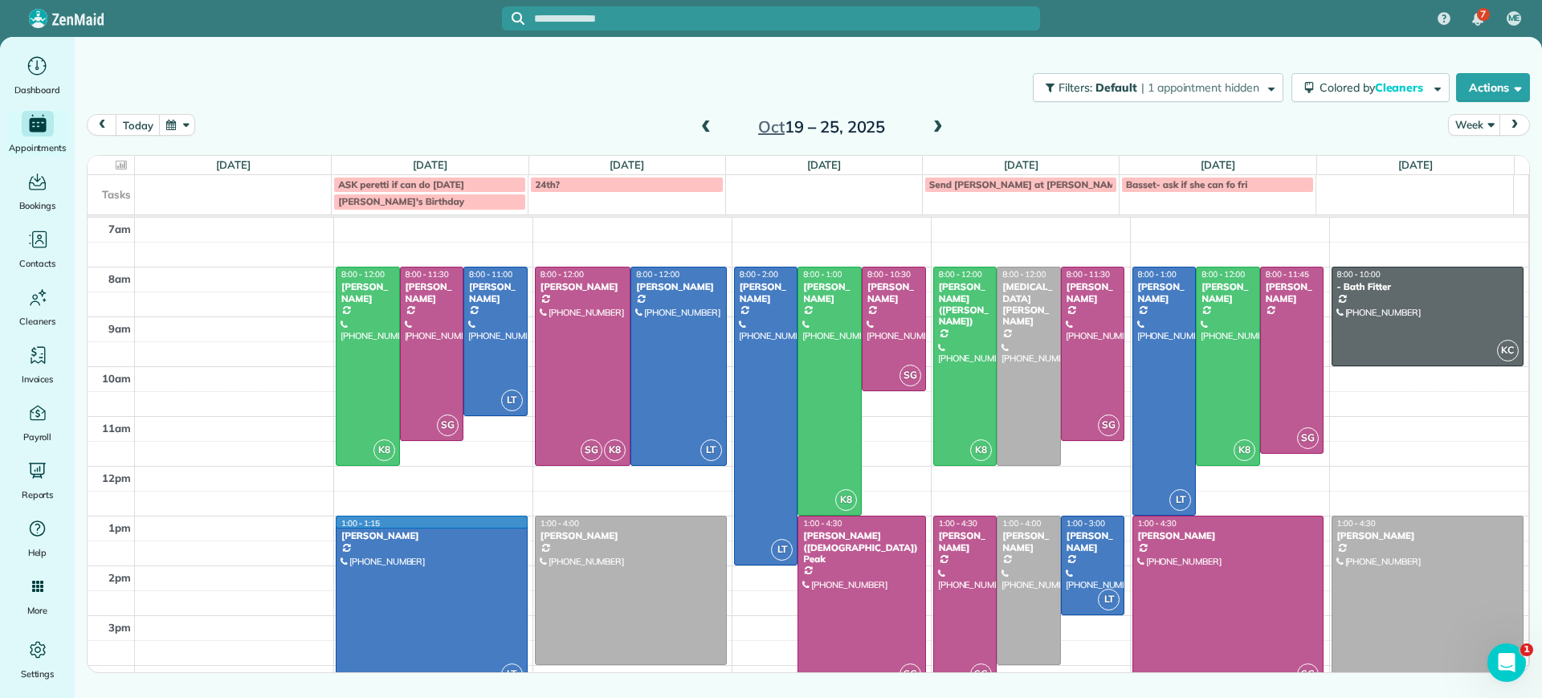
click at [524, 519] on td at bounding box center [832, 527] width 1394 height 25
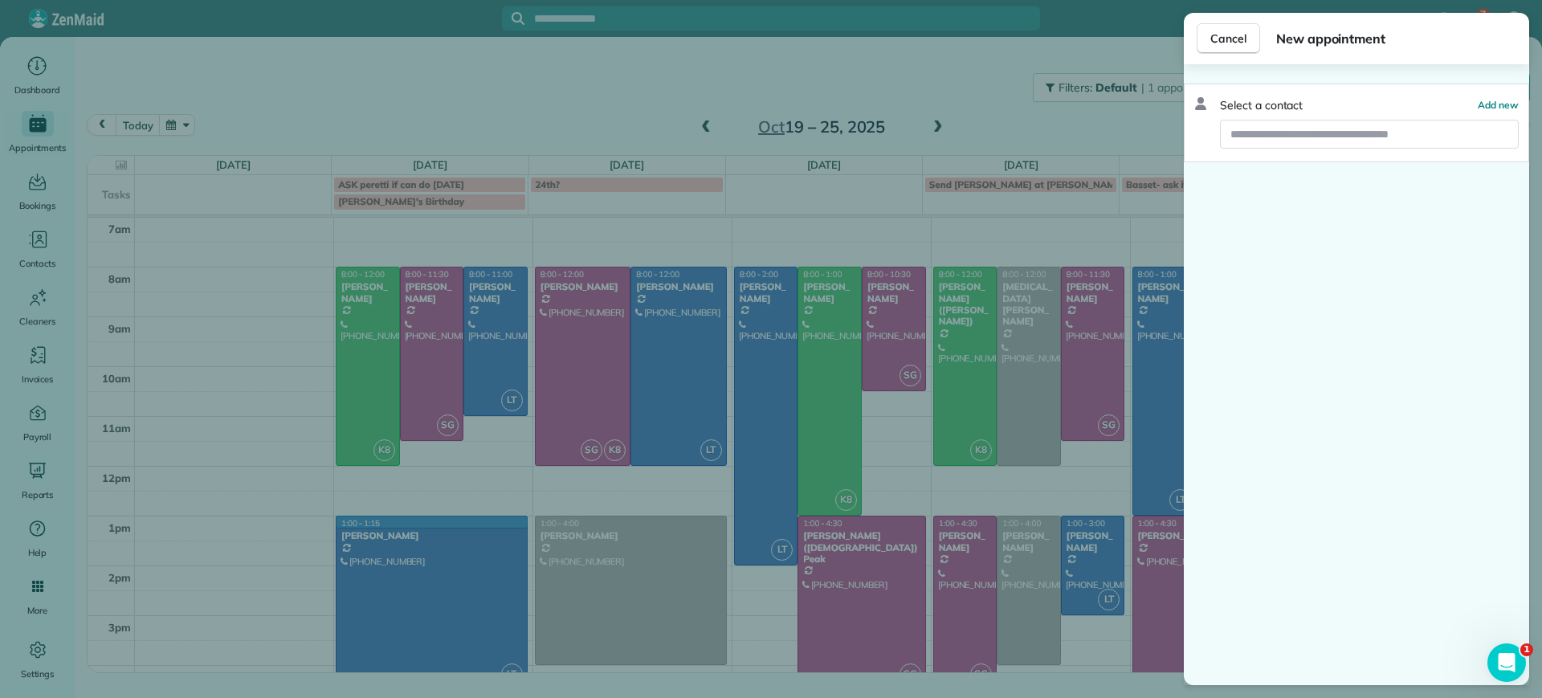
click at [525, 517] on div "Cancel New appointment Select a contact Add new" at bounding box center [771, 349] width 1542 height 698
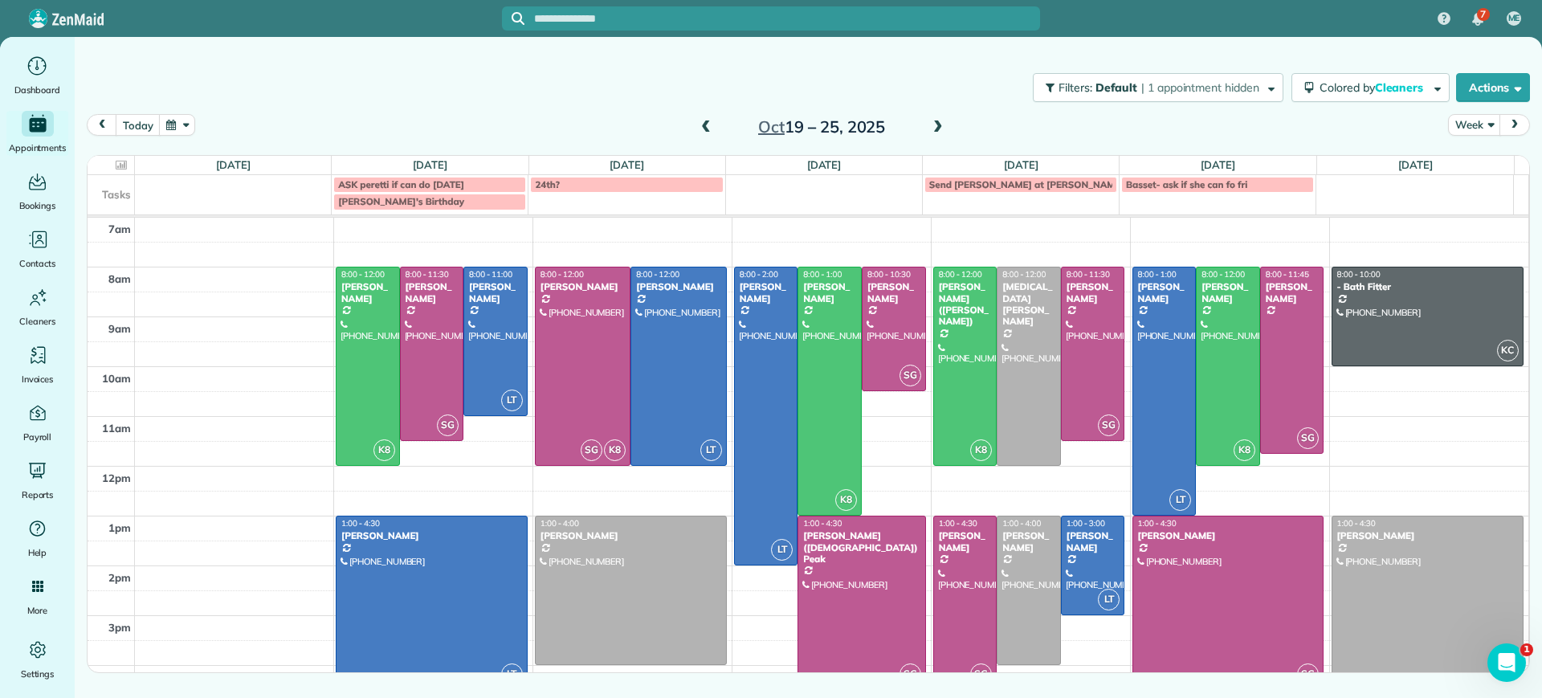
click at [525, 517] on td at bounding box center [832, 527] width 1394 height 25
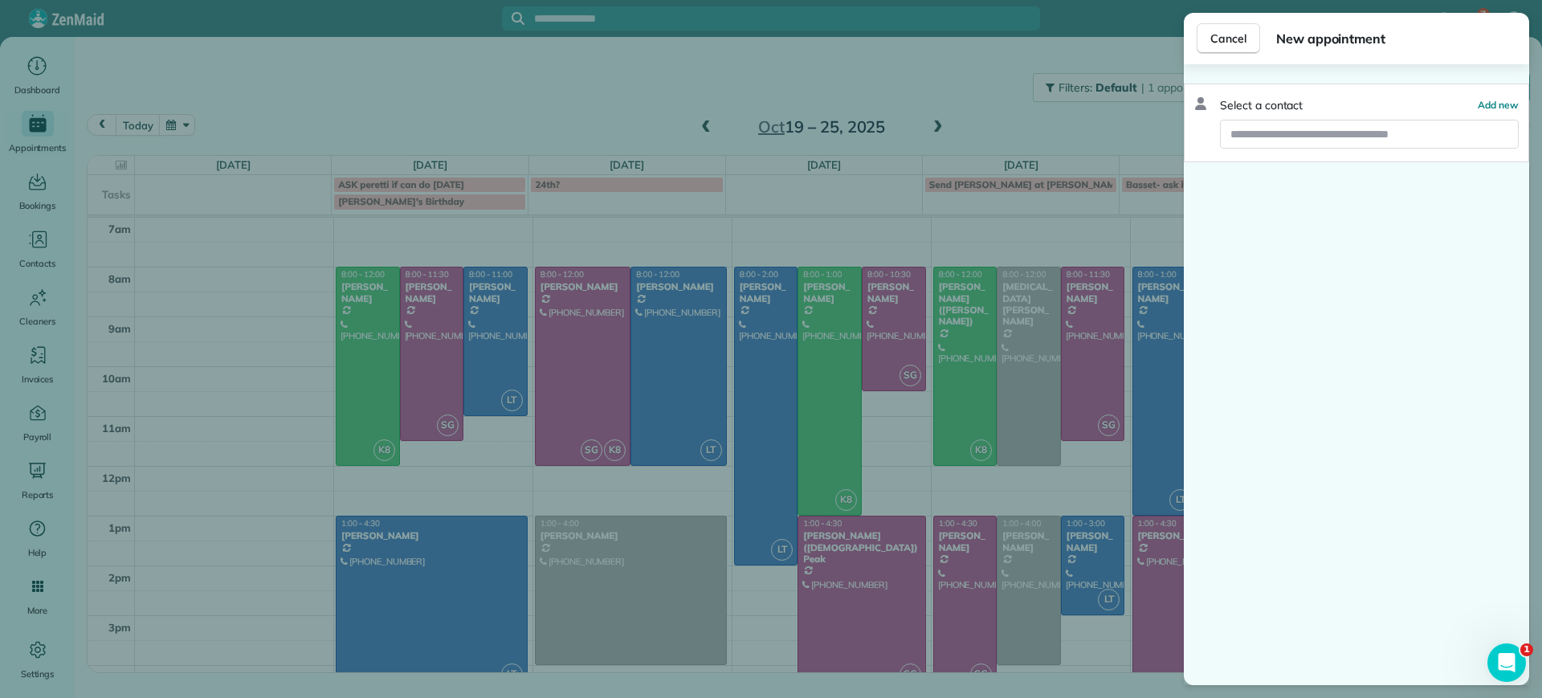
click at [1231, 313] on div "Select a contact Add new" at bounding box center [1355, 374] width 345 height 621
click at [1223, 43] on span "Cancel" at bounding box center [1228, 39] width 36 height 16
